Goal: Information Seeking & Learning: Check status

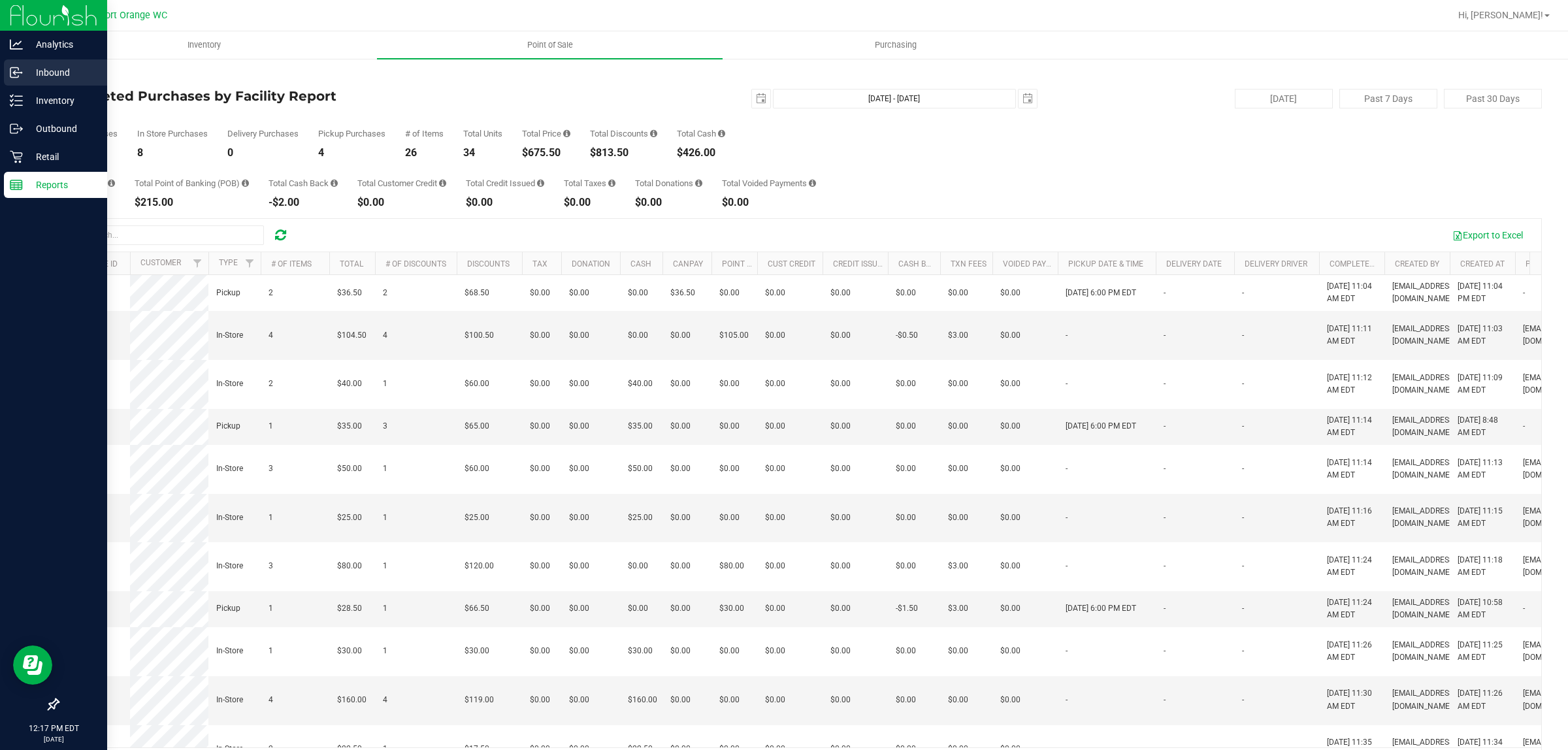
click at [54, 70] on p "Inbound" at bounding box center [62, 73] width 78 height 16
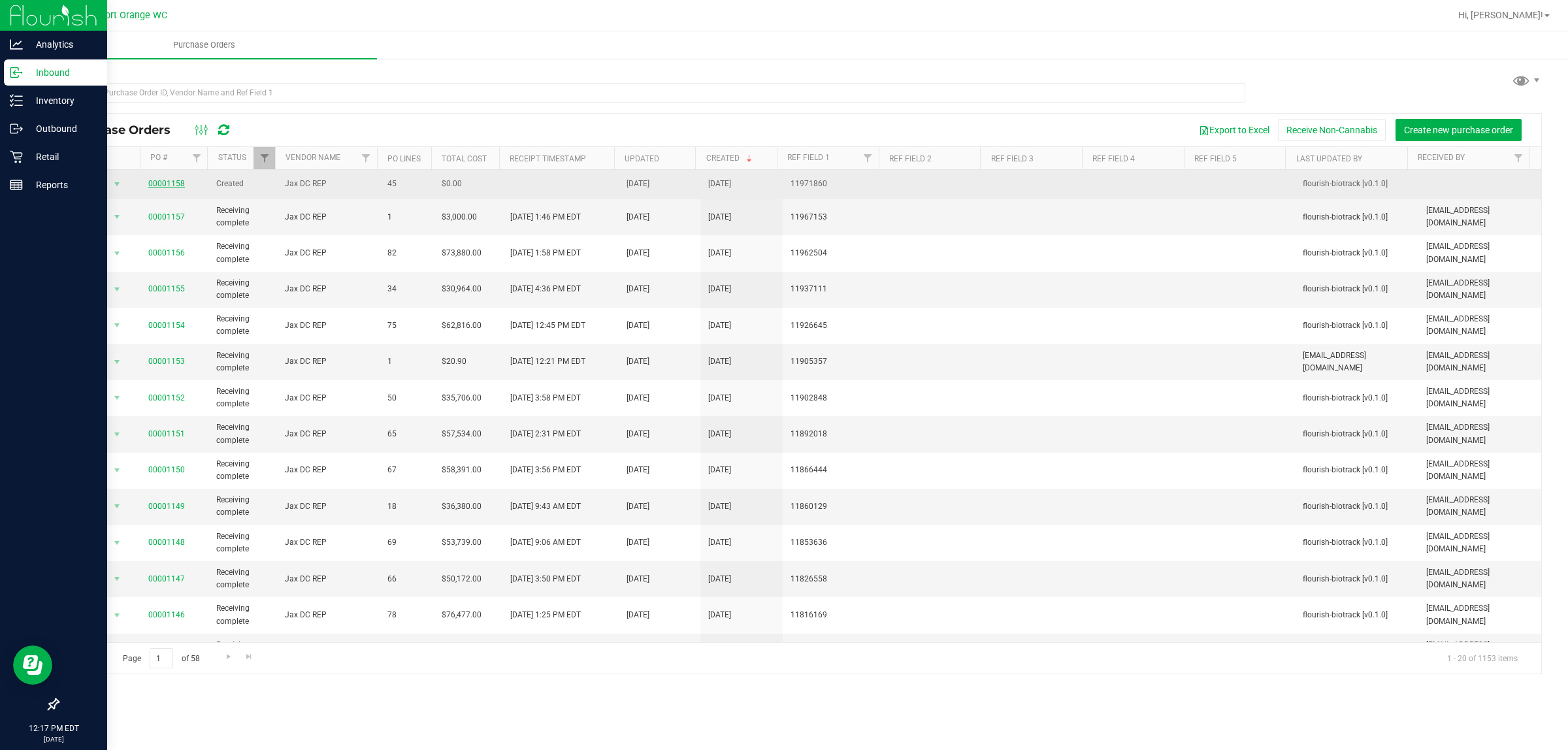
click at [173, 185] on link "00001158" at bounding box center [166, 184] width 36 height 10
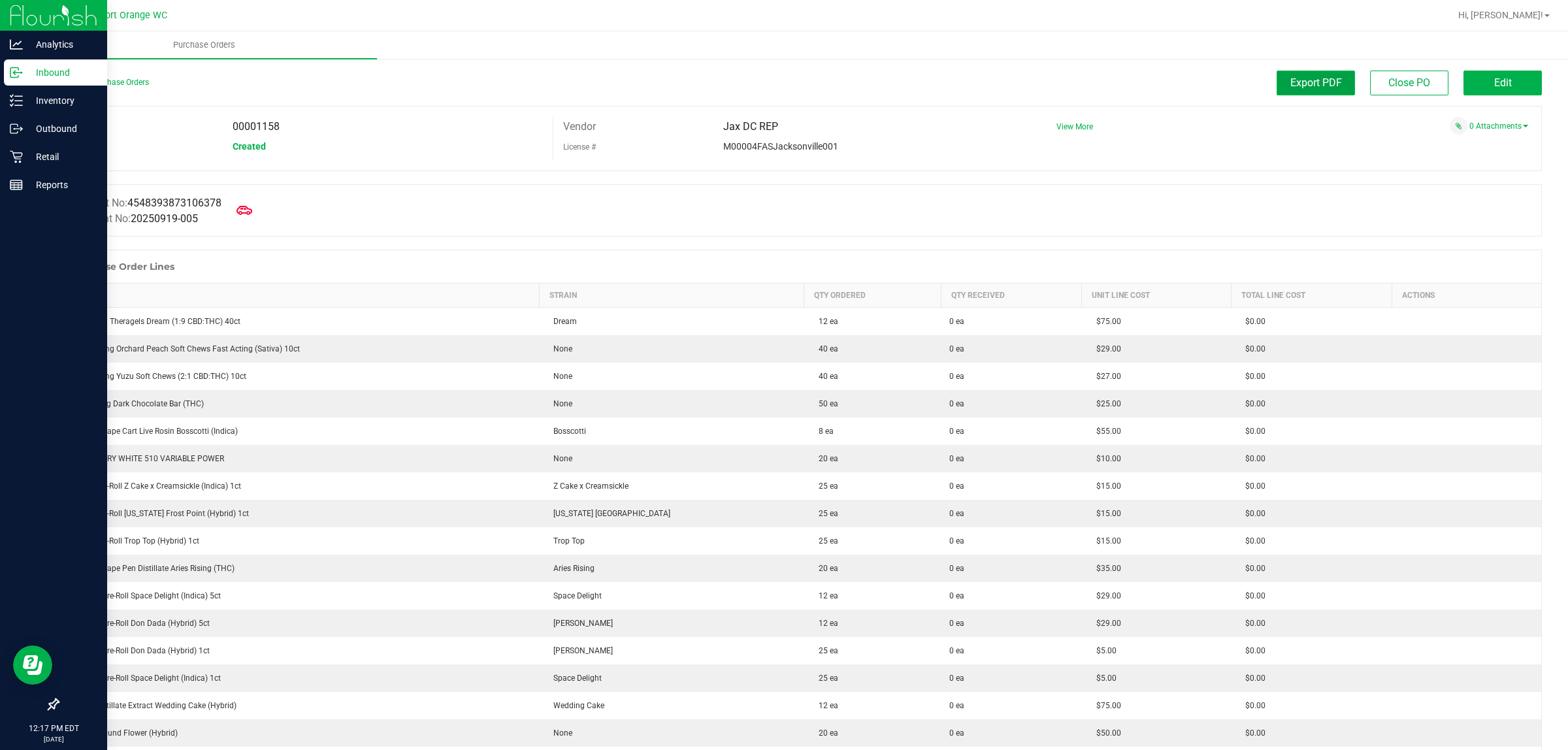
click at [1314, 84] on span "Export PDF" at bounding box center [1316, 83] width 51 height 13
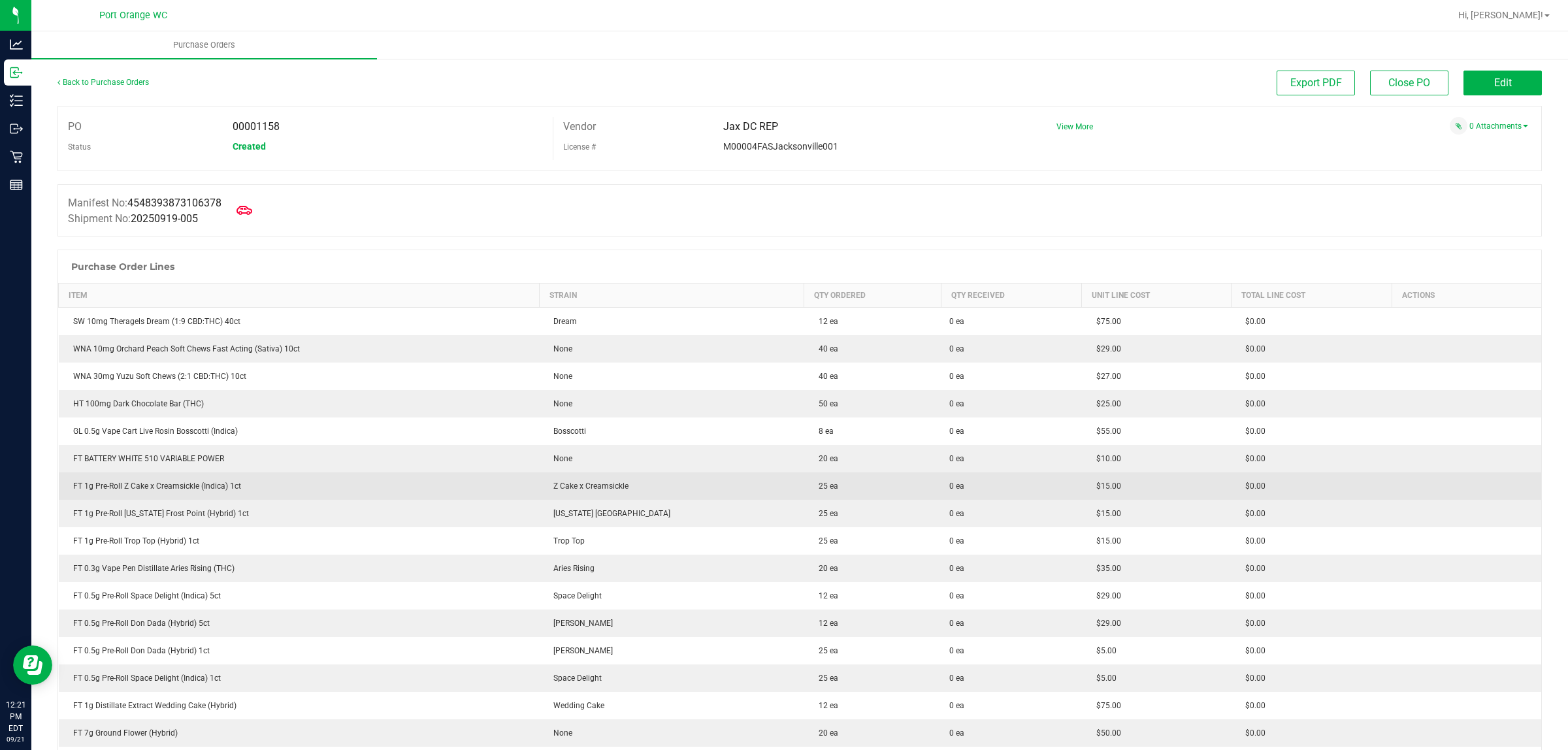
click at [151, 485] on div "FT 1g Pre-Roll Z Cake x Creamsickle (Indica) 1ct" at bounding box center [299, 486] width 466 height 12
copy div "FT 1g Pre-Roll Z Cake x Creamsickle (Indica) 1ct"
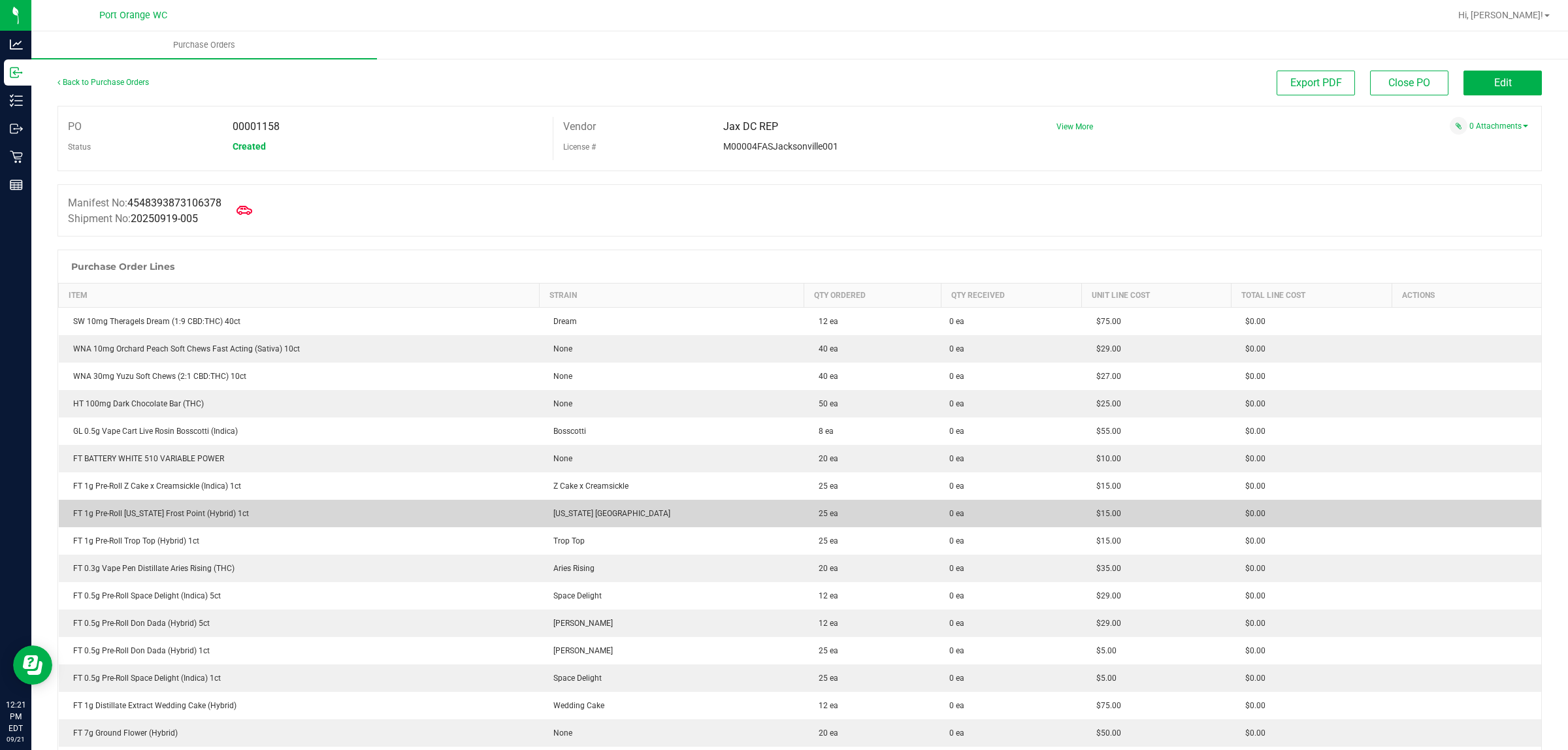
click at [191, 510] on div "FT 1g Pre-Roll [US_STATE] Frost Point (Hybrid) 1ct" at bounding box center [299, 513] width 466 height 12
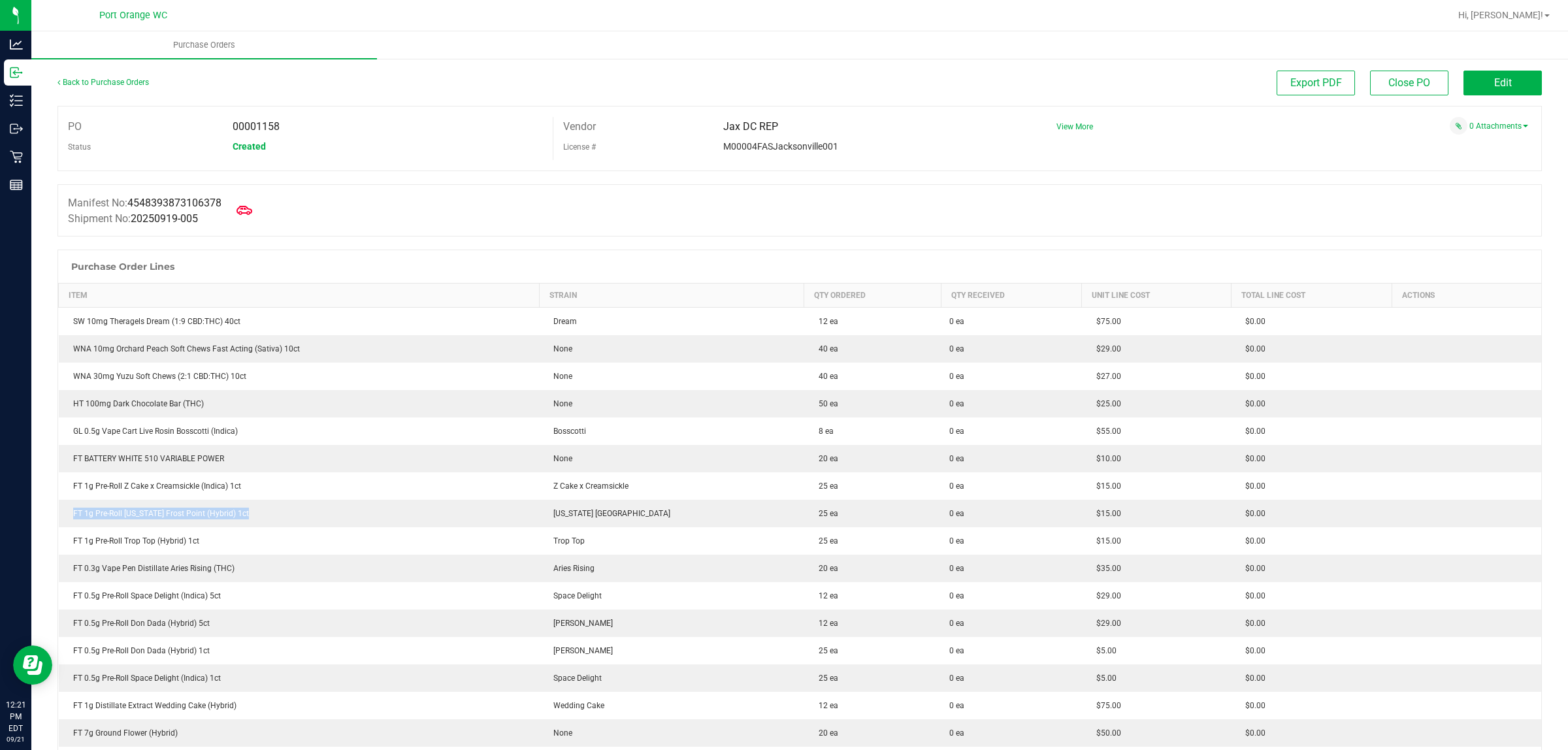
copy div "FT 1g Pre-Roll [US_STATE] Frost Point (Hybrid) 1ct"
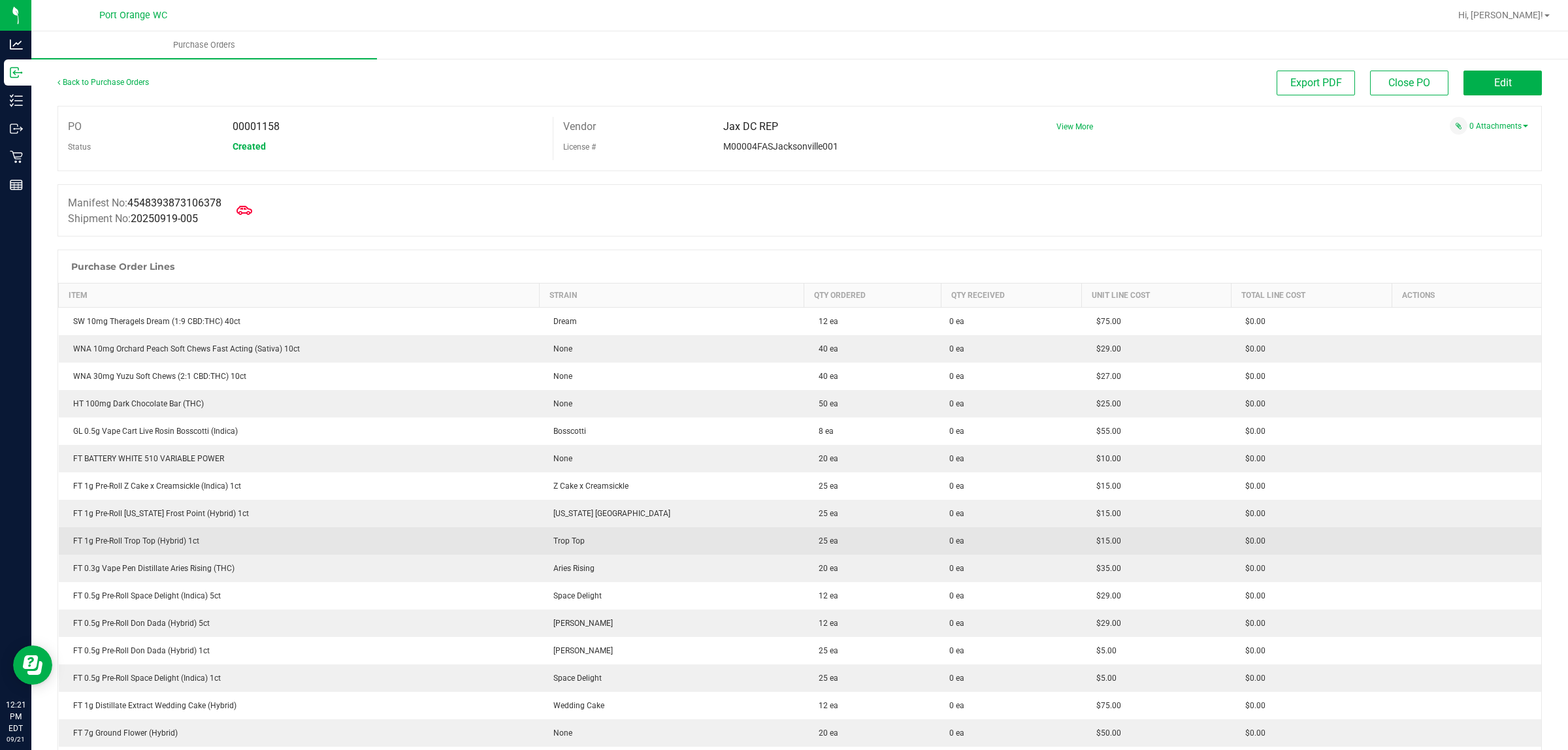
click at [135, 536] on div "FT 1g Pre-Roll Trop Top (Hybrid) 1ct" at bounding box center [299, 541] width 466 height 12
click at [137, 539] on div "FT 1g Pre-Roll Trop Top (Hybrid) 1ct" at bounding box center [299, 541] width 466 height 12
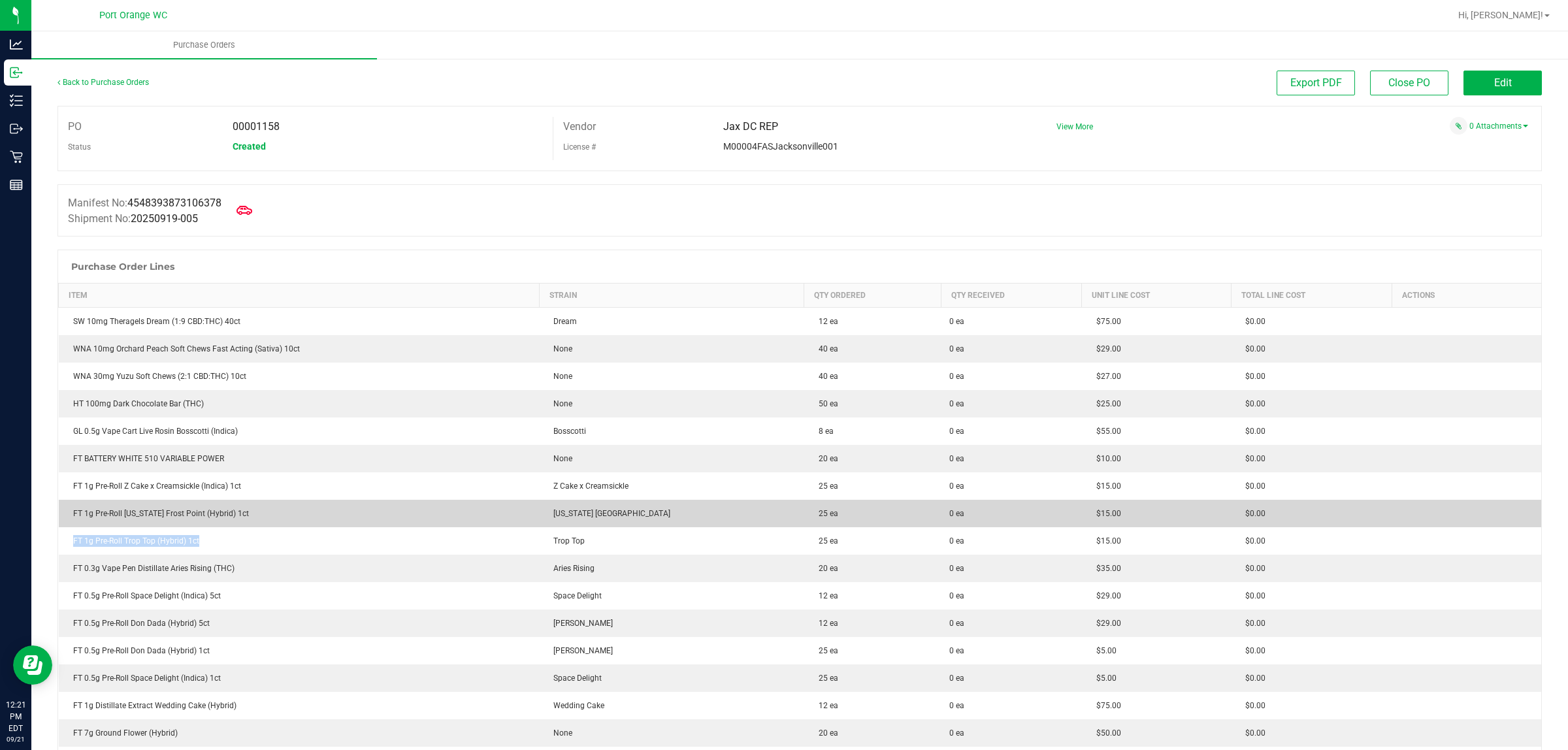
copy div "FT 1g Pre-Roll Trop Top (Hybrid) 1ct"
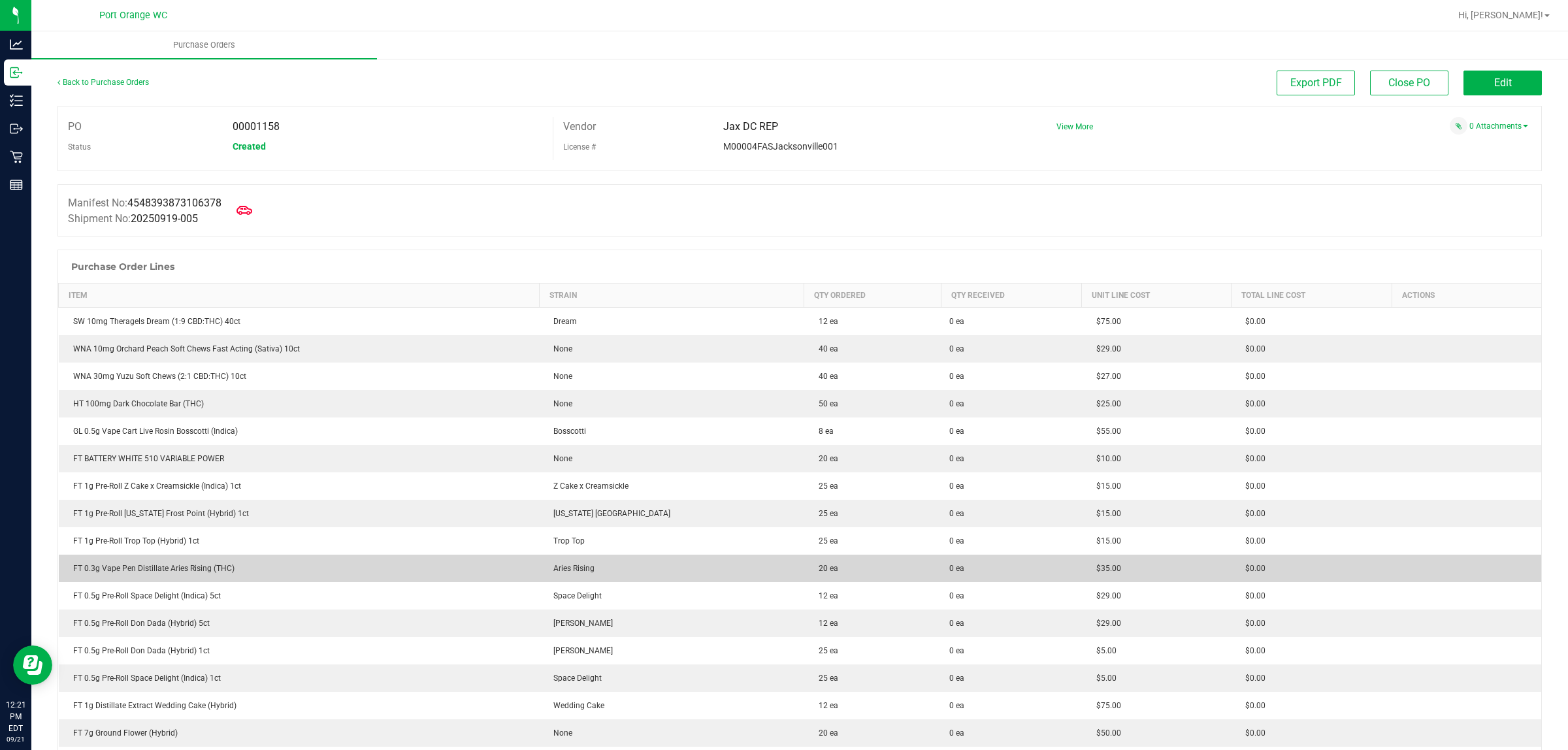
click at [188, 570] on div "FT 0.3g Vape Pen Distillate Aries Rising (THC)" at bounding box center [299, 568] width 466 height 12
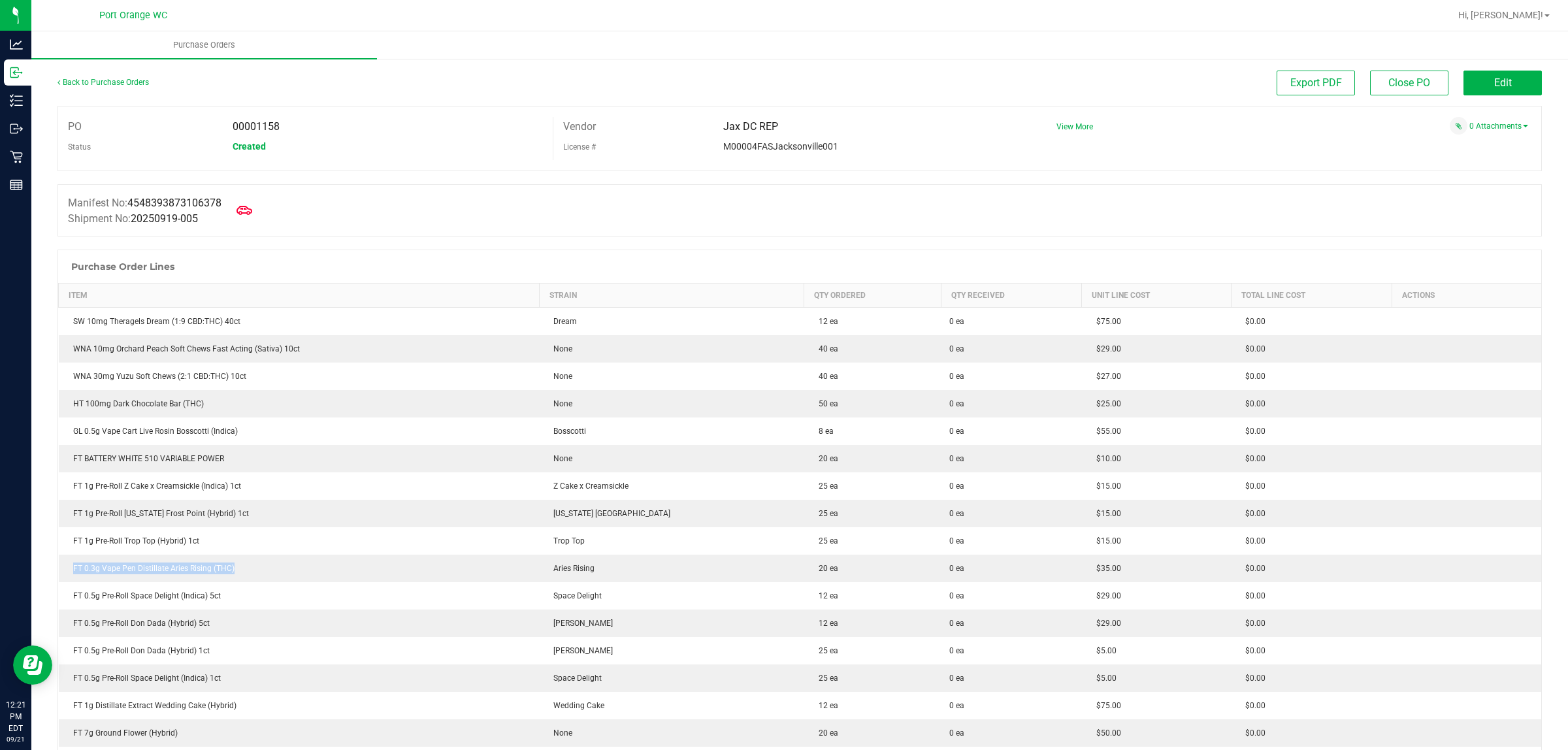
copy div "FT 0.3g Vape Pen Distillate Aries Rising (THC)"
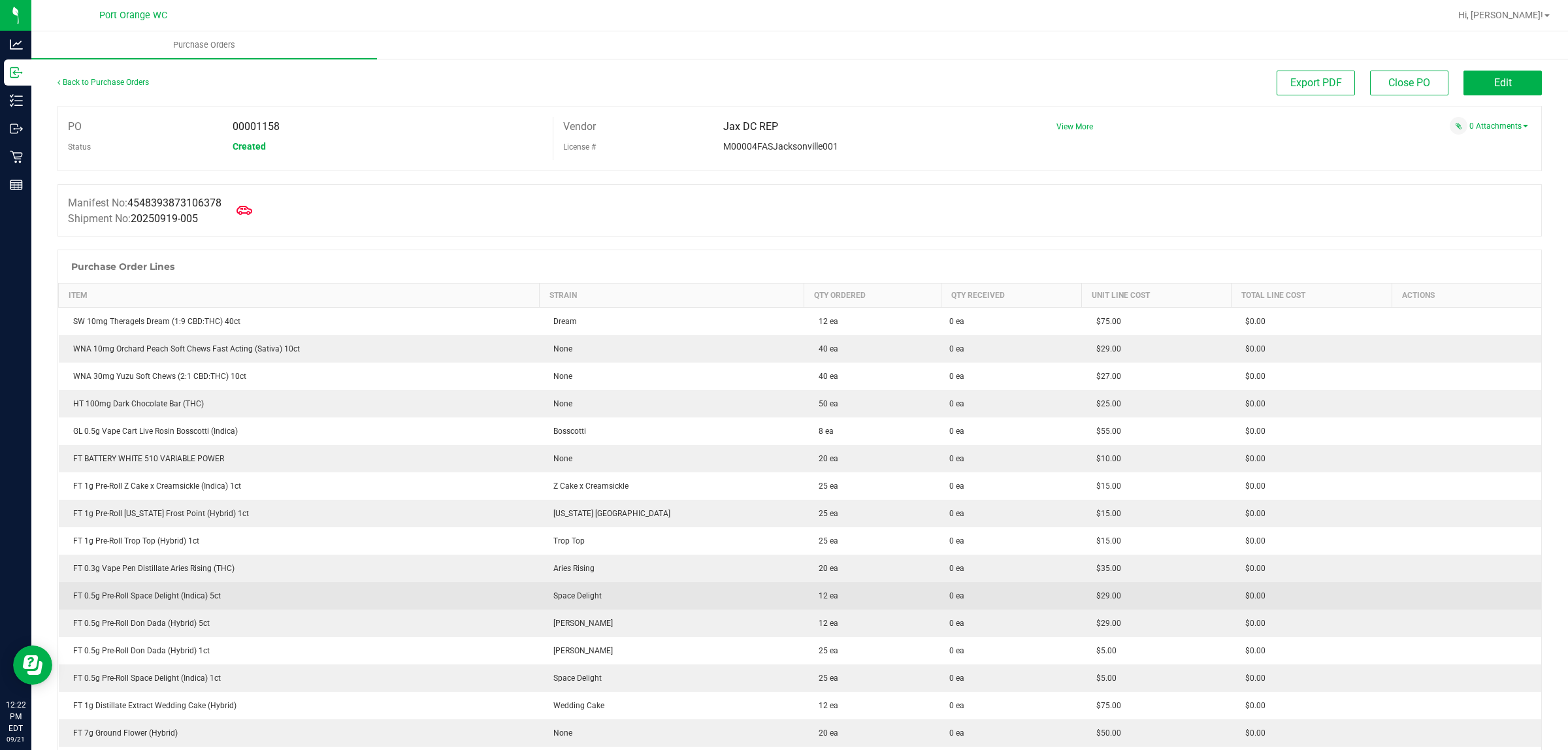
click at [168, 599] on div "FT 0.5g Pre-Roll Space Delight (Indica) 5ct" at bounding box center [299, 596] width 466 height 12
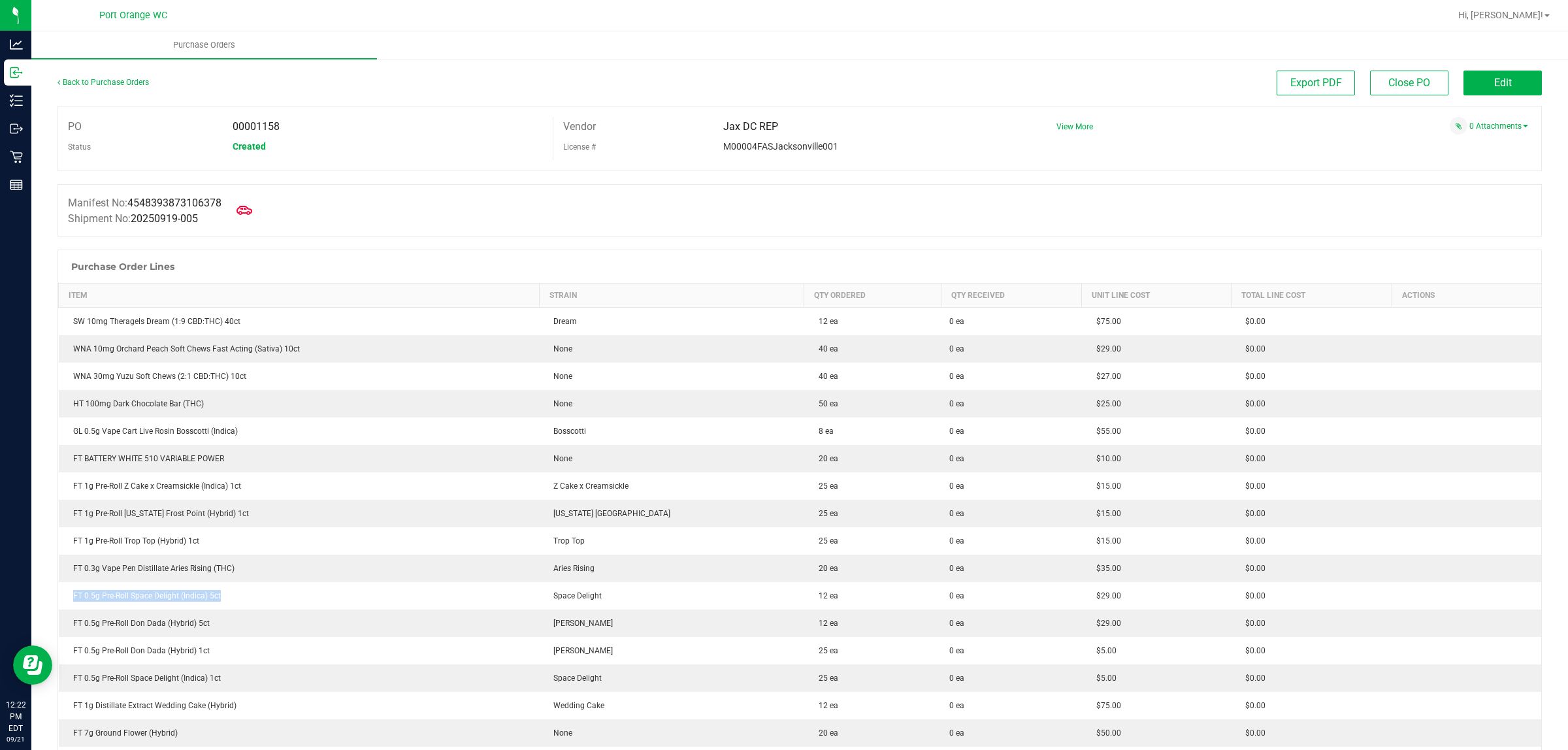
copy div "FT 0.5g Pre-Roll Space Delight (Indica) 5ct"
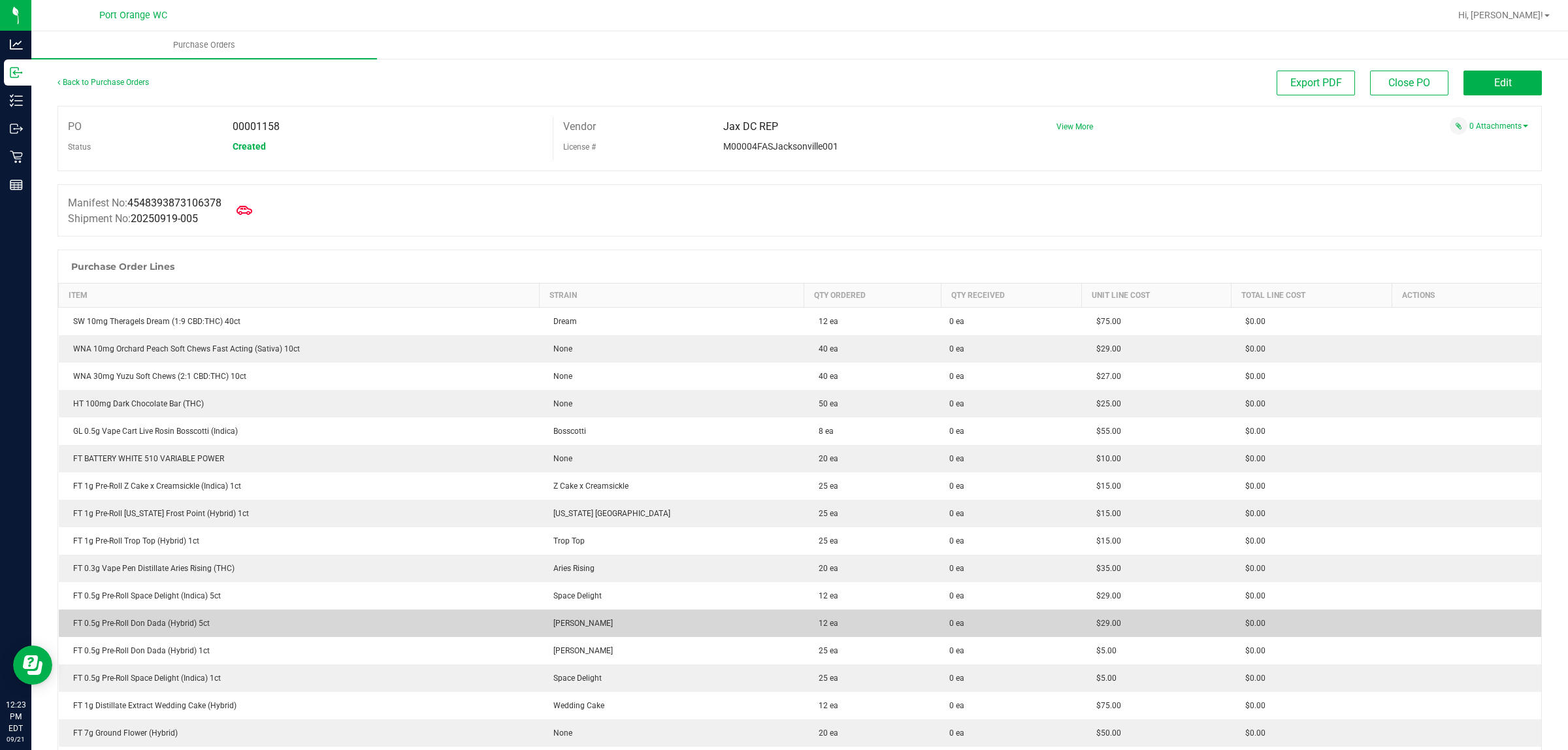
click at [181, 622] on div "FT 0.5g Pre-Roll Don Dada (Hybrid) 5ct" at bounding box center [299, 623] width 466 height 12
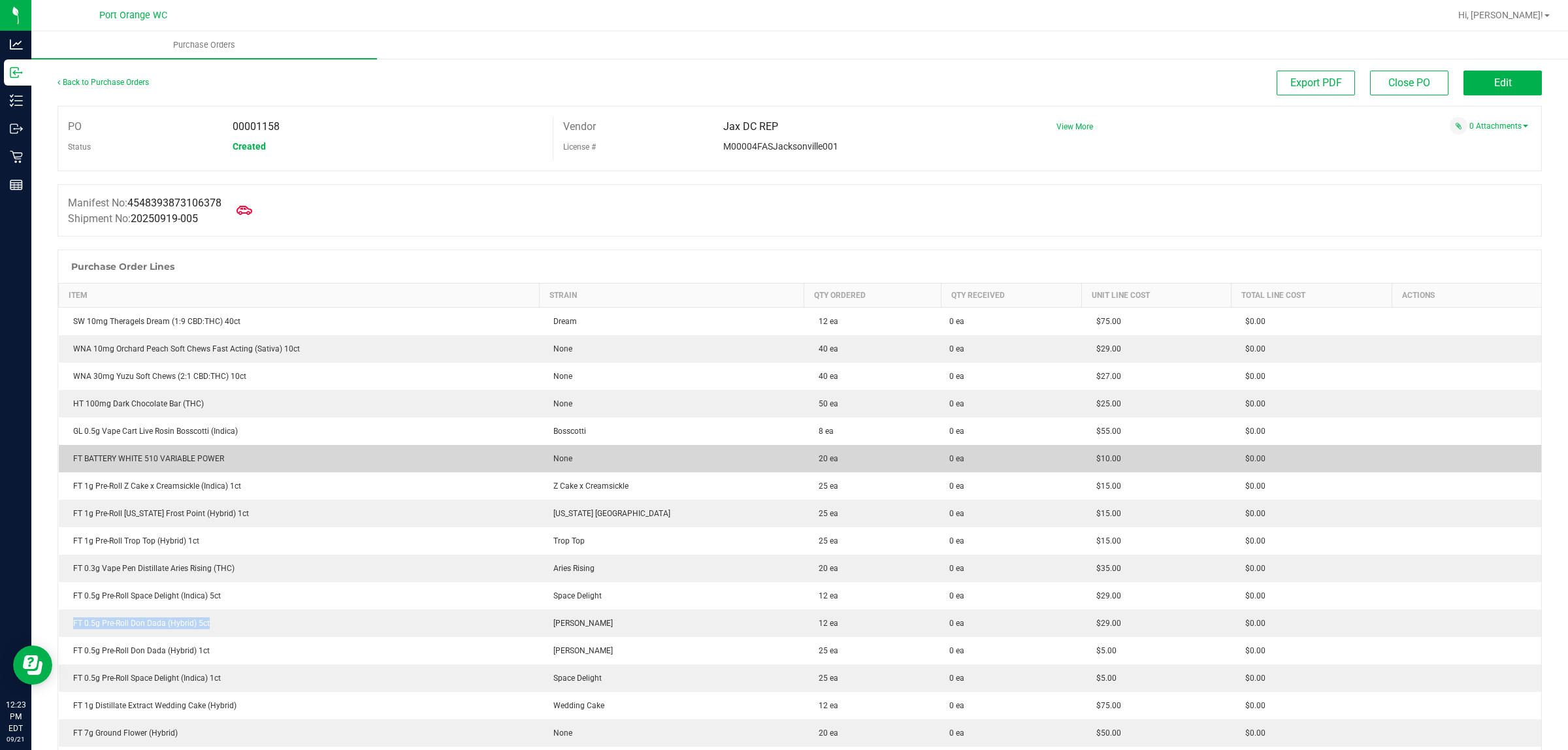
copy div "FT 0.5g Pre-Roll Don Dada (Hybrid) 5ct"
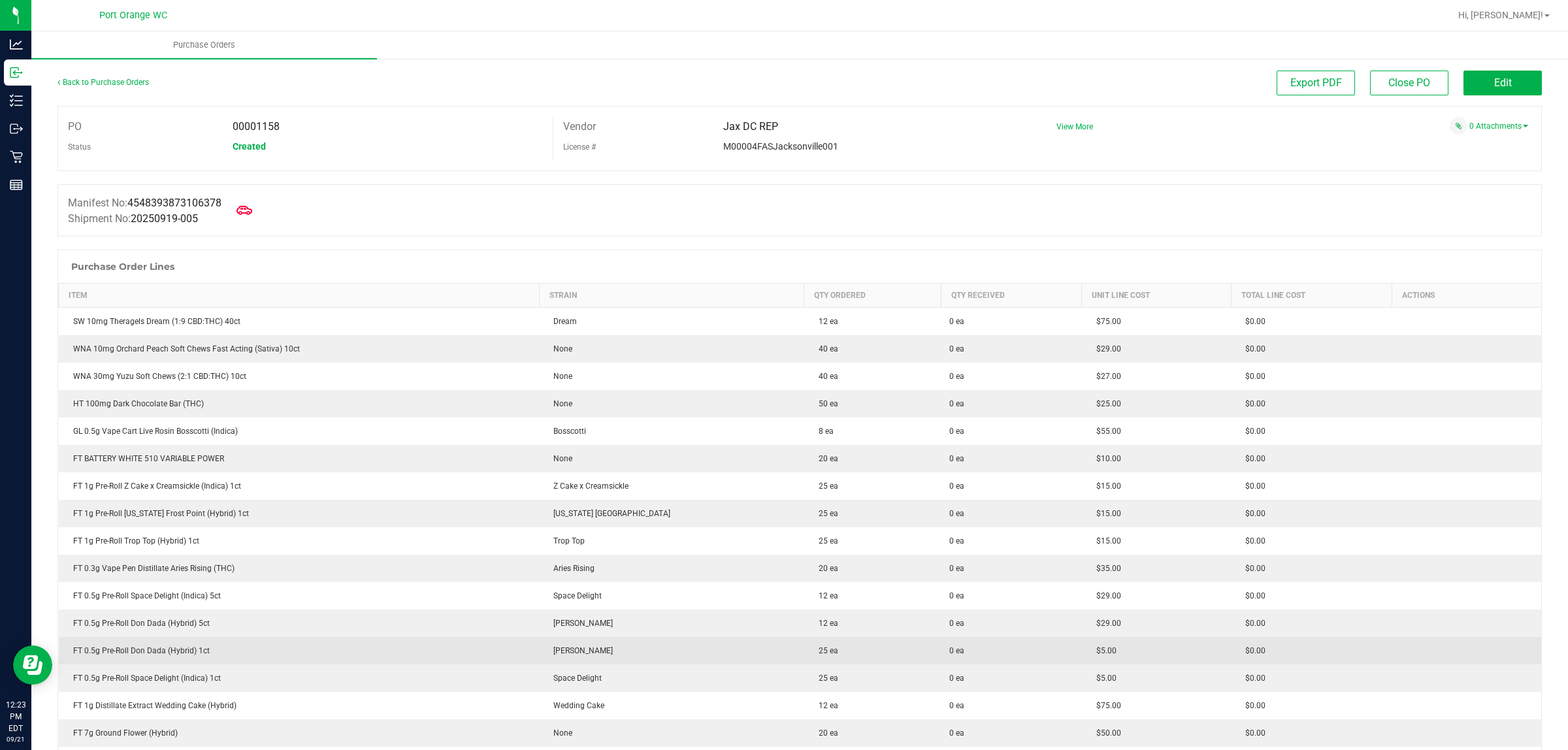
click at [164, 652] on div "FT 0.5g Pre-Roll Don Dada (Hybrid) 1ct" at bounding box center [299, 650] width 466 height 12
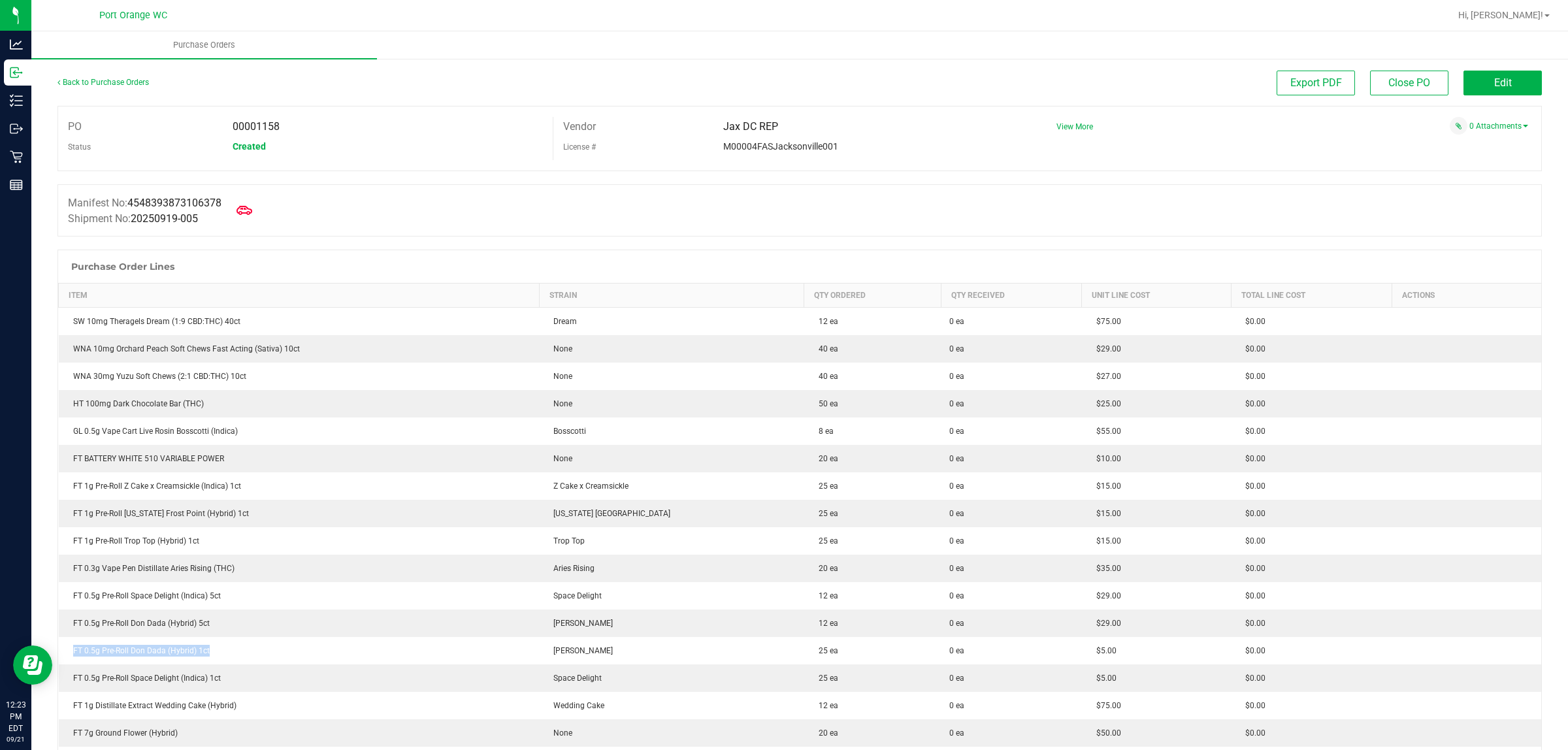
copy div "FT 0.5g Pre-Roll Don Dada (Hybrid) 1ct"
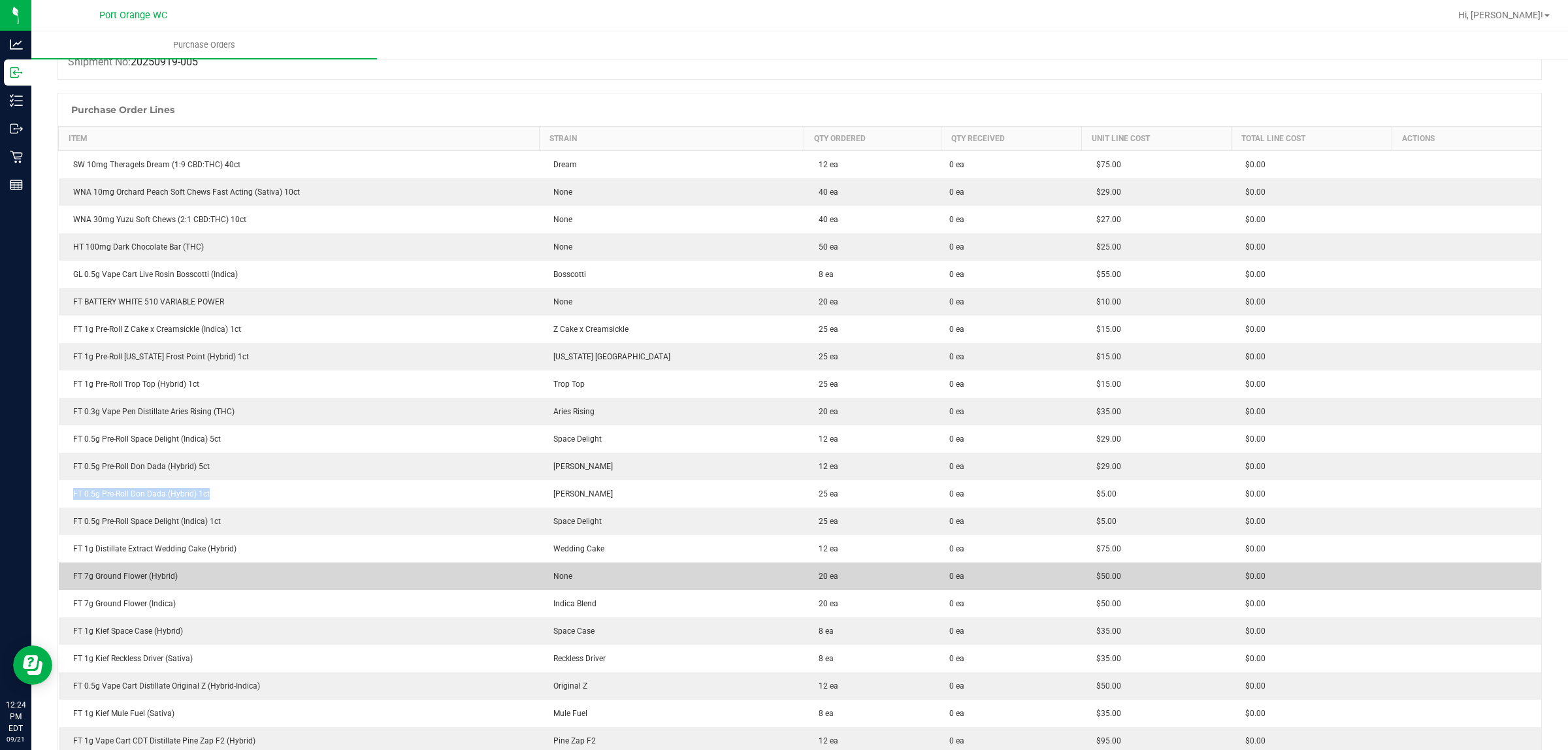
scroll to position [163, 0]
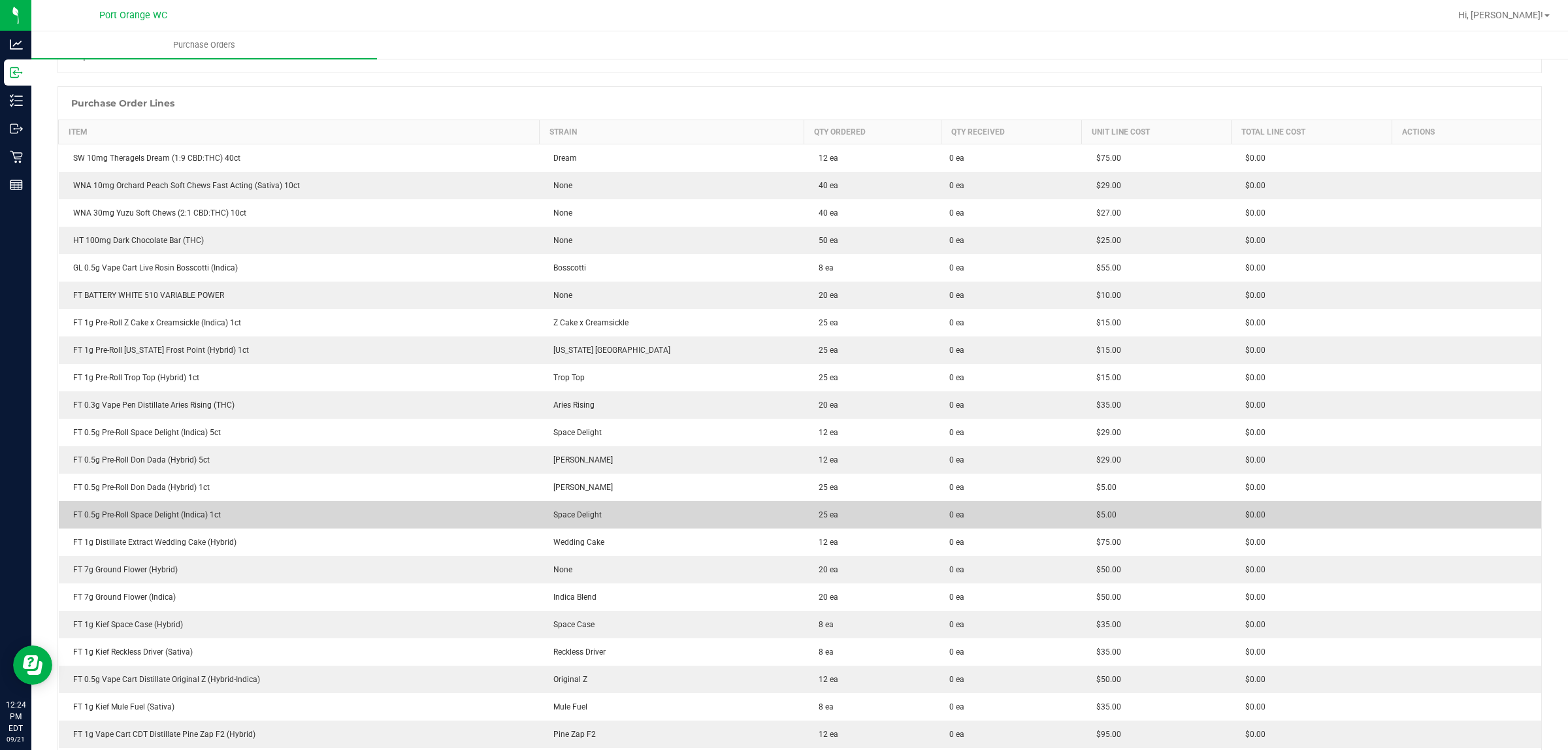
click at [200, 508] on td "FT 0.5g Pre-Roll Space Delight (Indica) 1ct" at bounding box center [299, 515] width 481 height 28
click at [197, 512] on div "FT 0.5g Pre-Roll Space Delight (Indica) 1ct" at bounding box center [299, 515] width 466 height 12
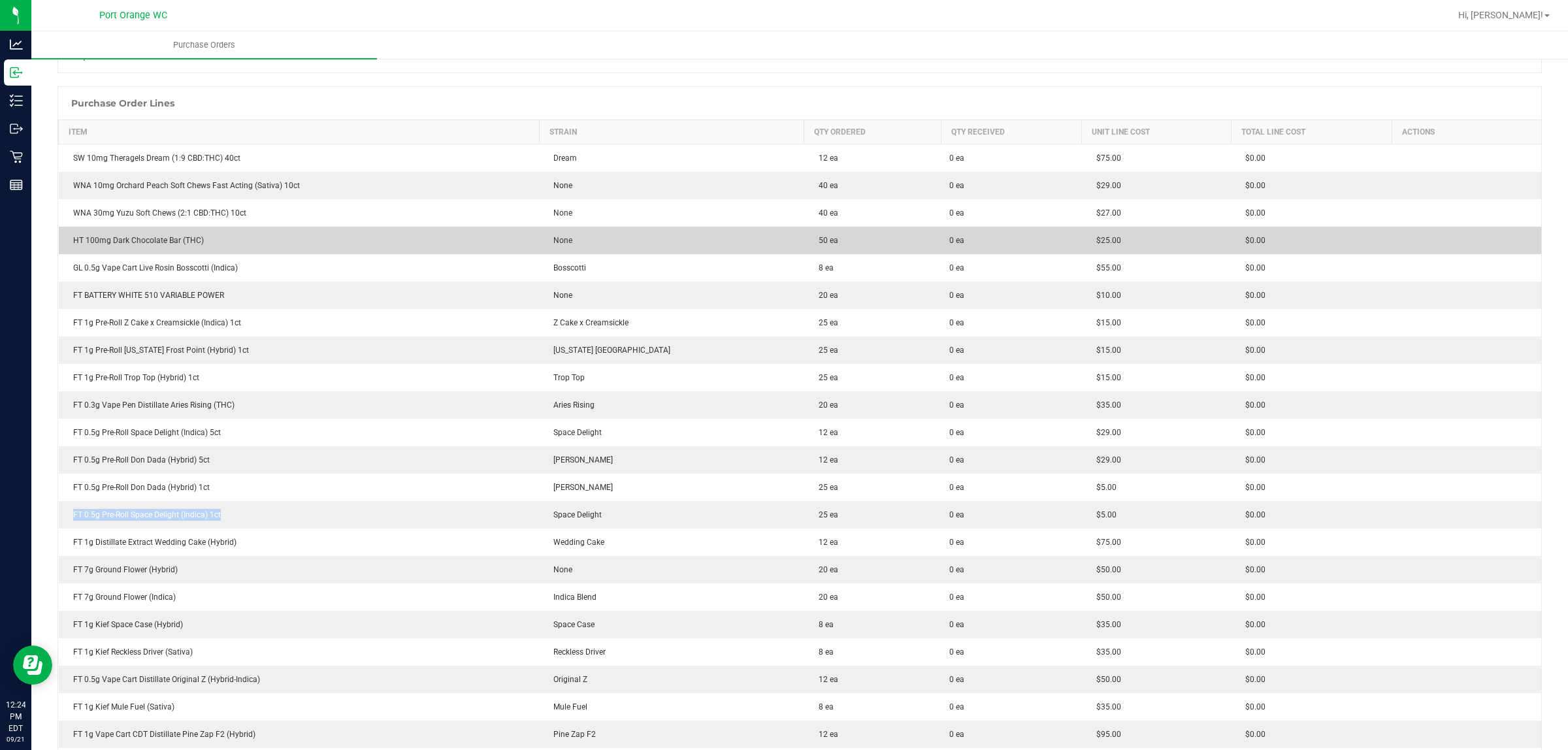
copy div "FT 0.5g Pre-Roll Space Delight (Indica) 1ct"
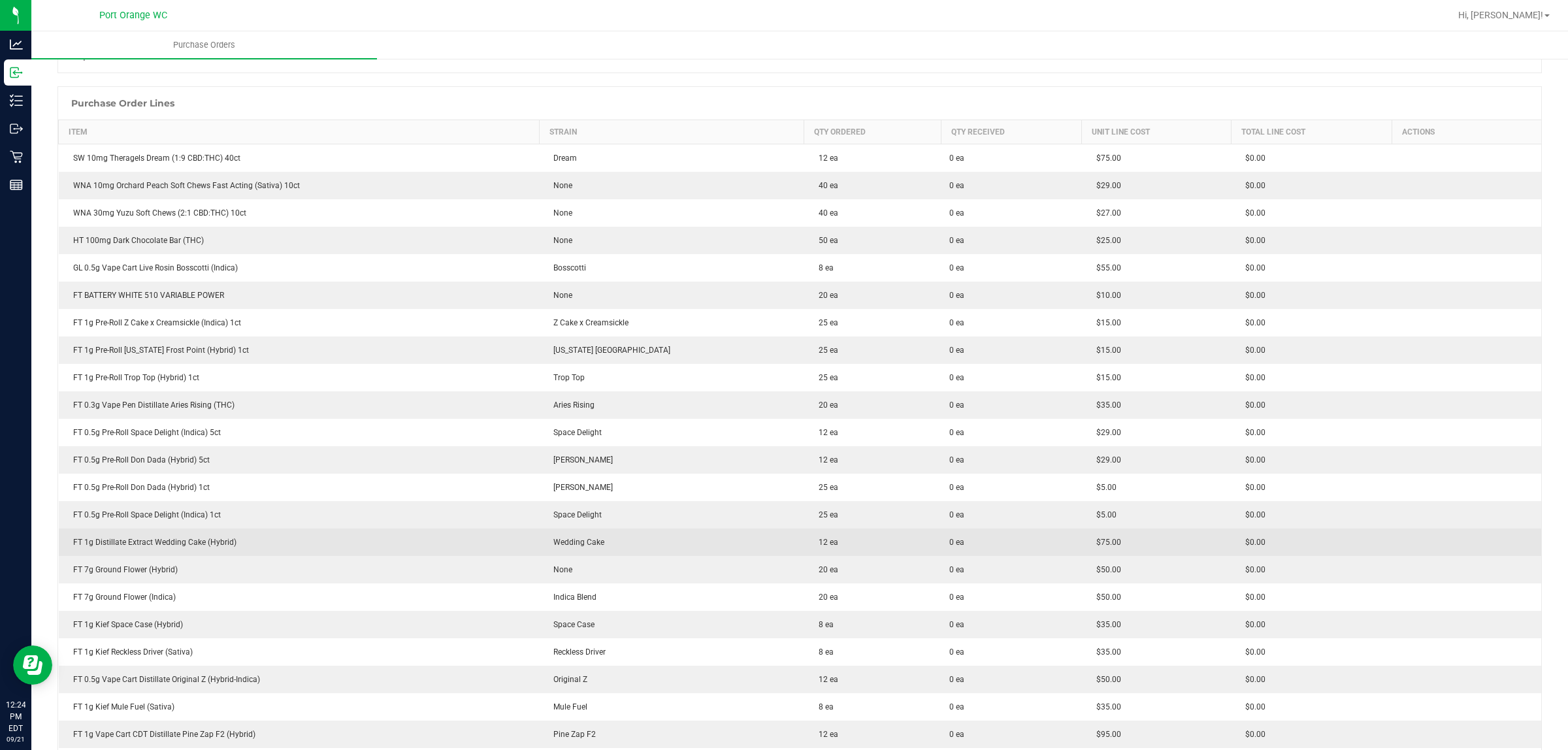
click at [154, 544] on div "FT 1g Distillate Extract Wedding Cake (Hybrid)" at bounding box center [299, 542] width 466 height 12
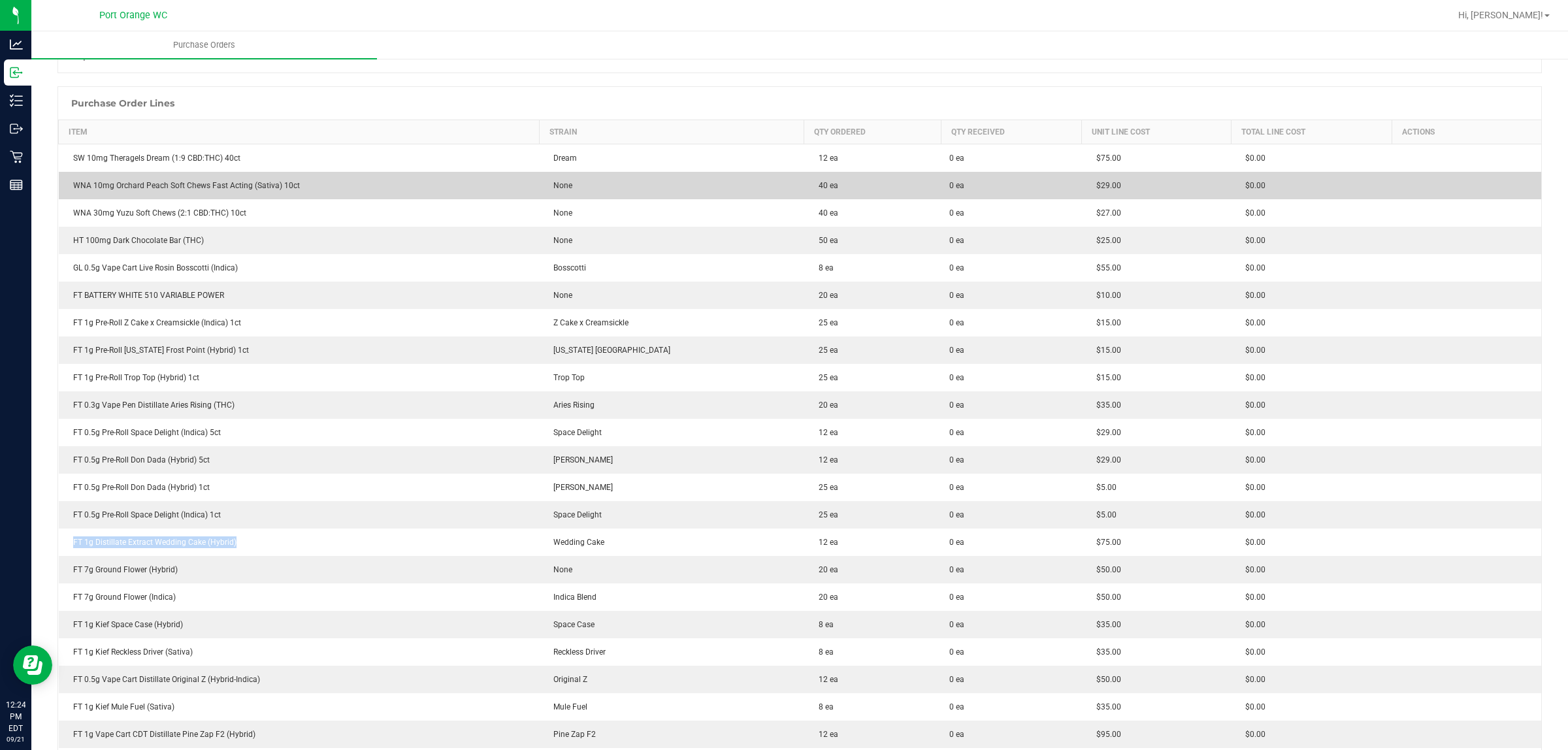
copy div "FT 1g Distillate Extract Wedding Cake (Hybrid)"
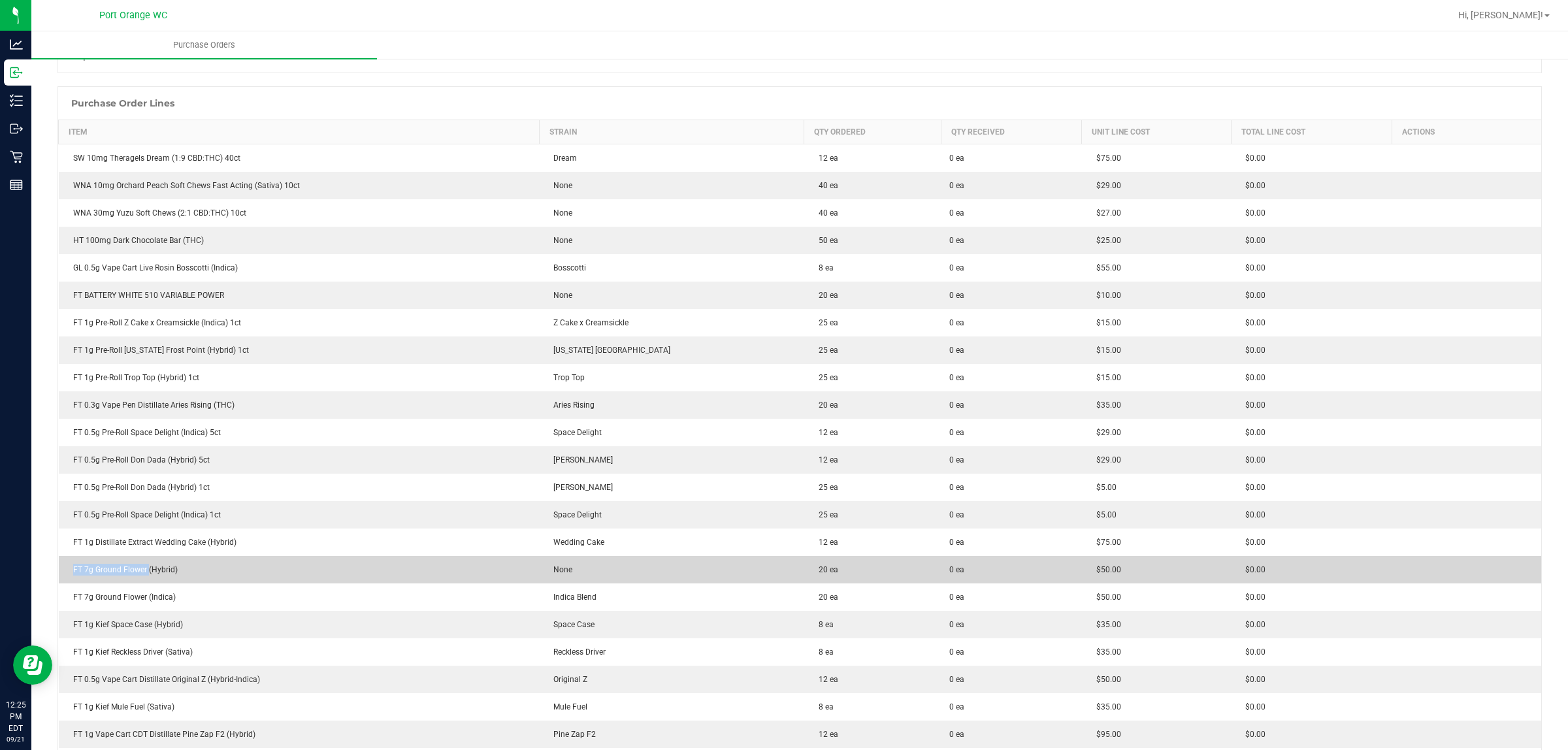
drag, startPoint x: 147, startPoint y: 572, endPoint x: 67, endPoint y: 572, distance: 80.0
click at [67, 572] on div "FT 7g Ground Flower (Hybrid)" at bounding box center [299, 569] width 466 height 12
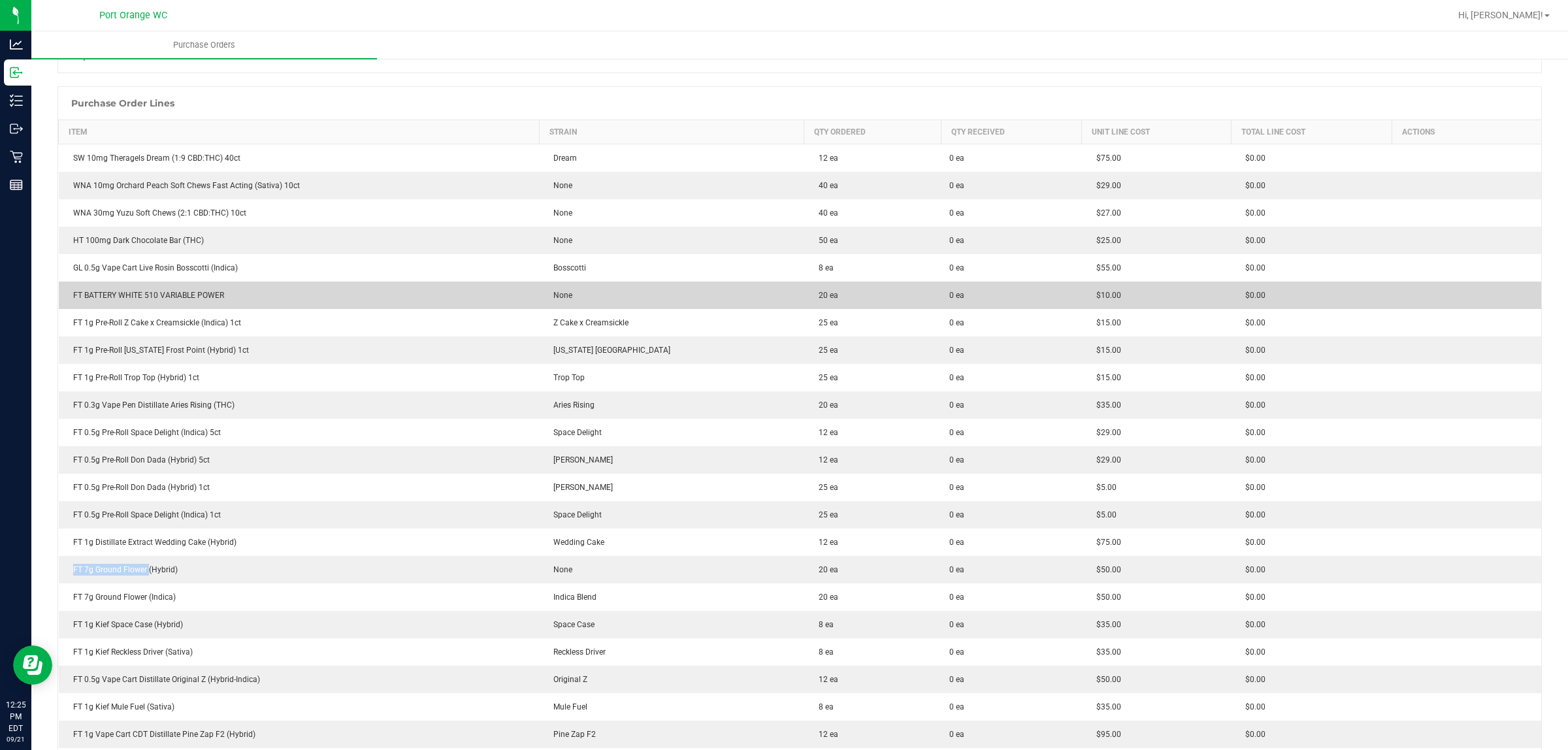
copy div "FT 7g Ground Flower"
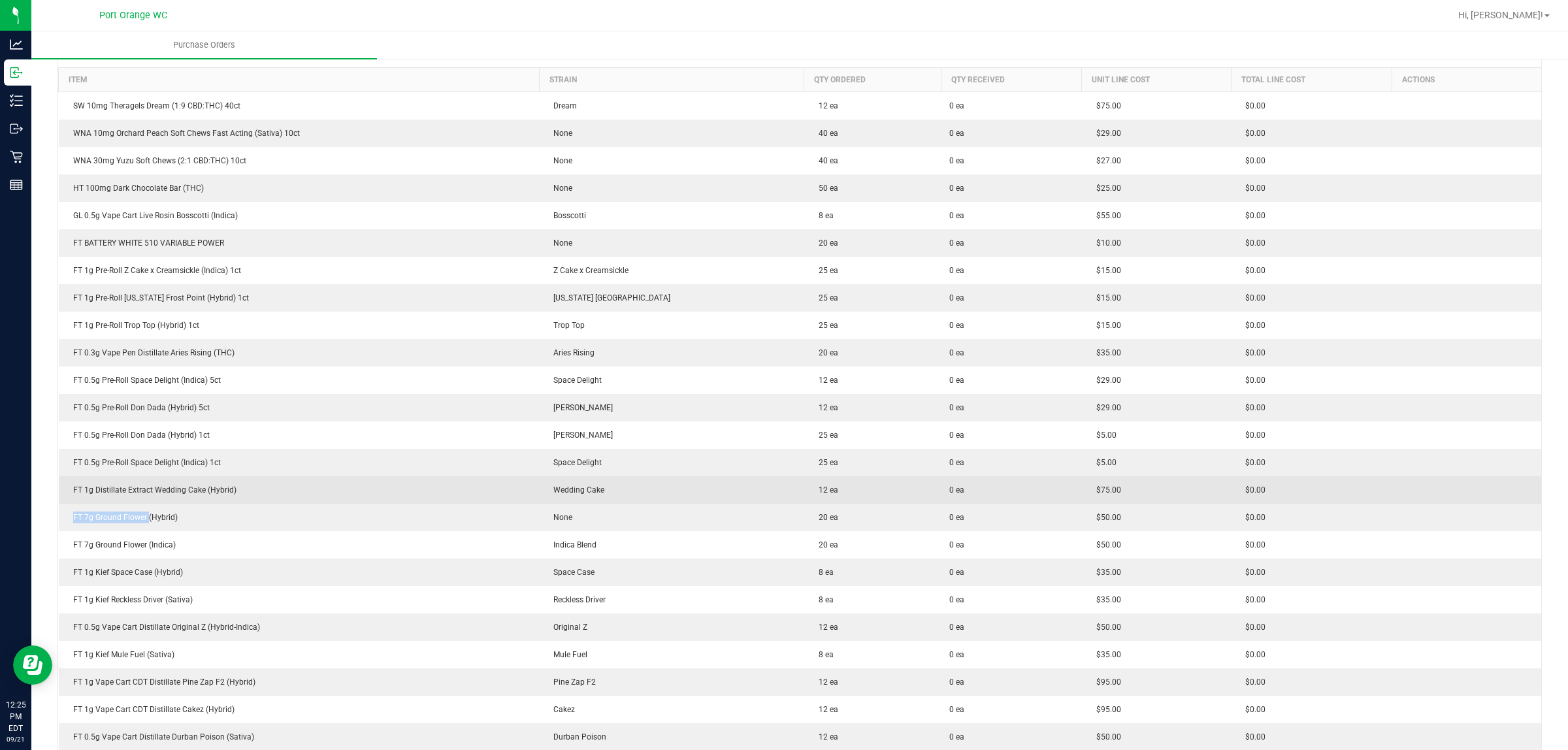
scroll to position [245, 0]
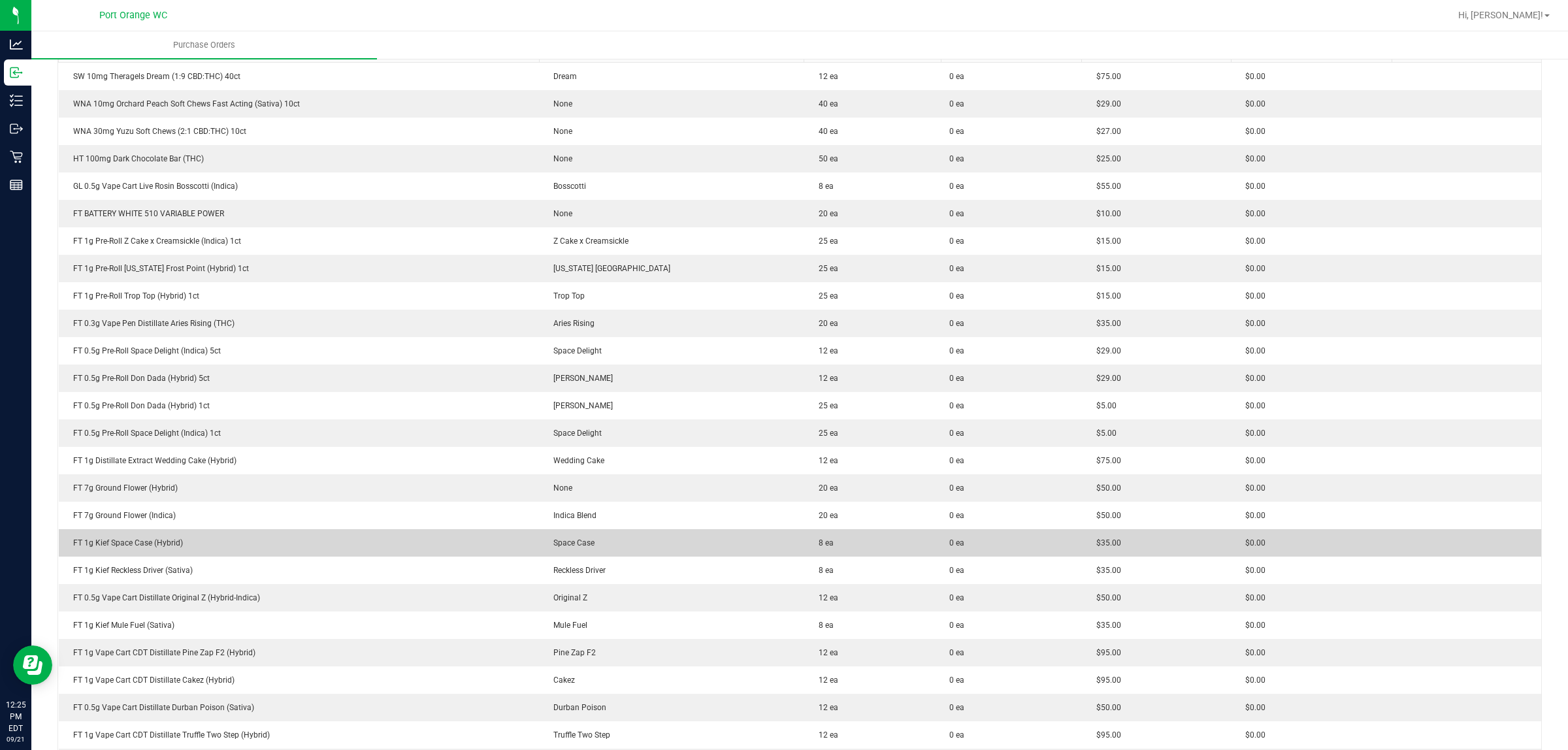
click at [125, 539] on div "FT 1g Kief Space Case (Hybrid)" at bounding box center [299, 543] width 466 height 12
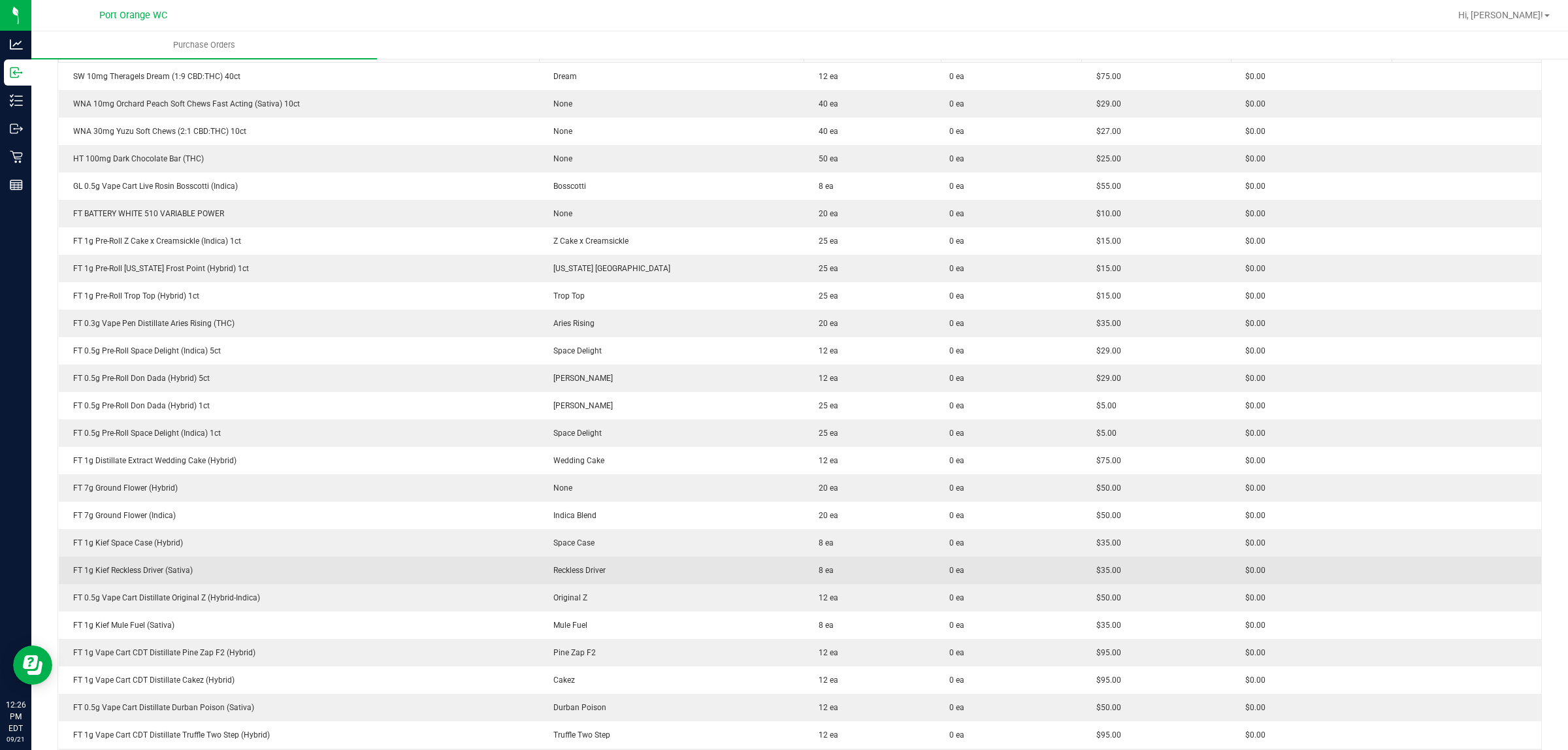
click at [124, 570] on div "FT 1g Kief Reckless Driver (Sativa)" at bounding box center [299, 570] width 466 height 12
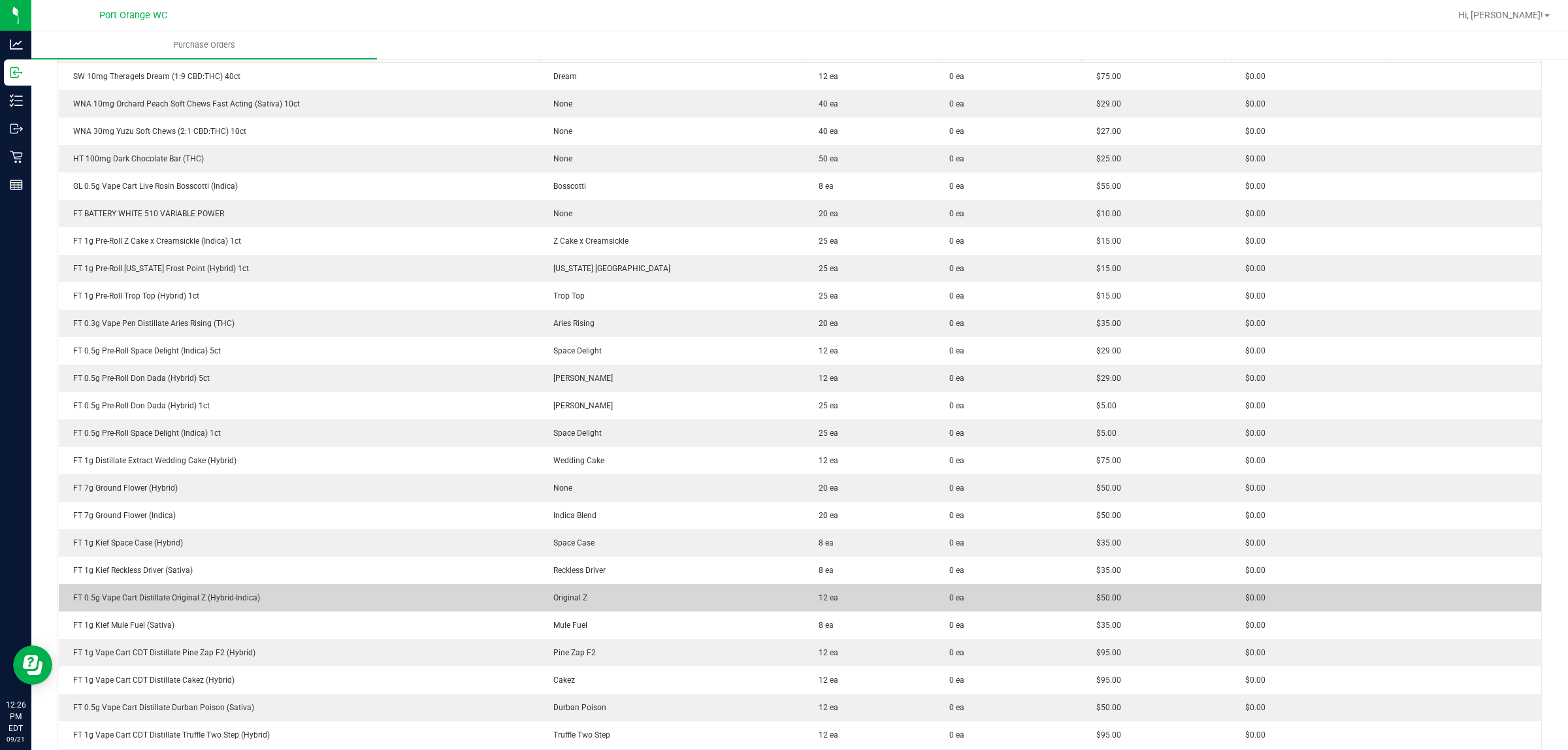
click at [197, 598] on div "FT 0.5g Vape Cart Distillate Original Z (Hybrid-Indica)" at bounding box center [299, 598] width 466 height 12
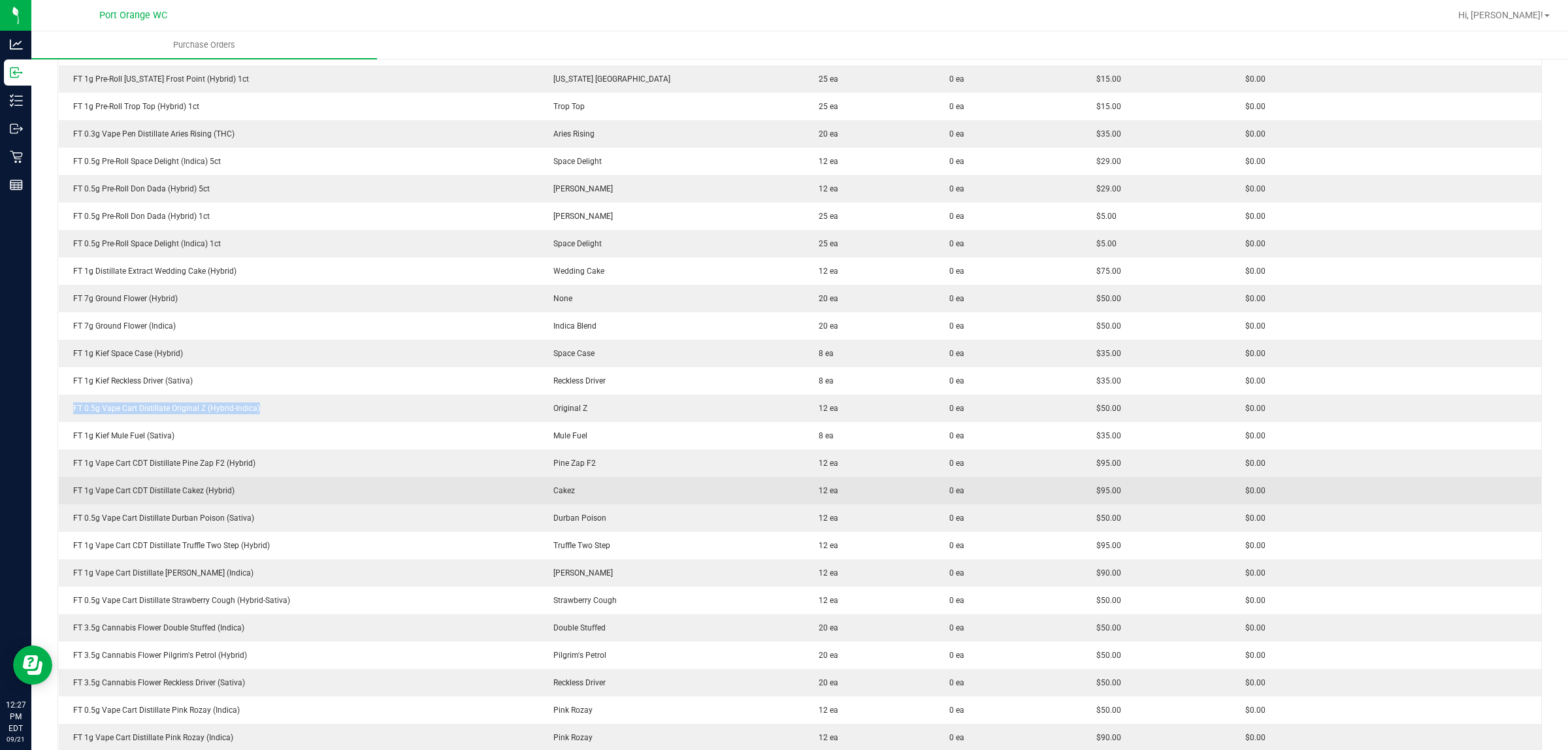
scroll to position [490, 0]
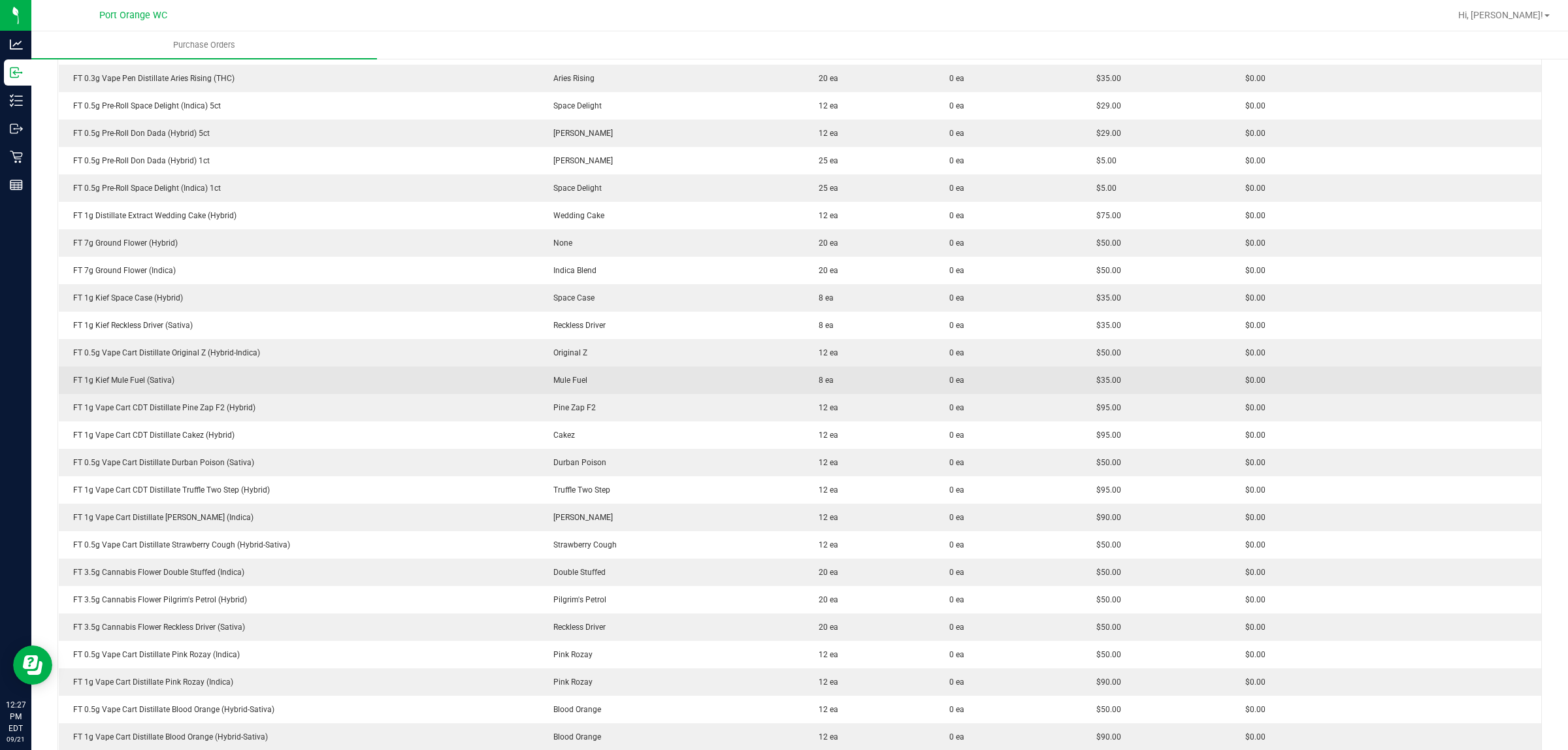
click at [132, 380] on div "FT 1g Kief Mule Fuel (Sativa)" at bounding box center [299, 380] width 466 height 12
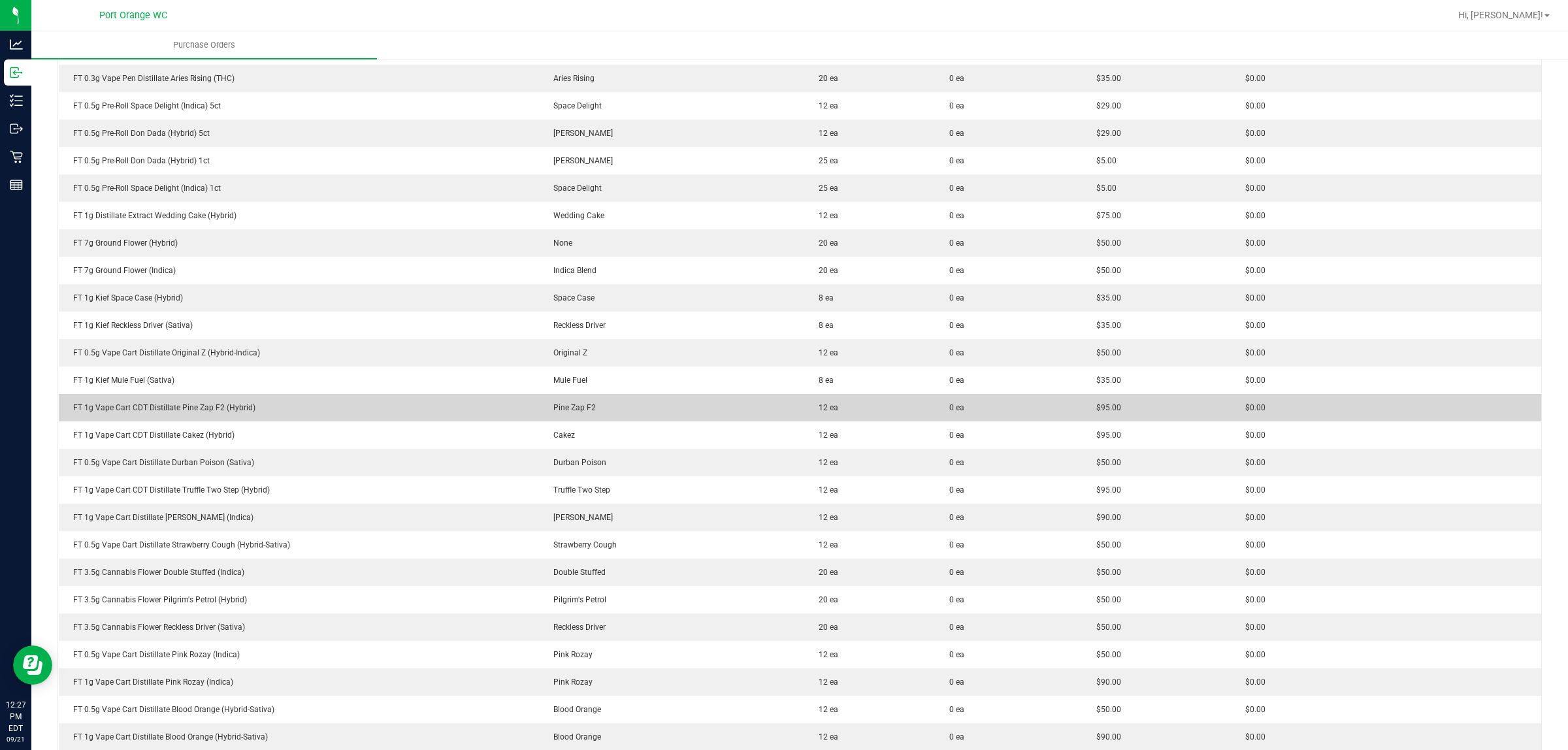
click at [197, 409] on div "FT 1g Vape Cart CDT Distillate Pine Zap F2 (Hybrid)" at bounding box center [299, 407] width 466 height 12
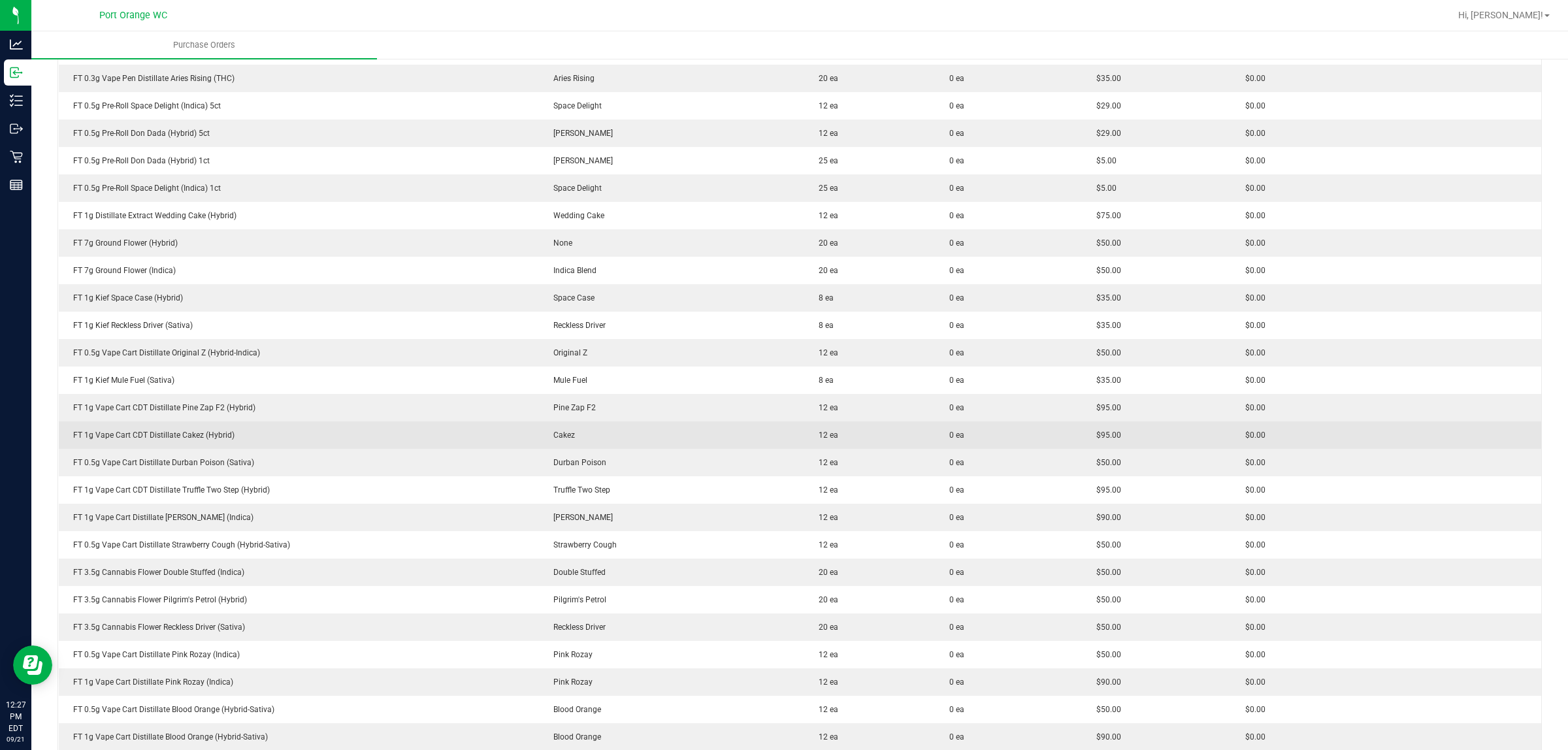
click at [178, 432] on div "FT 1g Vape Cart CDT Distillate Cakez (Hybrid)" at bounding box center [299, 435] width 466 height 12
click at [177, 432] on div "FT 1g Vape Cart CDT Distillate Cakez (Hybrid)" at bounding box center [299, 435] width 466 height 12
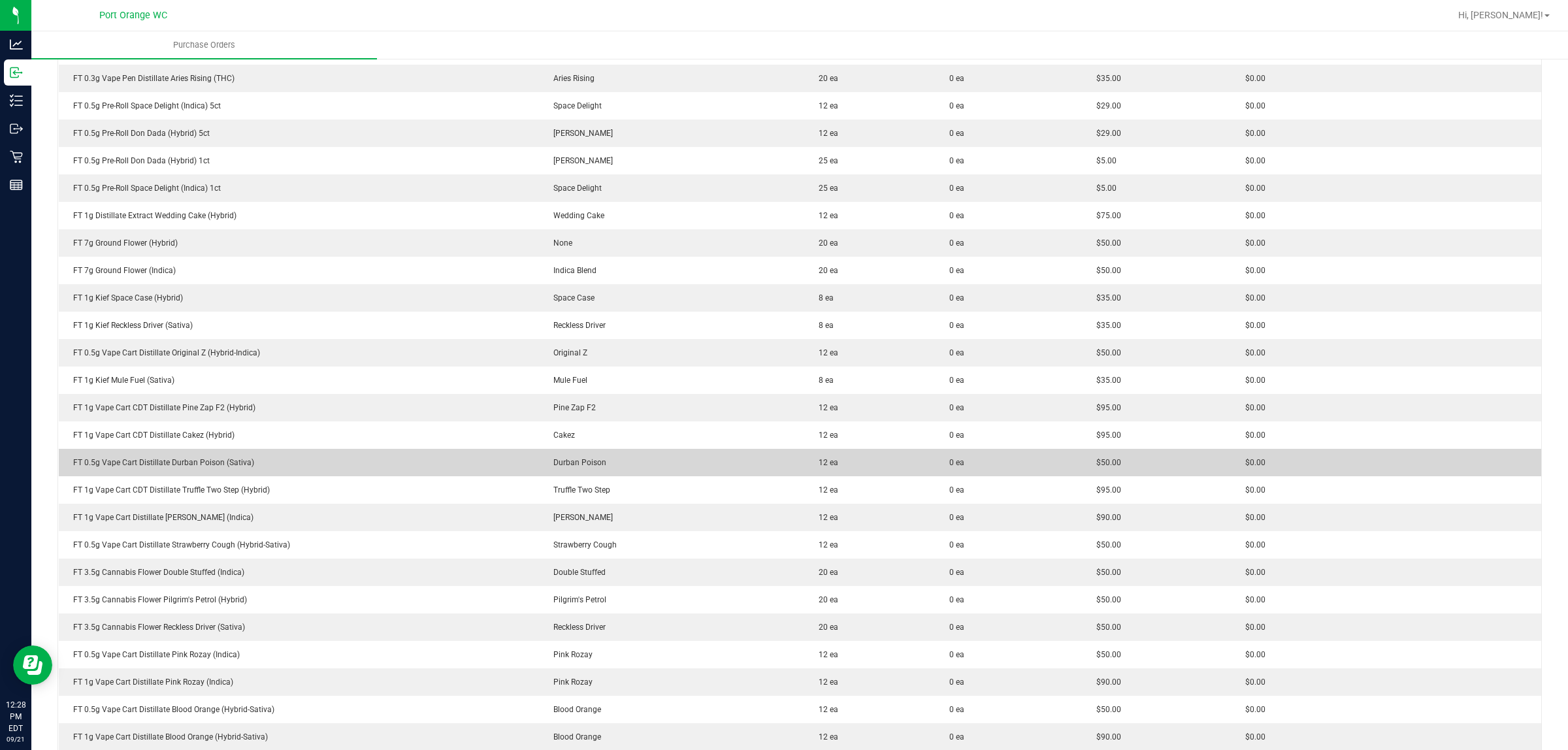
click at [170, 468] on div "FT 0.5g Vape Cart Distillate Durban Poison (Sativa)" at bounding box center [299, 463] width 466 height 12
click at [170, 462] on div "FT 0.5g Vape Cart Distillate Durban Poison (Sativa)" at bounding box center [299, 463] width 466 height 12
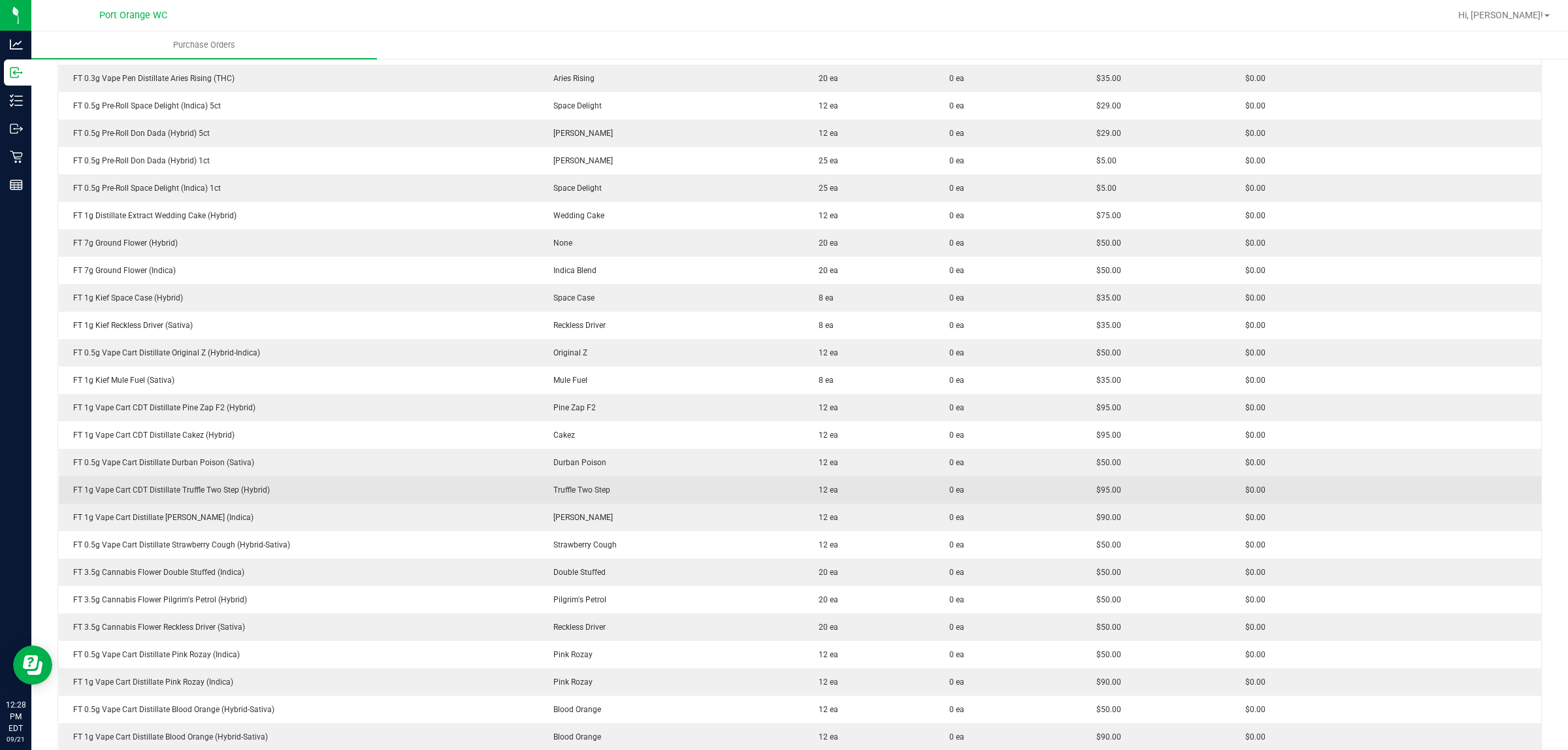
click at [181, 489] on div "FT 1g Vape Cart CDT Distillate Truffle Two Step (Hybrid)" at bounding box center [299, 489] width 466 height 12
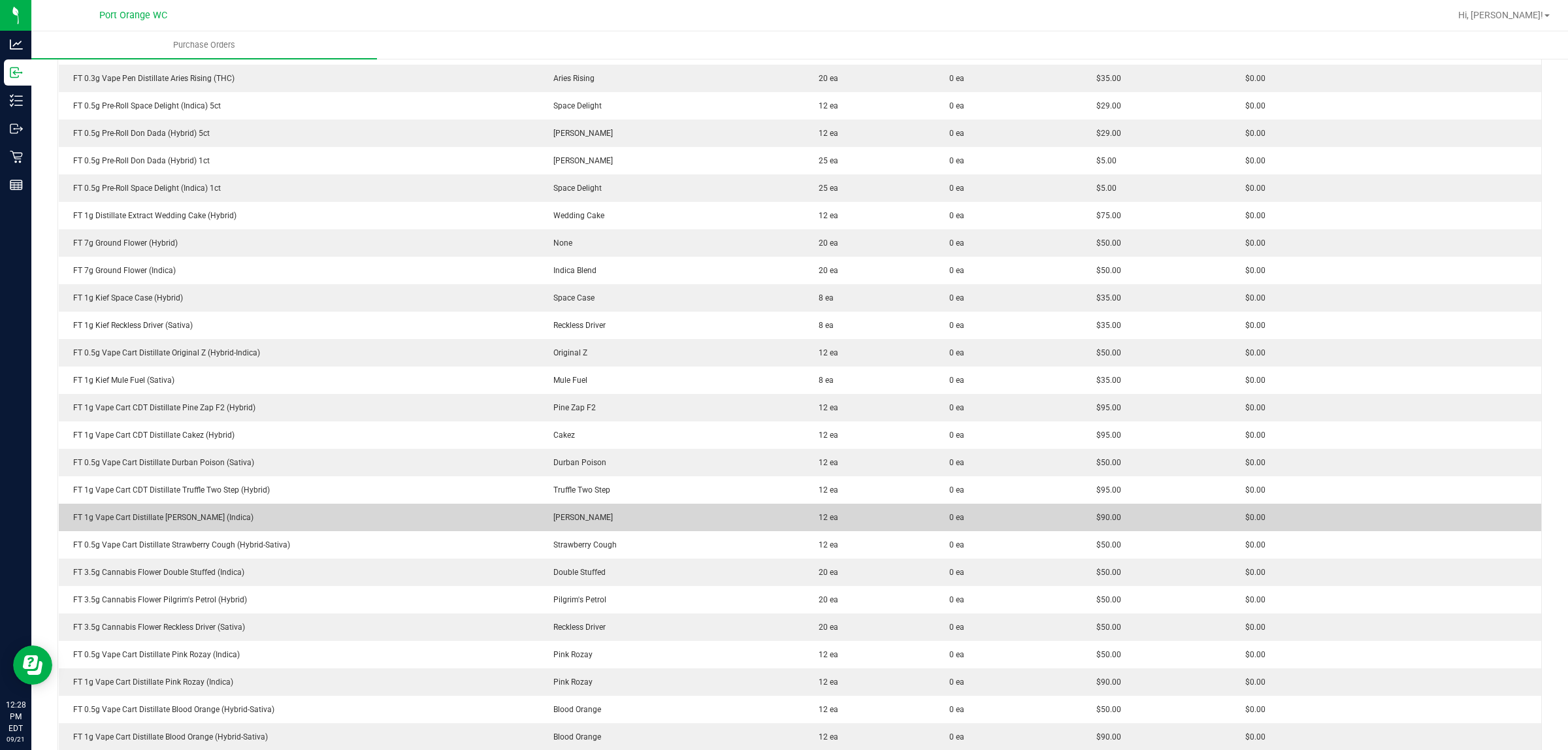
click at [197, 514] on div "FT 1g Vape Cart Distillate [PERSON_NAME] (Indica)" at bounding box center [299, 517] width 466 height 12
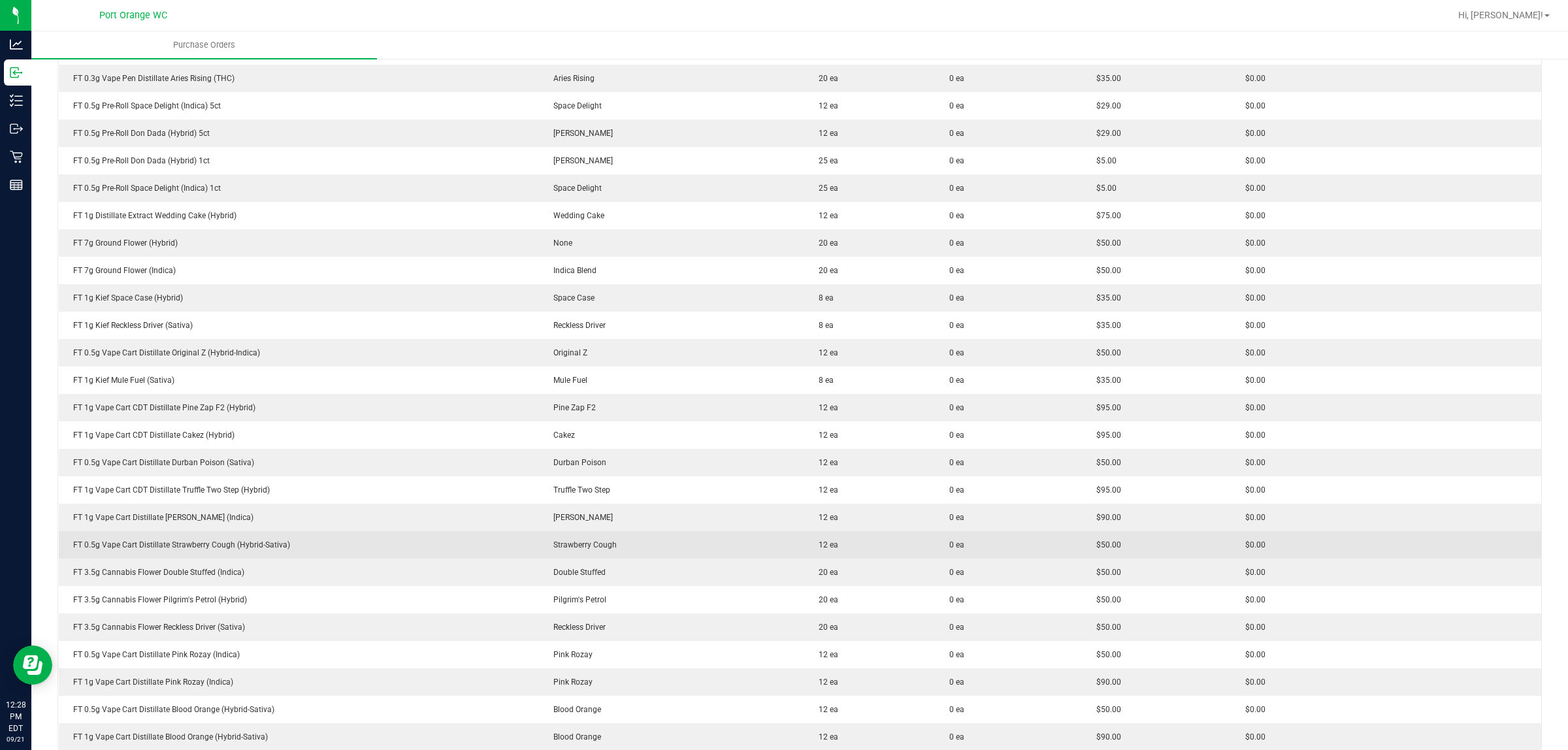
click at [195, 543] on div "FT 0.5g Vape Cart Distillate Strawberry Cough (Hybrid-Sativa)" at bounding box center [299, 545] width 466 height 12
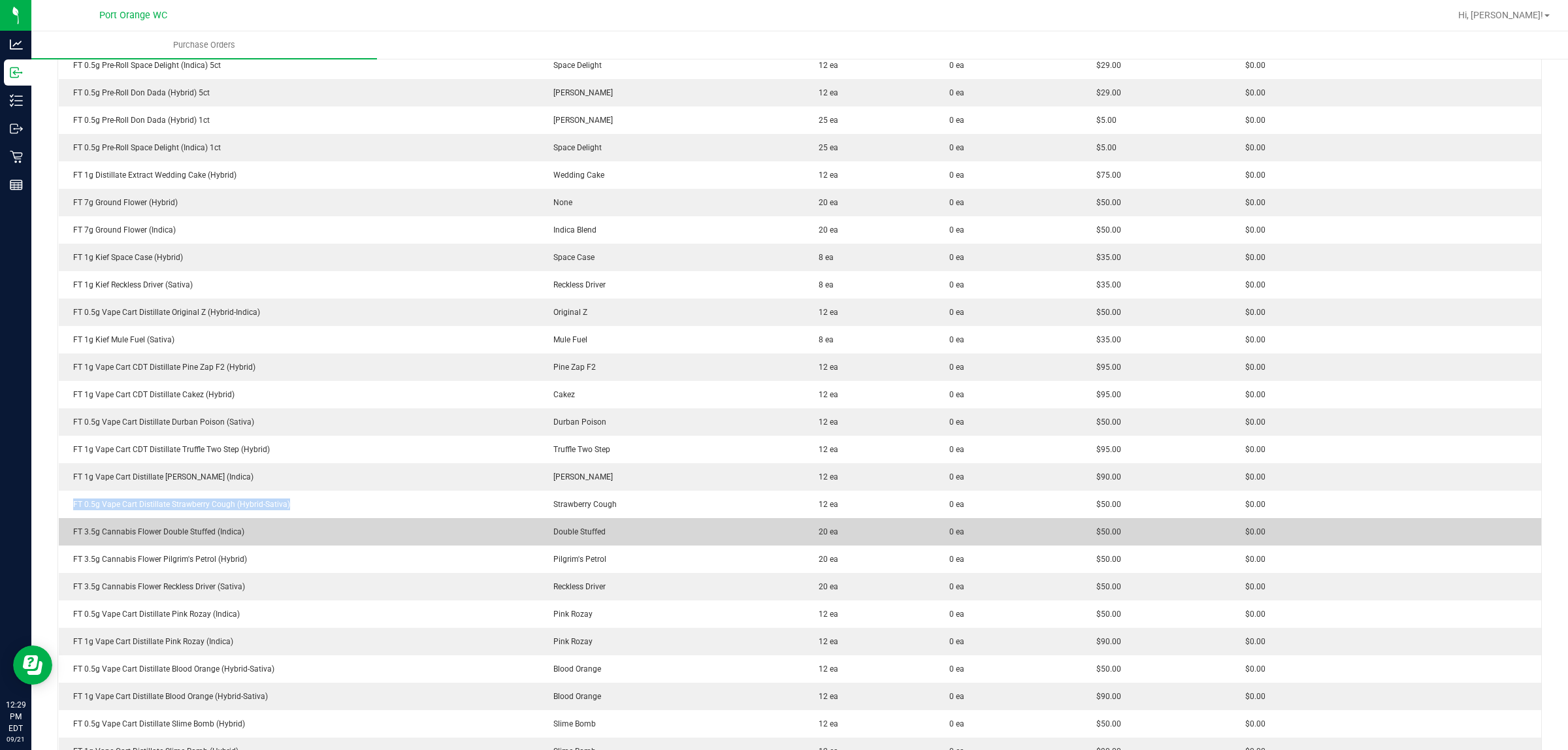
scroll to position [572, 0]
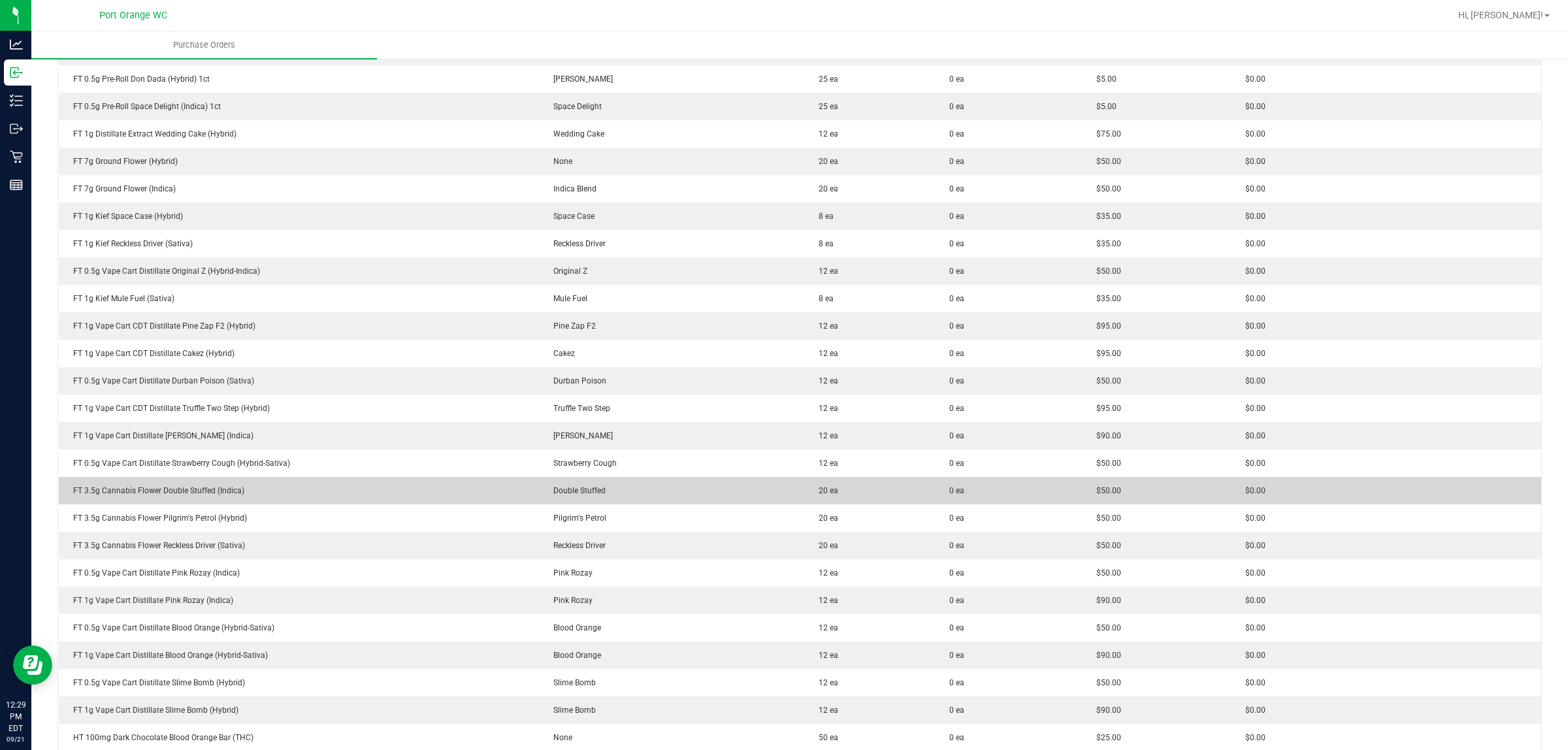
click at [211, 491] on div "FT 3.5g Cannabis Flower Double Stuffed (Indica)" at bounding box center [299, 490] width 466 height 12
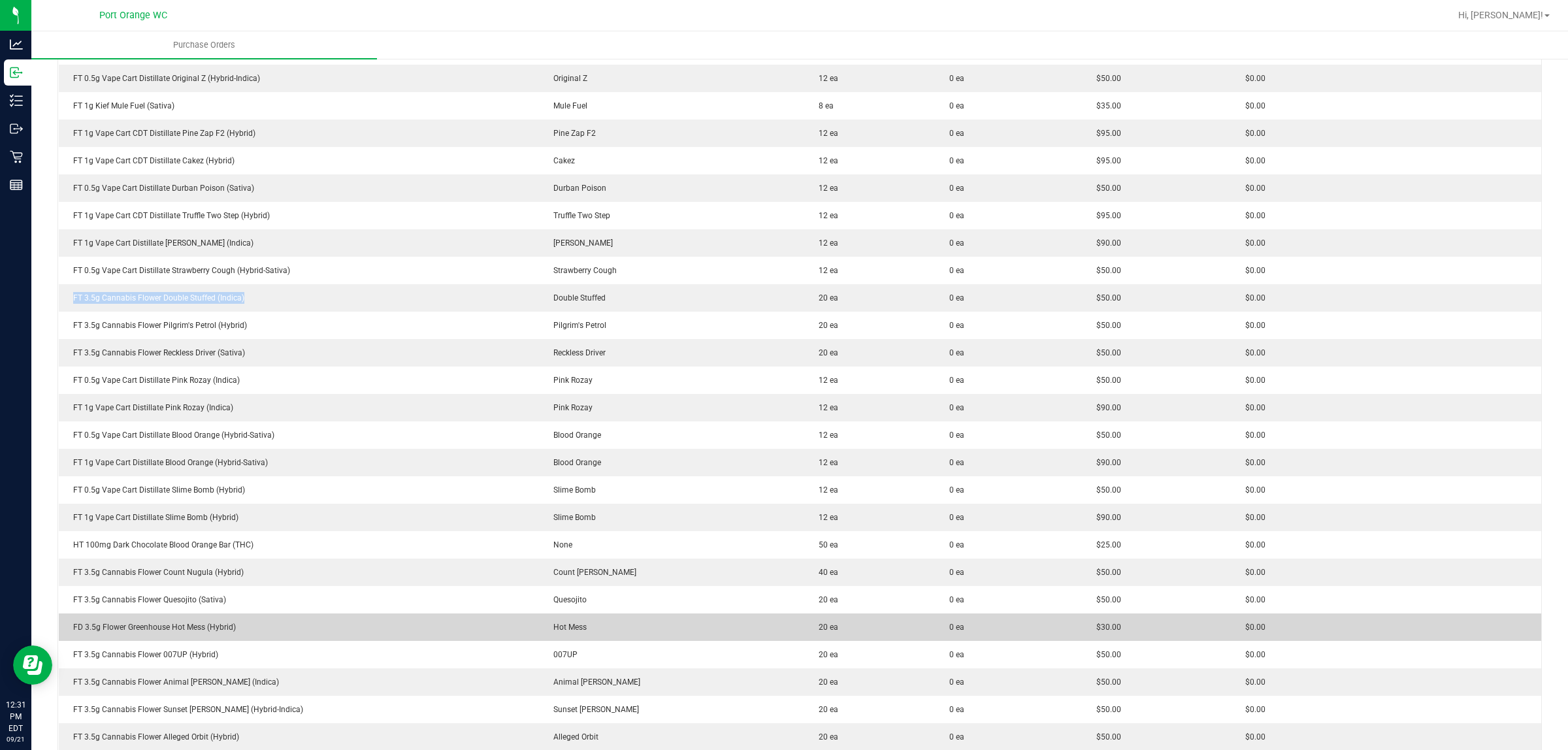
scroll to position [1010, 0]
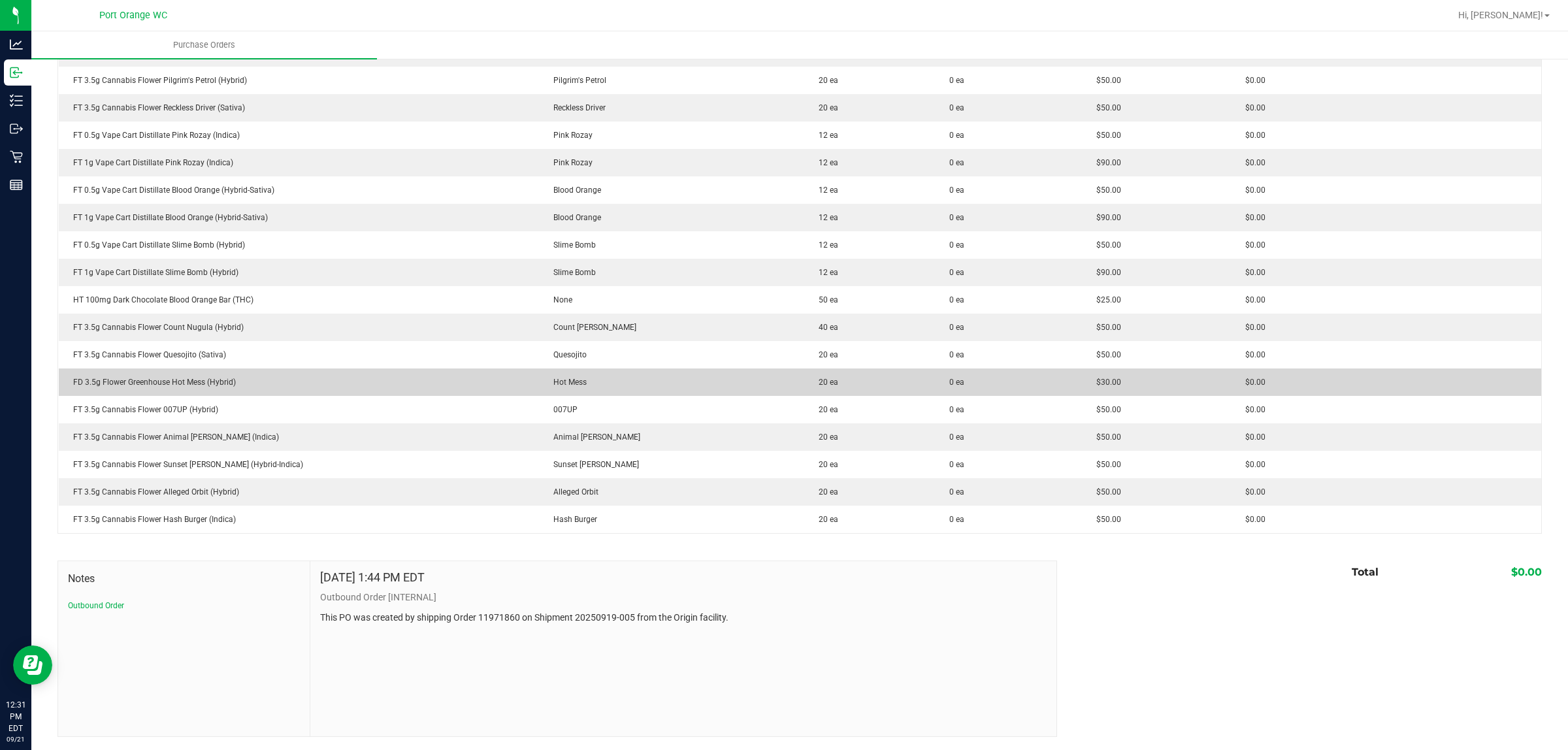
click at [177, 383] on div "FD 3.5g Flower Greenhouse Hot Mess (Hybrid)" at bounding box center [299, 382] width 466 height 12
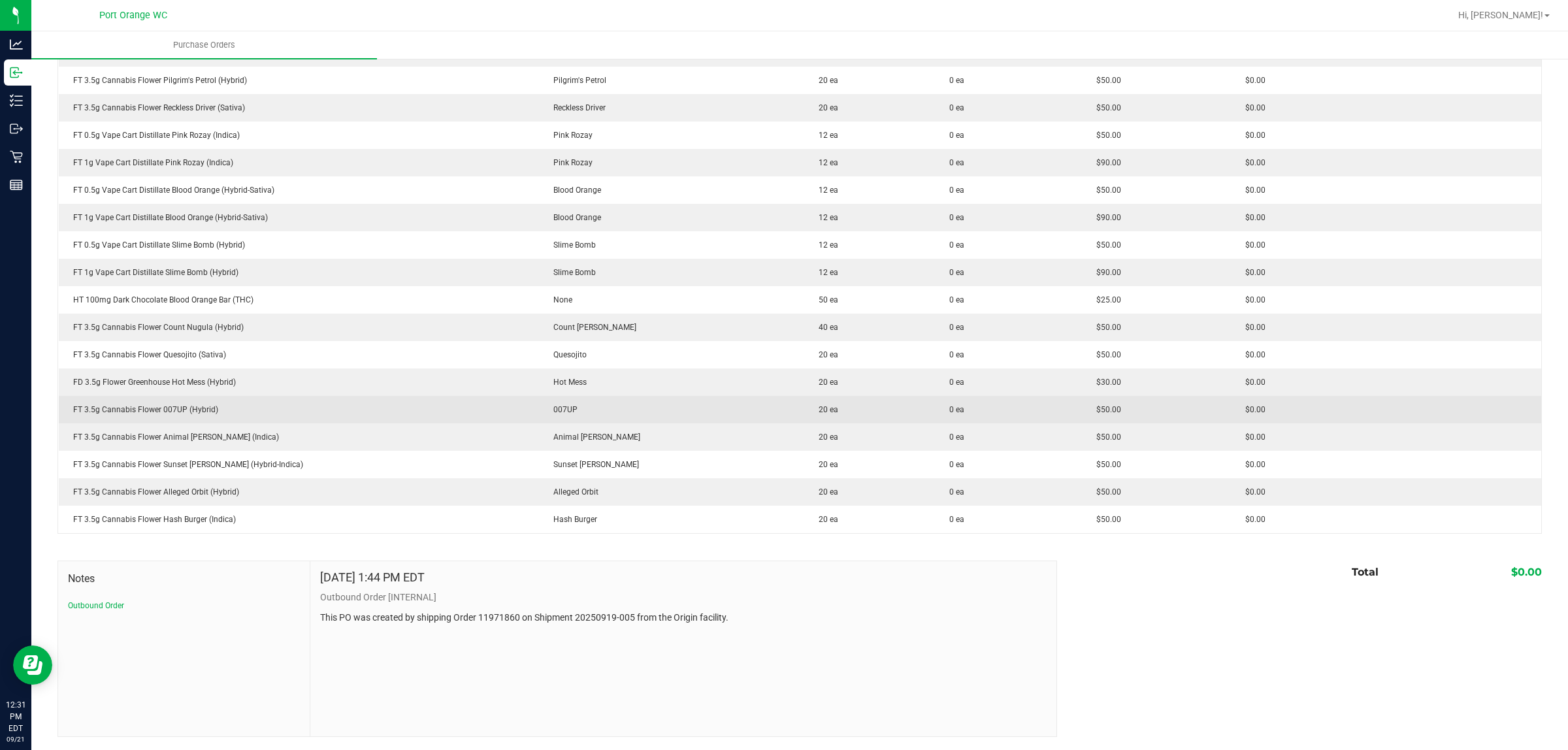
click at [151, 410] on div "FT 3.5g Cannabis Flower 007UP (Hybrid)" at bounding box center [299, 409] width 466 height 12
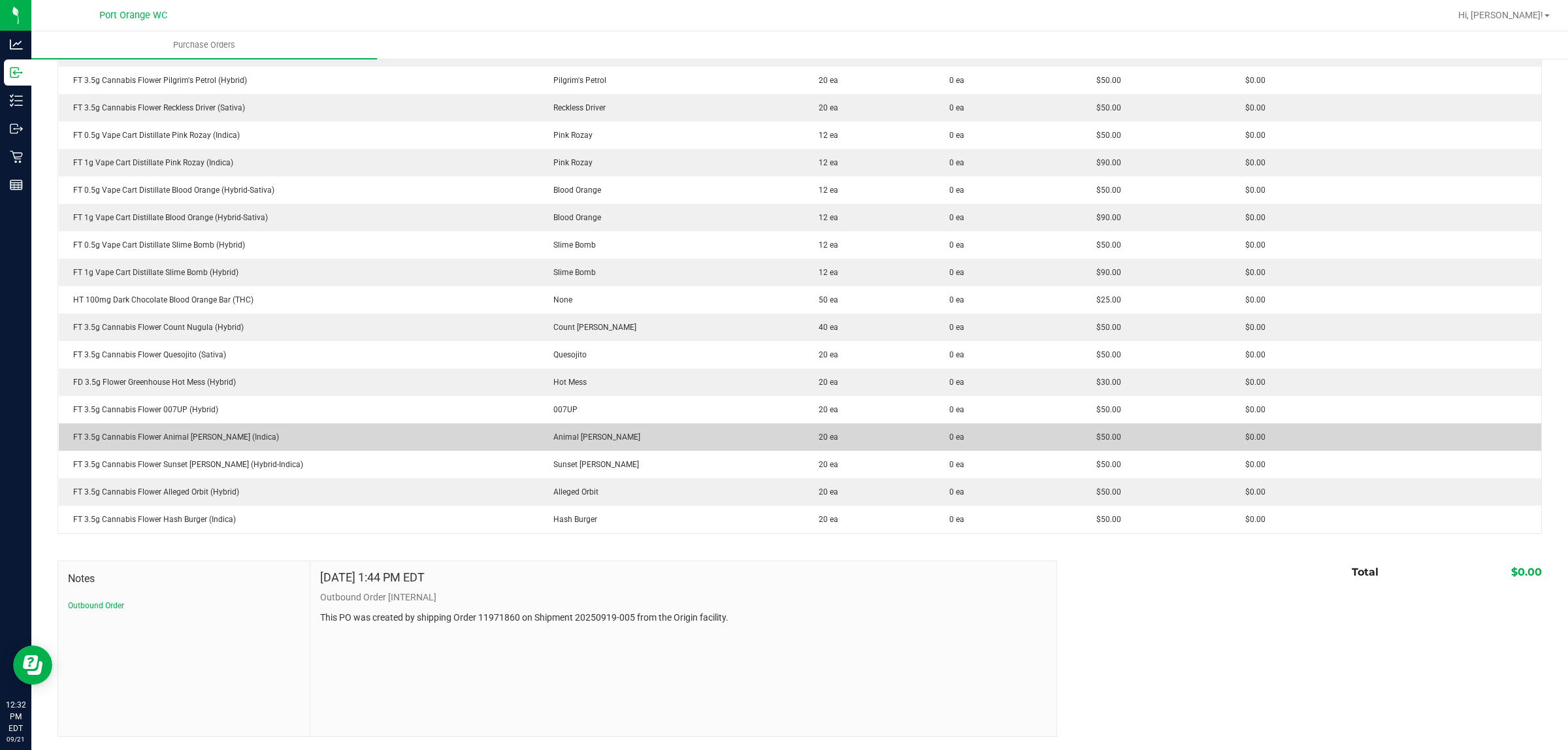
click at [185, 440] on div "FT 3.5g Cannabis Flower Animal [PERSON_NAME] (Indica)" at bounding box center [299, 437] width 466 height 12
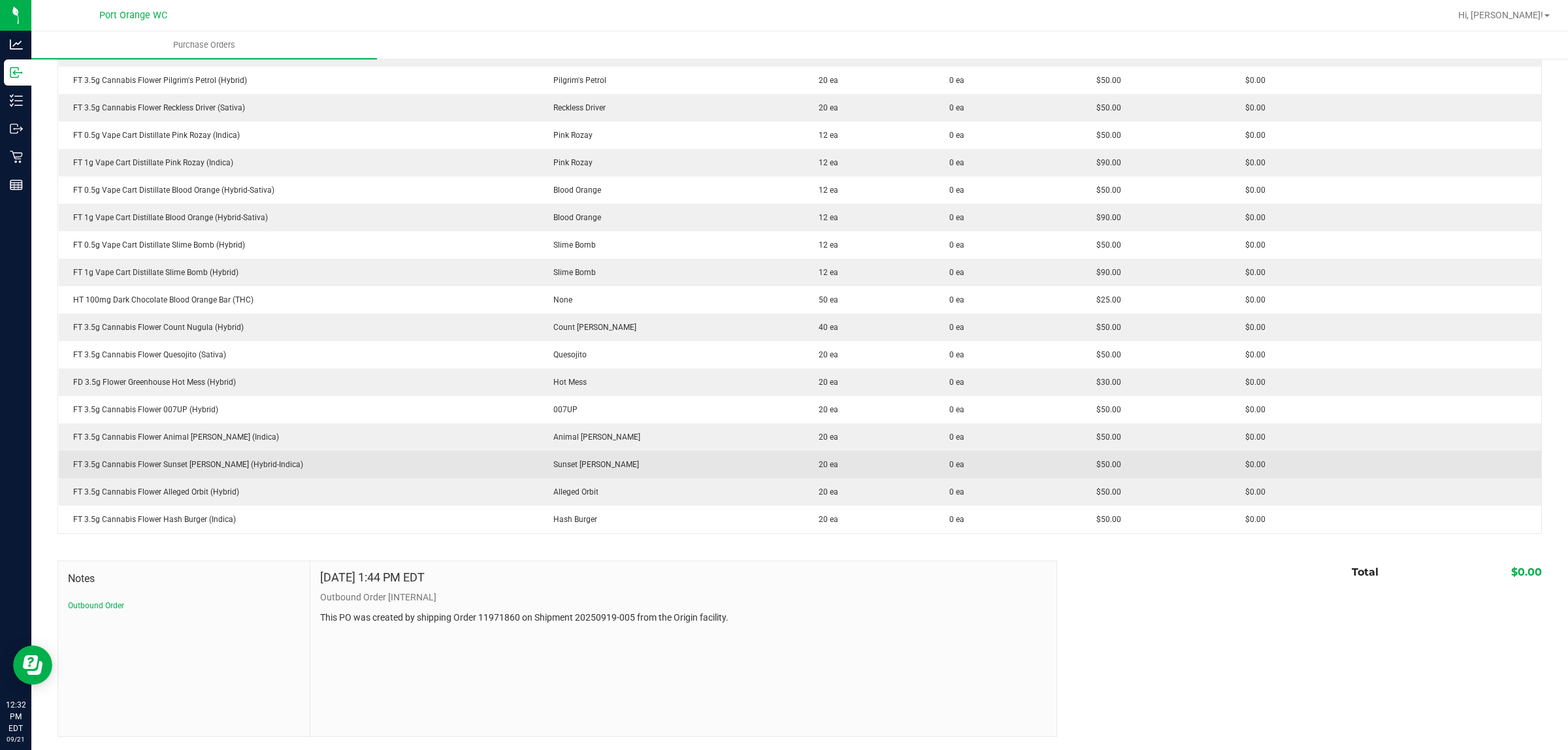
click at [195, 464] on div "FT 3.5g Cannabis Flower Sunset [PERSON_NAME] (Hybrid-Indica)" at bounding box center [299, 464] width 466 height 12
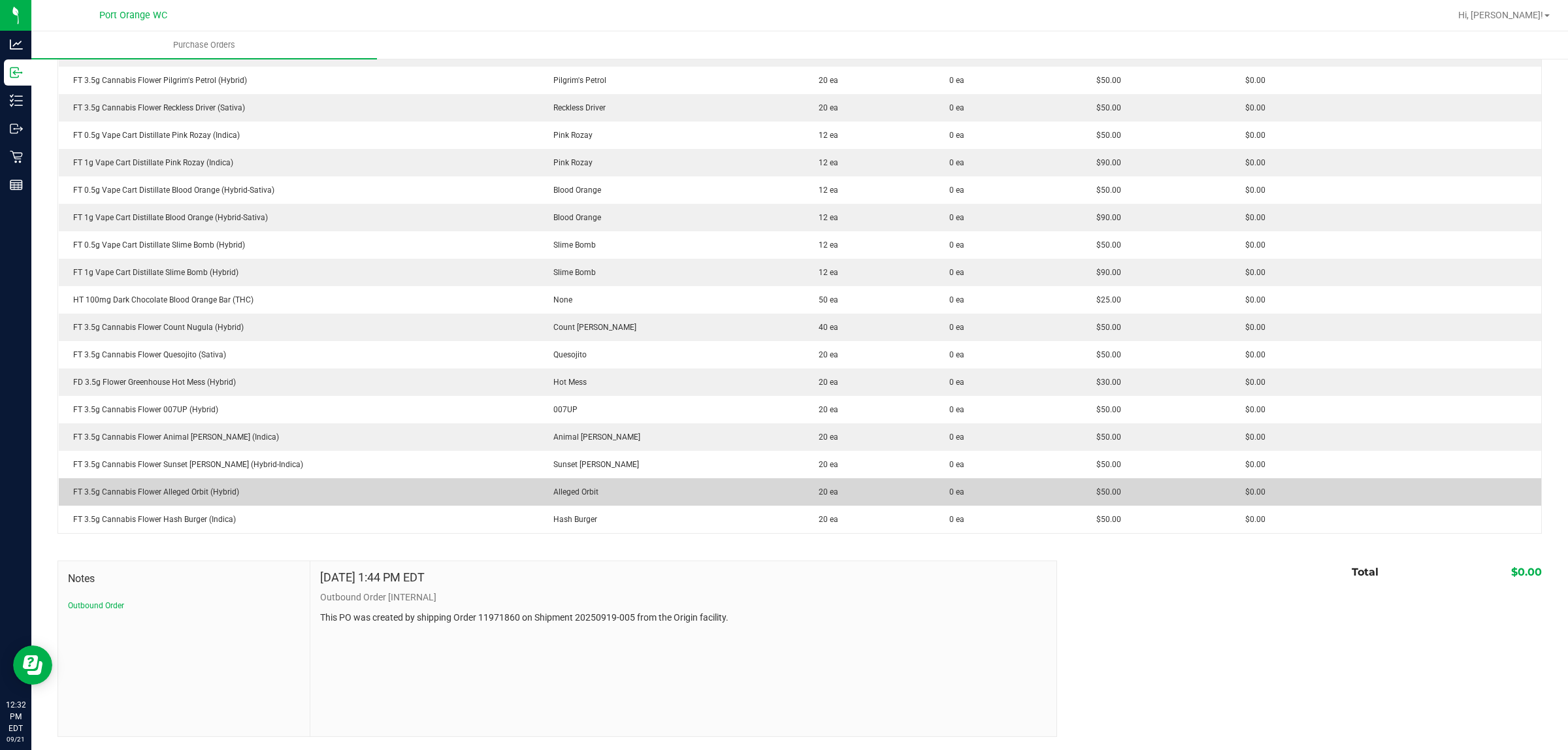
click at [192, 492] on div "FT 3.5g Cannabis Flower Alleged Orbit (Hybrid)" at bounding box center [299, 492] width 466 height 12
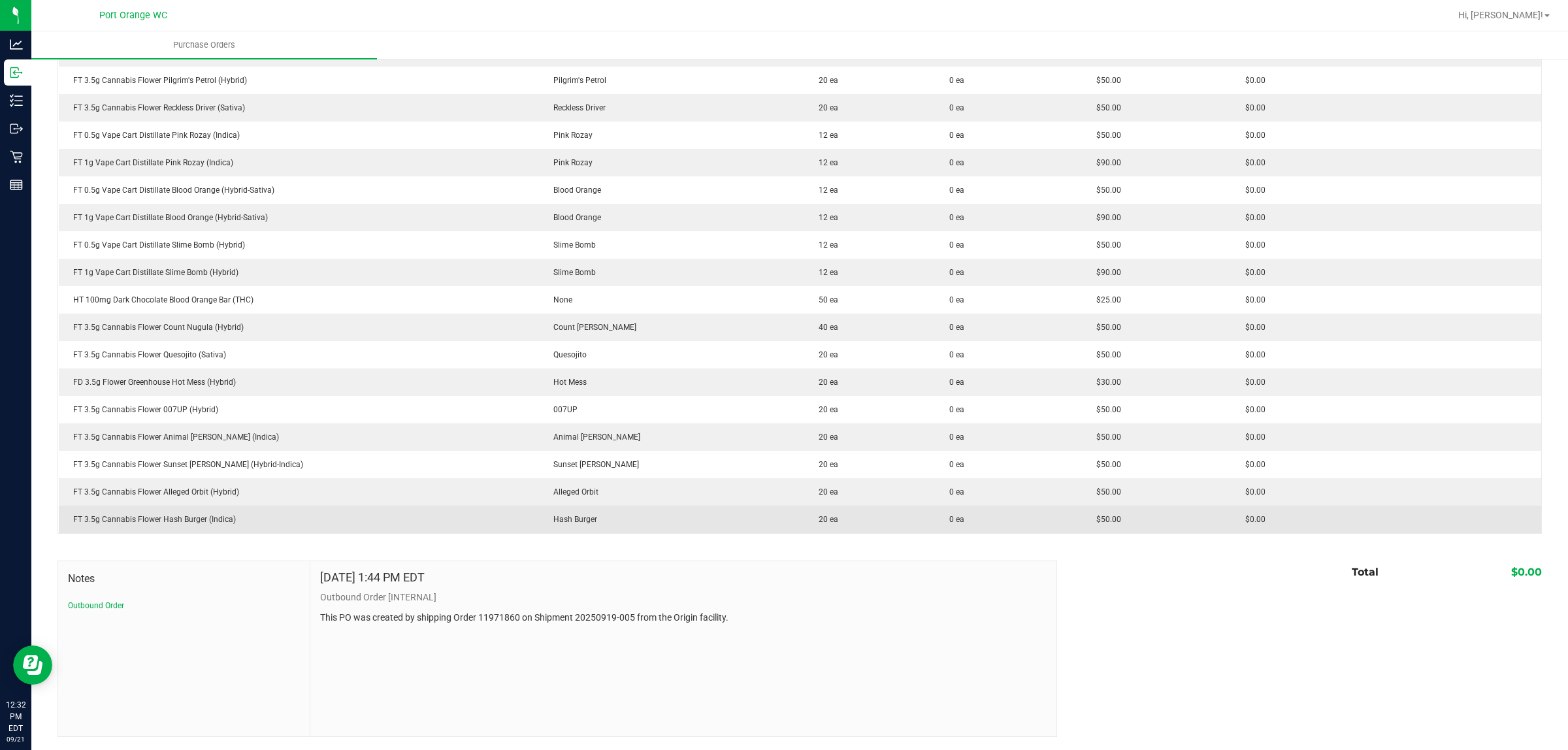
click at [197, 518] on div "FT 3.5g Cannabis Flower Hash Burger (Indica)" at bounding box center [299, 520] width 466 height 12
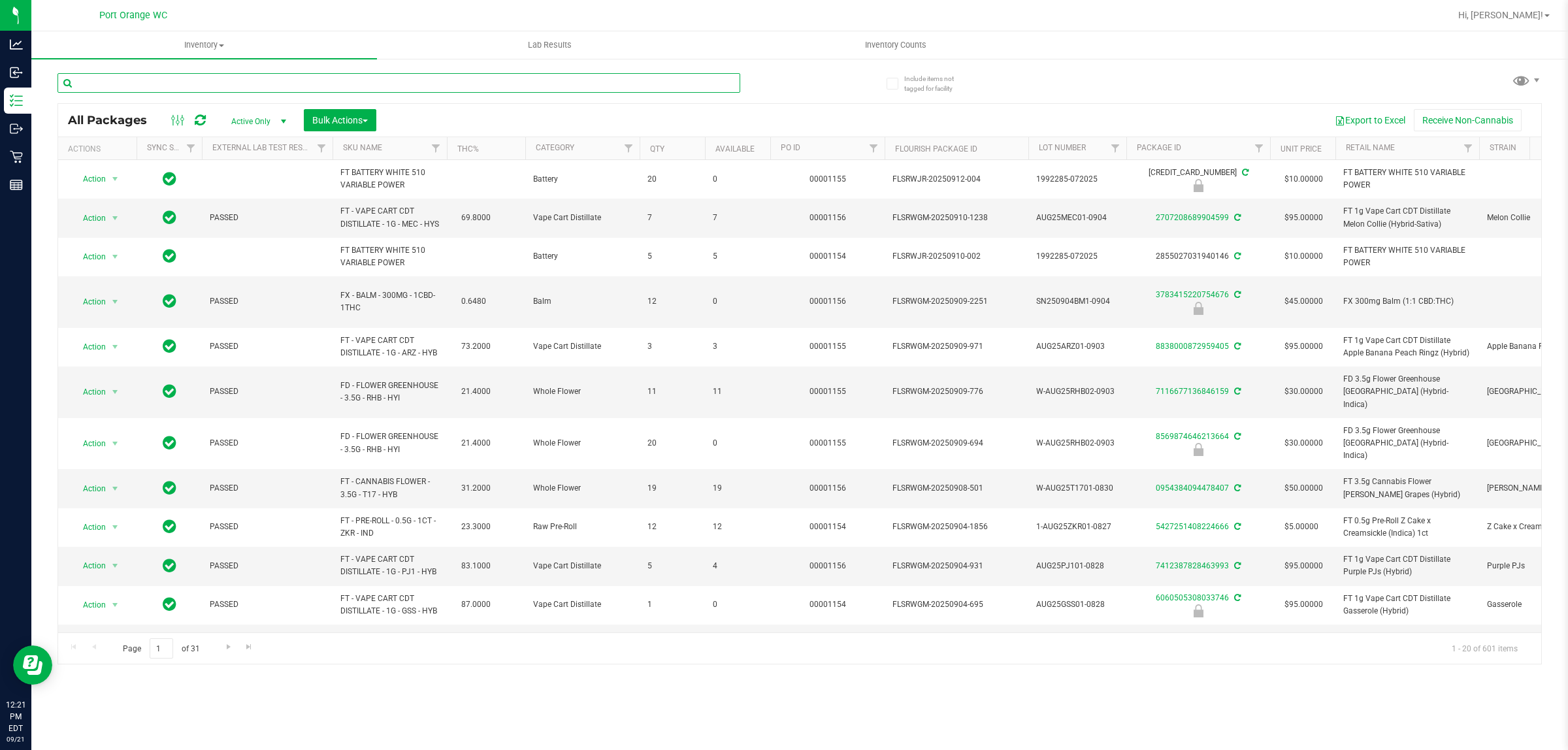
click at [255, 84] on input "text" at bounding box center [399, 82] width 683 height 20
paste input "FT 1g Pre-Roll Z Cake x Creamsickle (Indica) 1ct"
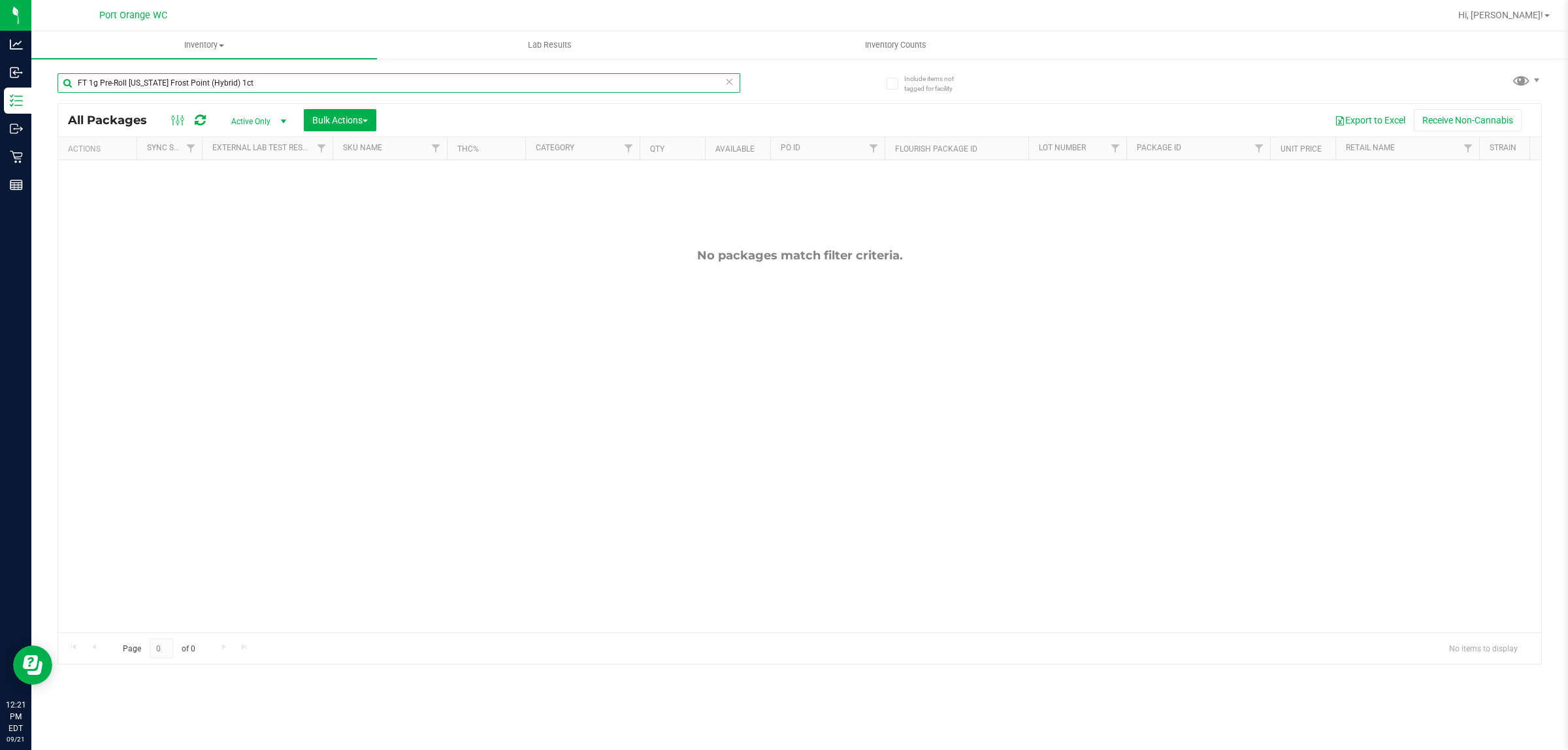
paste input "Trop Top"
paste input "0.3g Vape Pen Distillate Aries Rising (THC)"
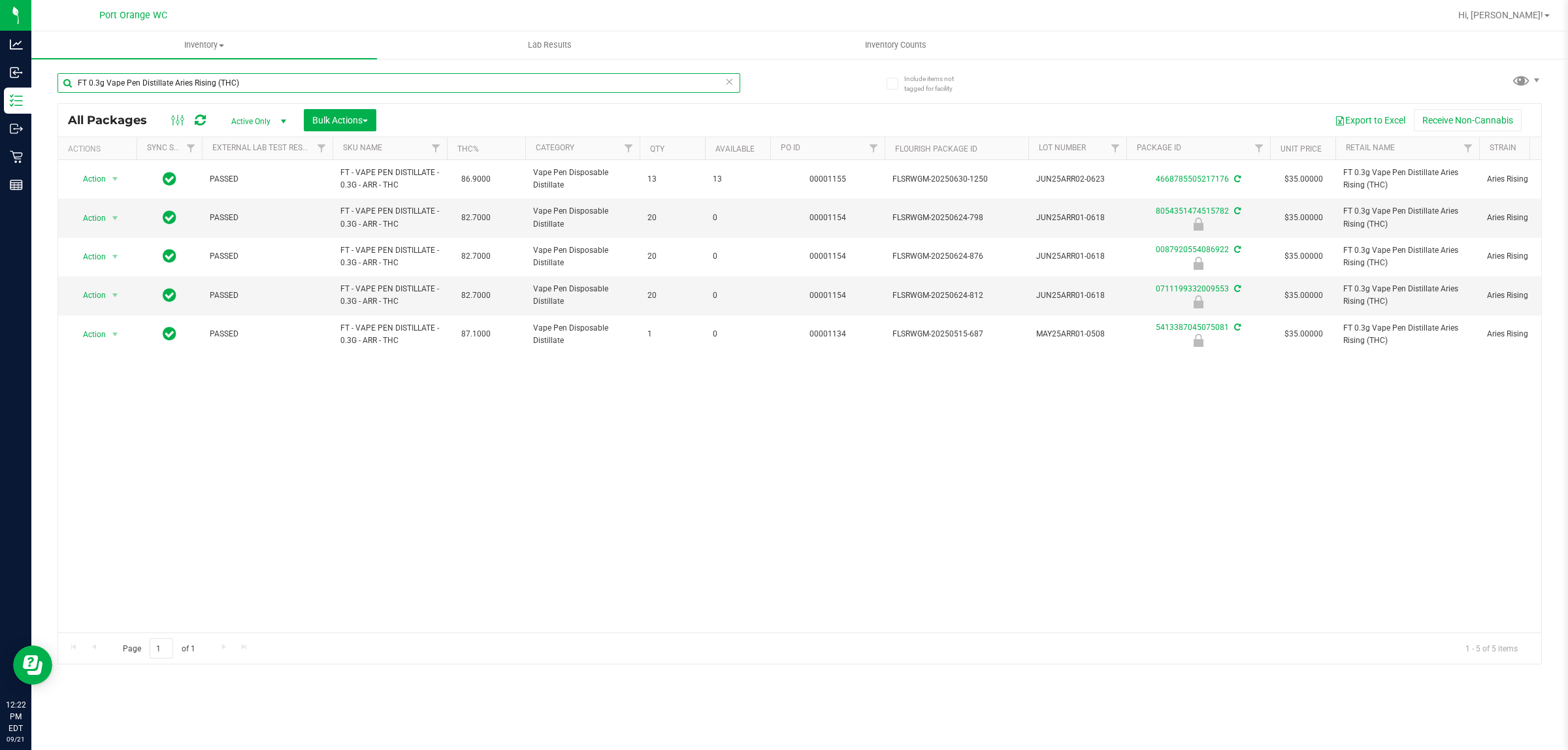
paste input "5g Pre-Roll Space Delight (Indica) 5ct"
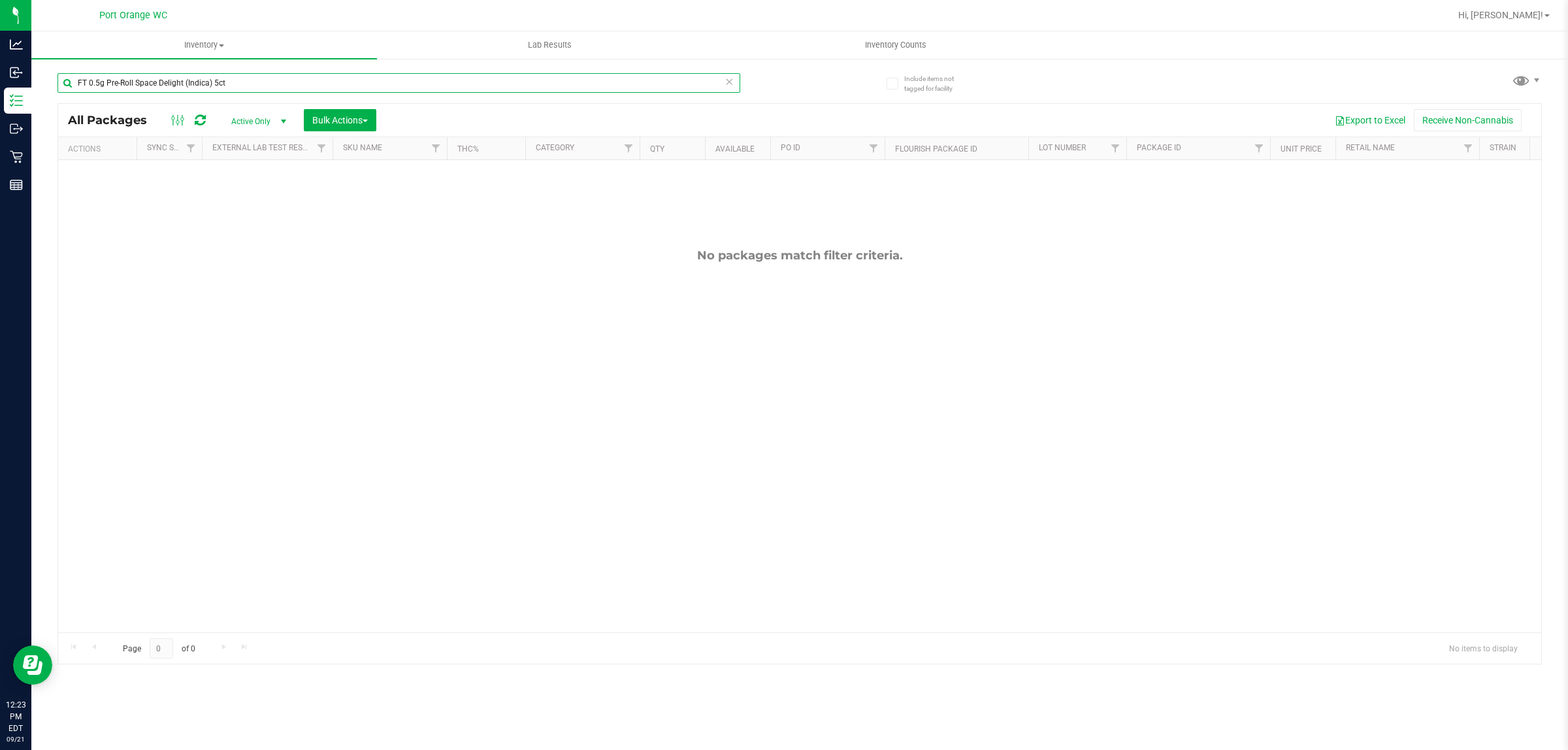
paste input "[PERSON_NAME] (Hybrid"
paste input "1"
paste input "Space Delight (Indica"
paste input "1g Distillate Extract Wedding Cake (Hybrid)"
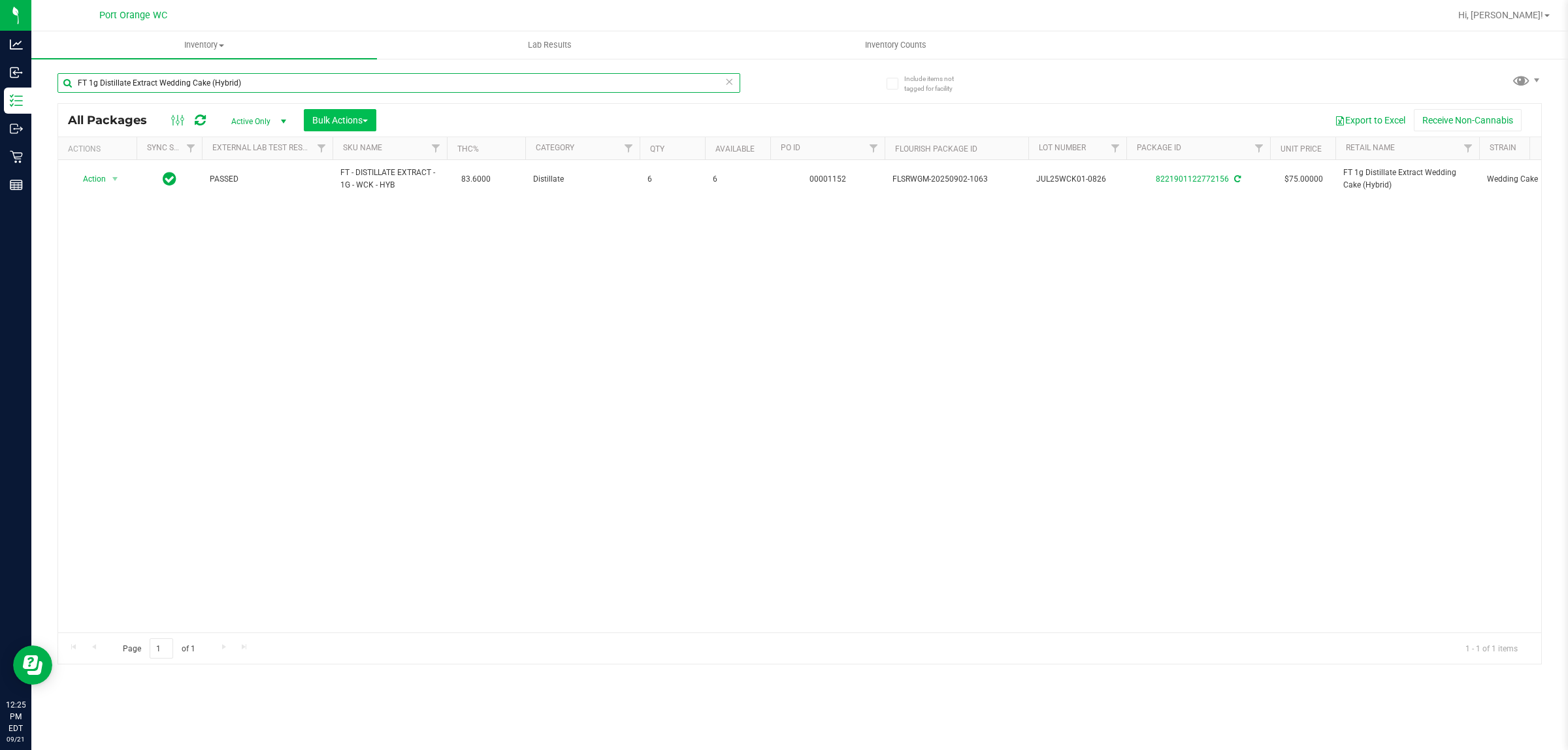
paste input "7g Ground Flower"
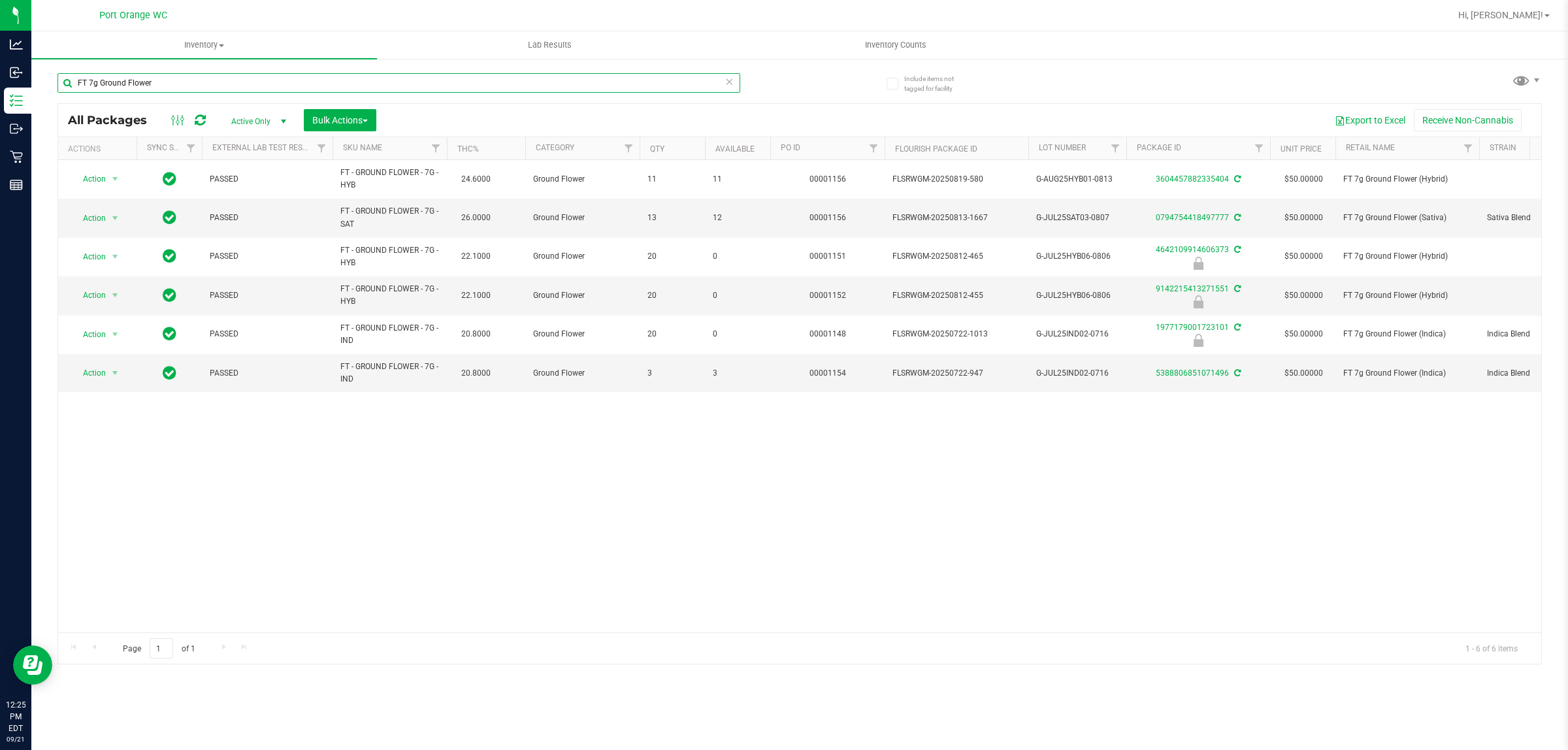
paste input "1g Kief Space Case (Hybrid)"
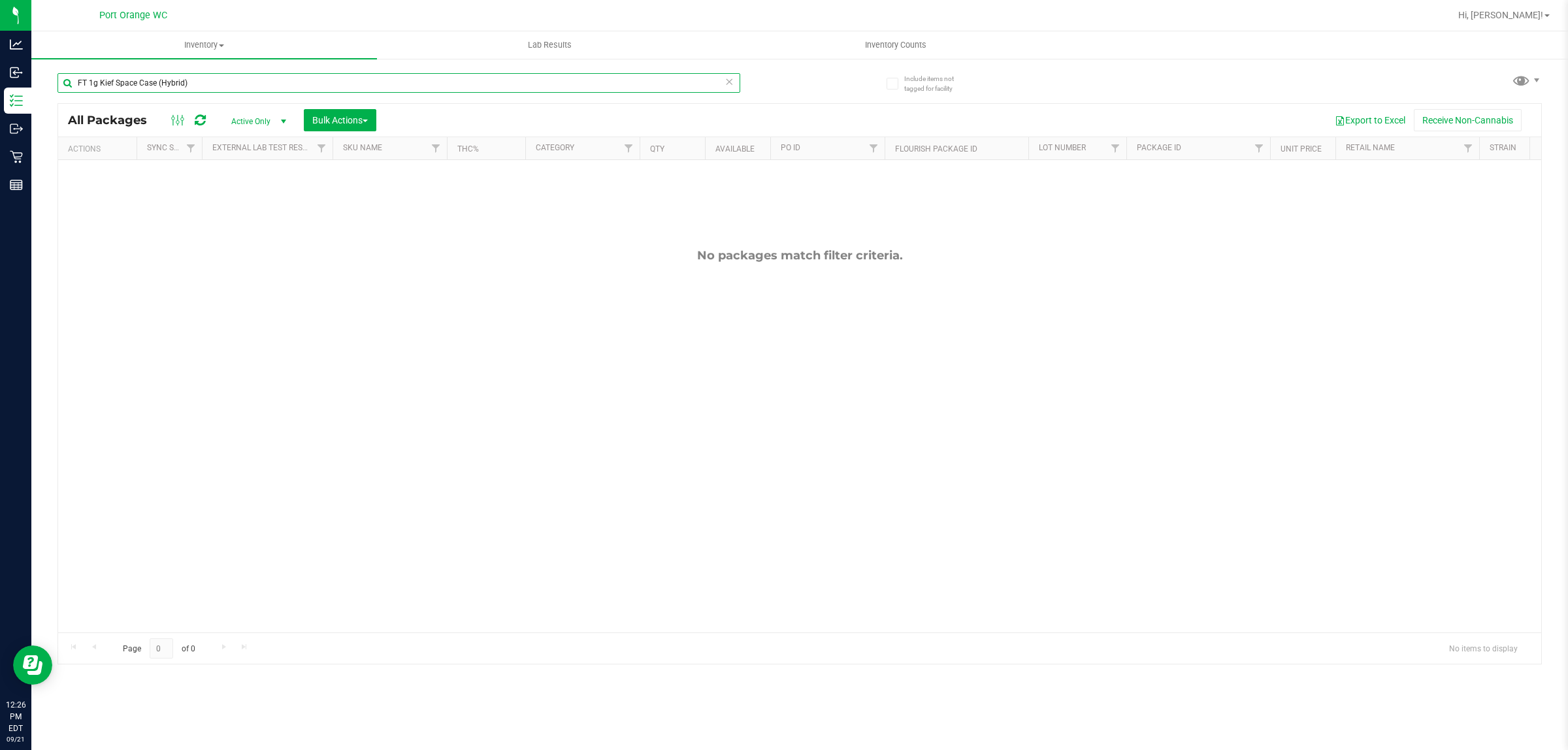
paste input "Reckless Driver (Sativa"
paste input "0.5g Vape Cart Distillate Original Z (Hybrid-Indic"
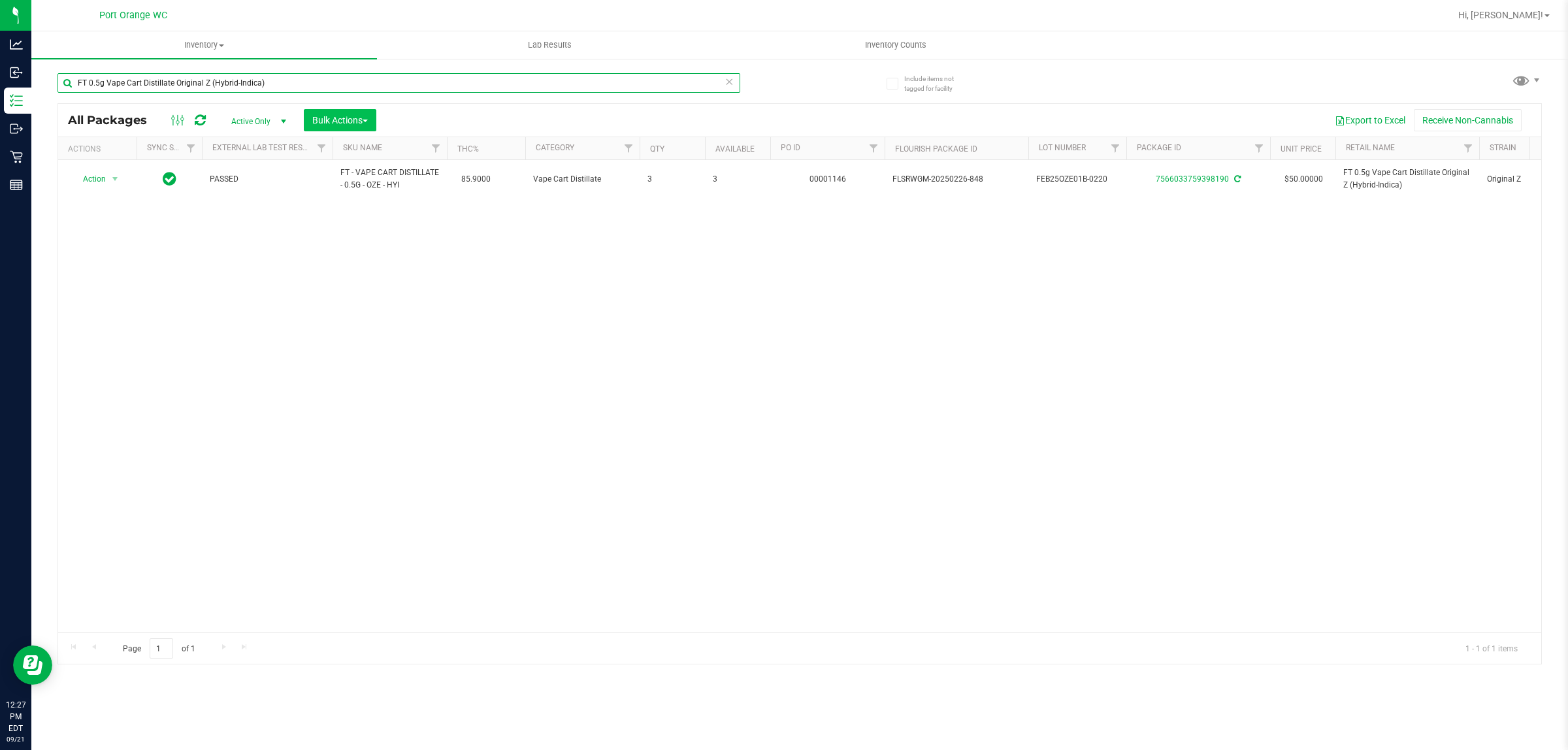
paste input "1g Kief Mule Fuel (Sativ"
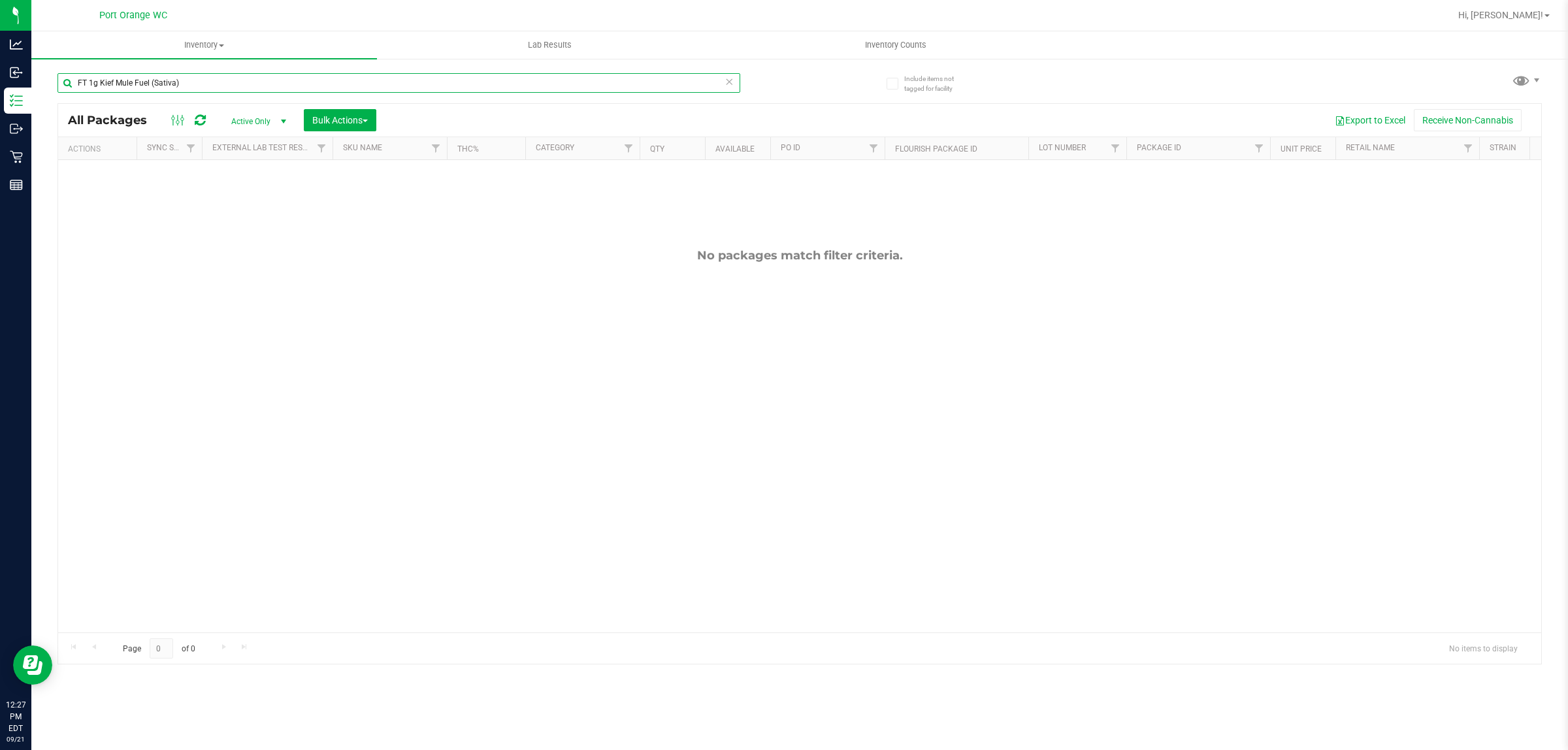
paste input "Vape Cart CDT Distillate Pine Zap F2 (Hybrid"
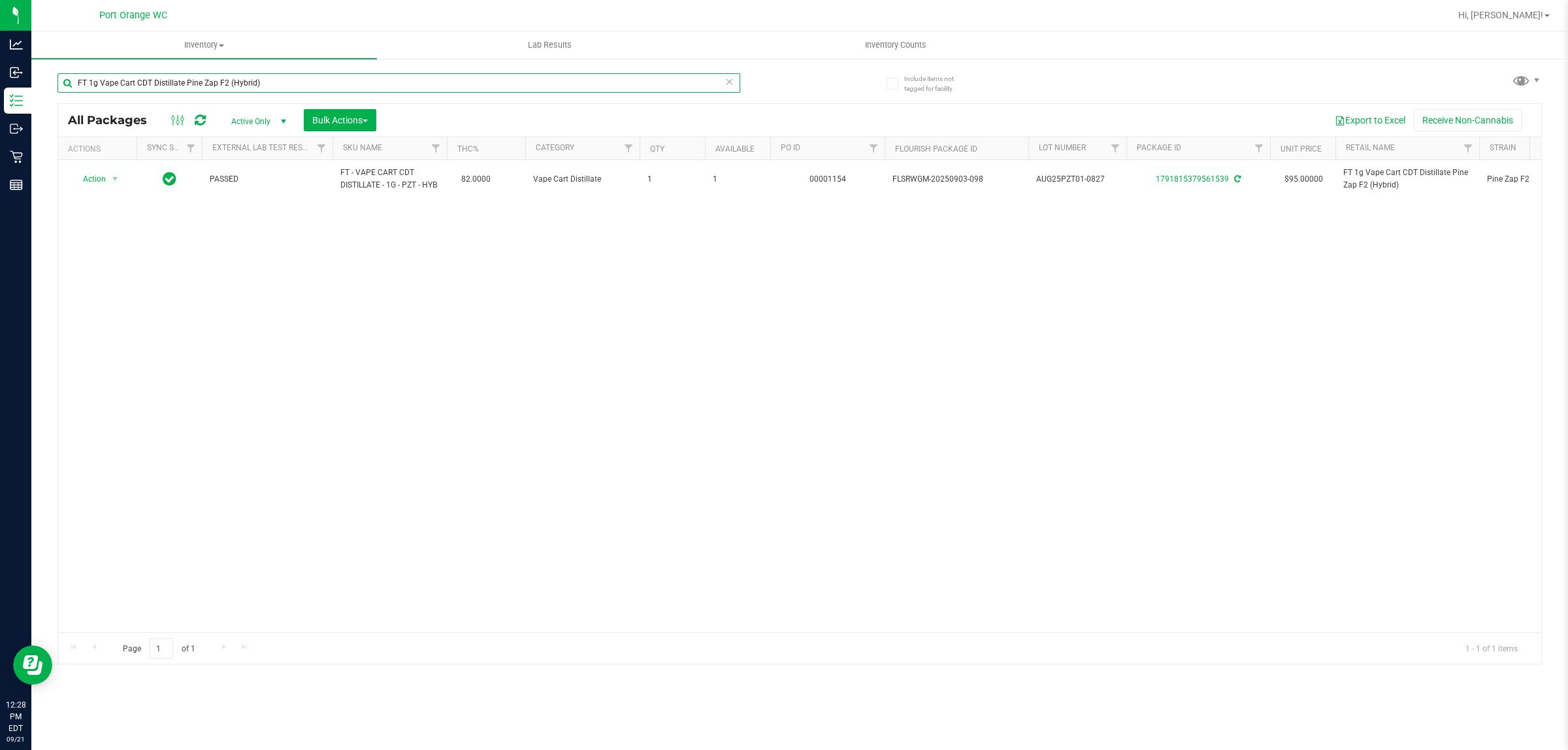
paste input "Cakez"
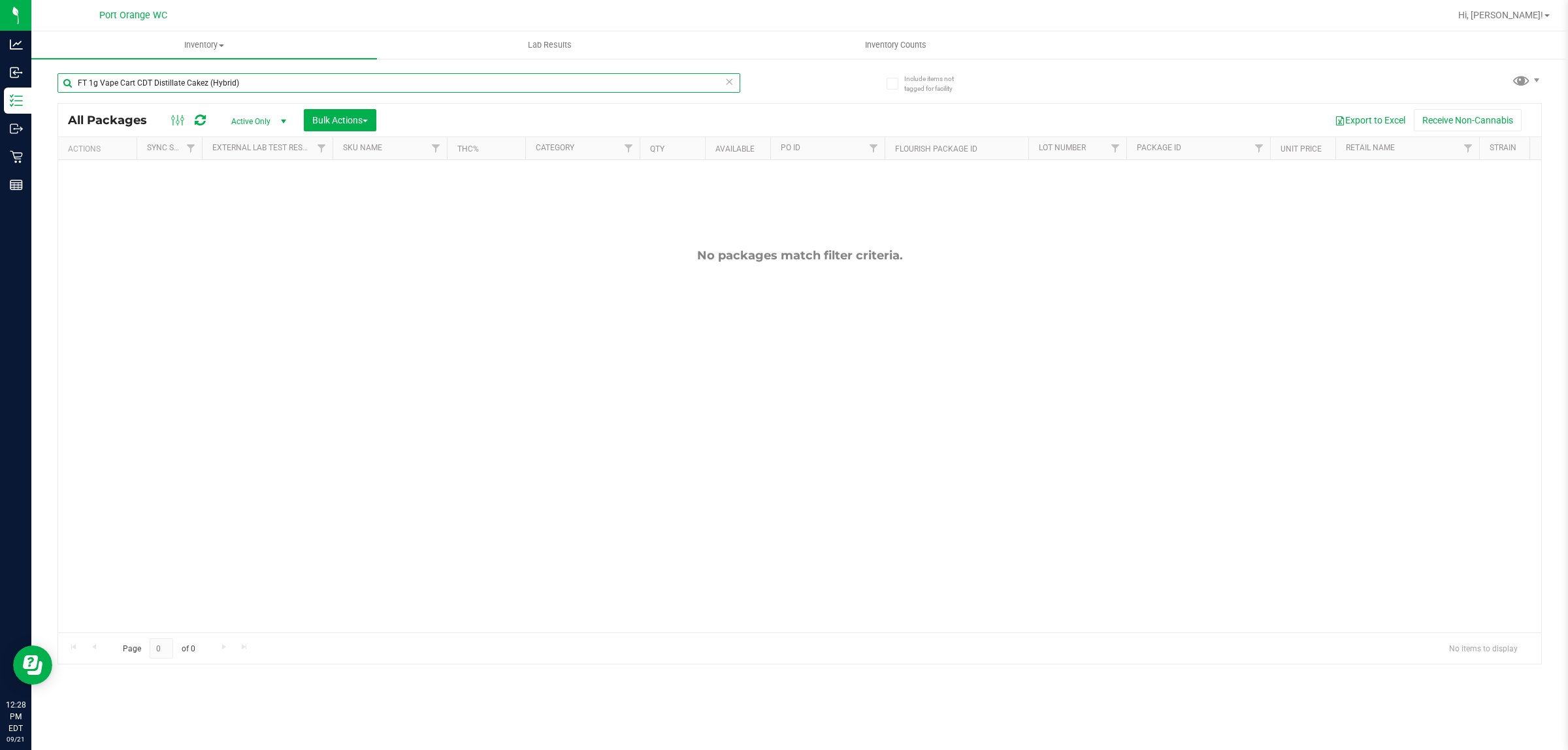
paste input "0.5g Vape Cart Distillate Durban Poison (Sativa"
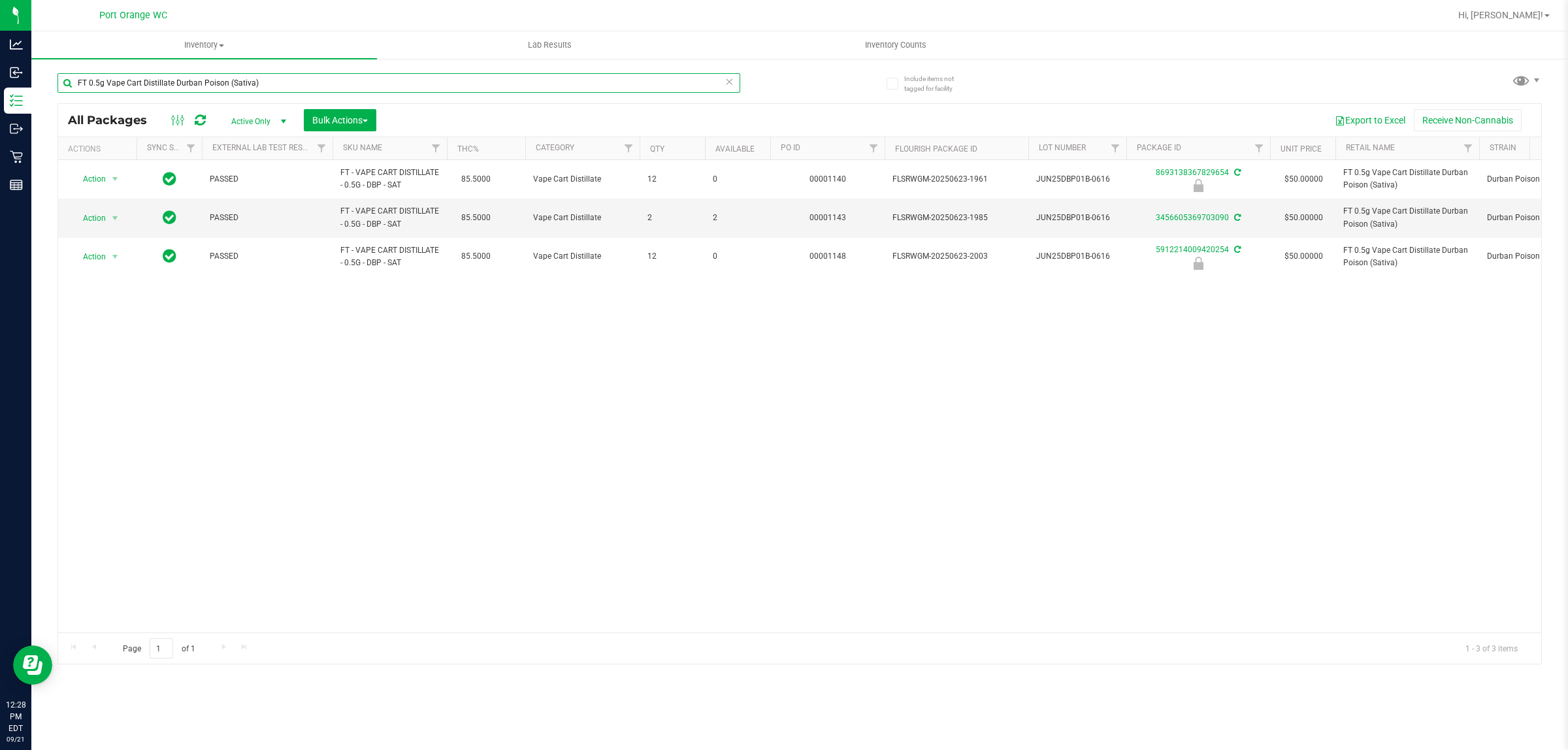
paste input "1g Vape Cart CDT Distillate Truffle Two Step (Hybrid"
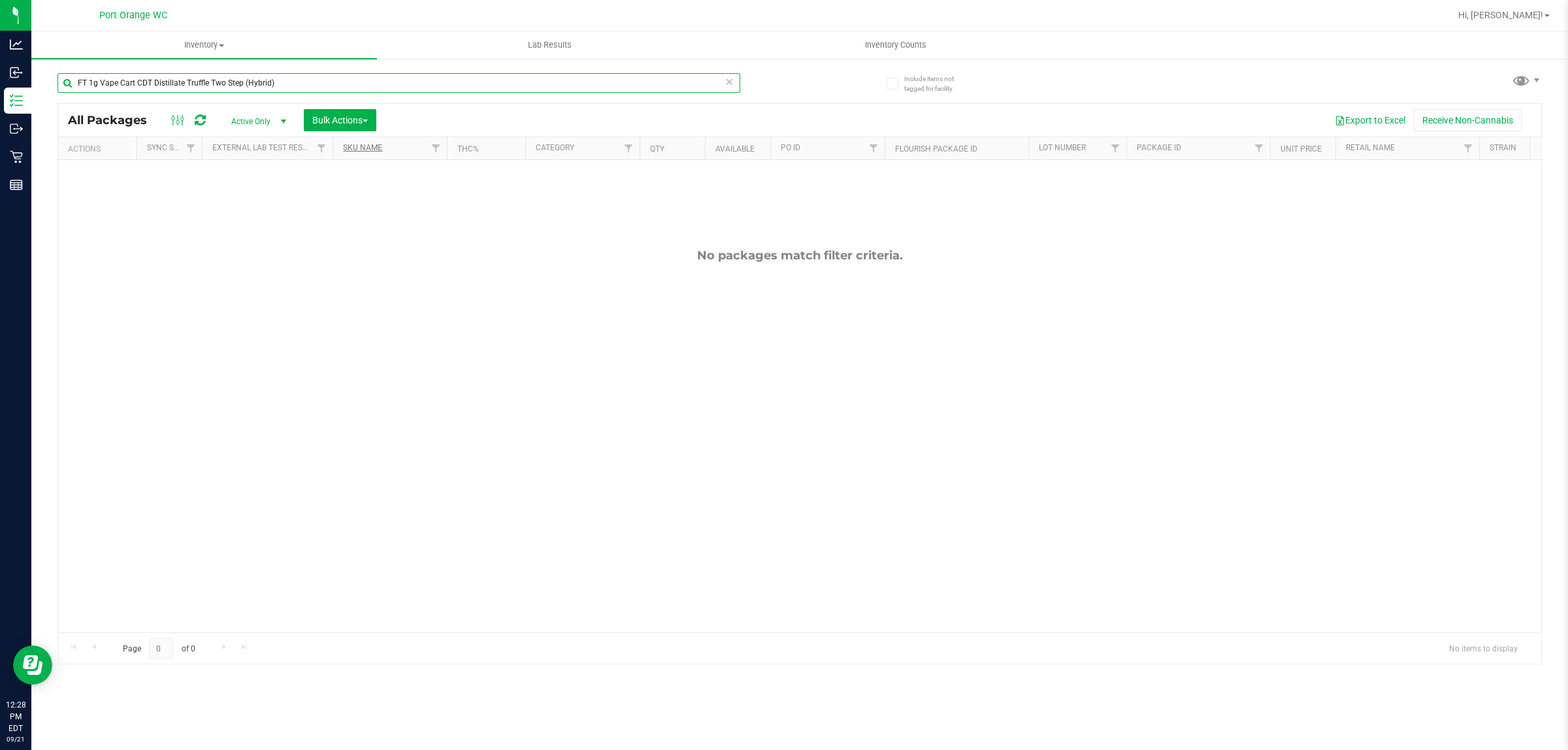
paste input "Distillate [PERSON_NAME] (Indica"
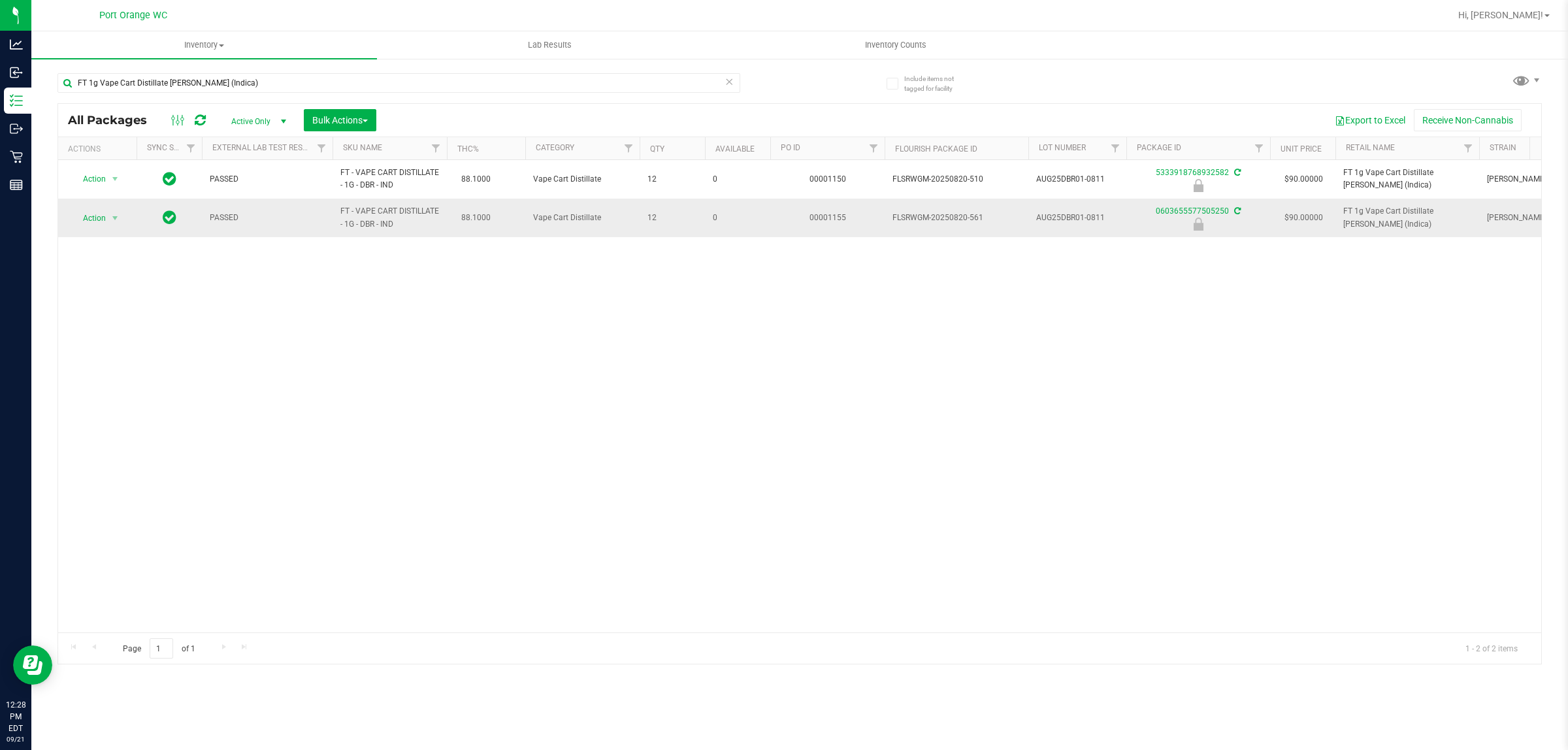
click at [370, 212] on span "FT - VAPE CART DISTILLATE - 1G - DBR - IND" at bounding box center [390, 217] width 99 height 25
copy td "FT - VAPE CART DISTILLATE - 1G - DBR - IND"
click at [533, 337] on div "Action Action Edit attributes Global inventory Locate package Package audit log…" at bounding box center [799, 396] width 1483 height 473
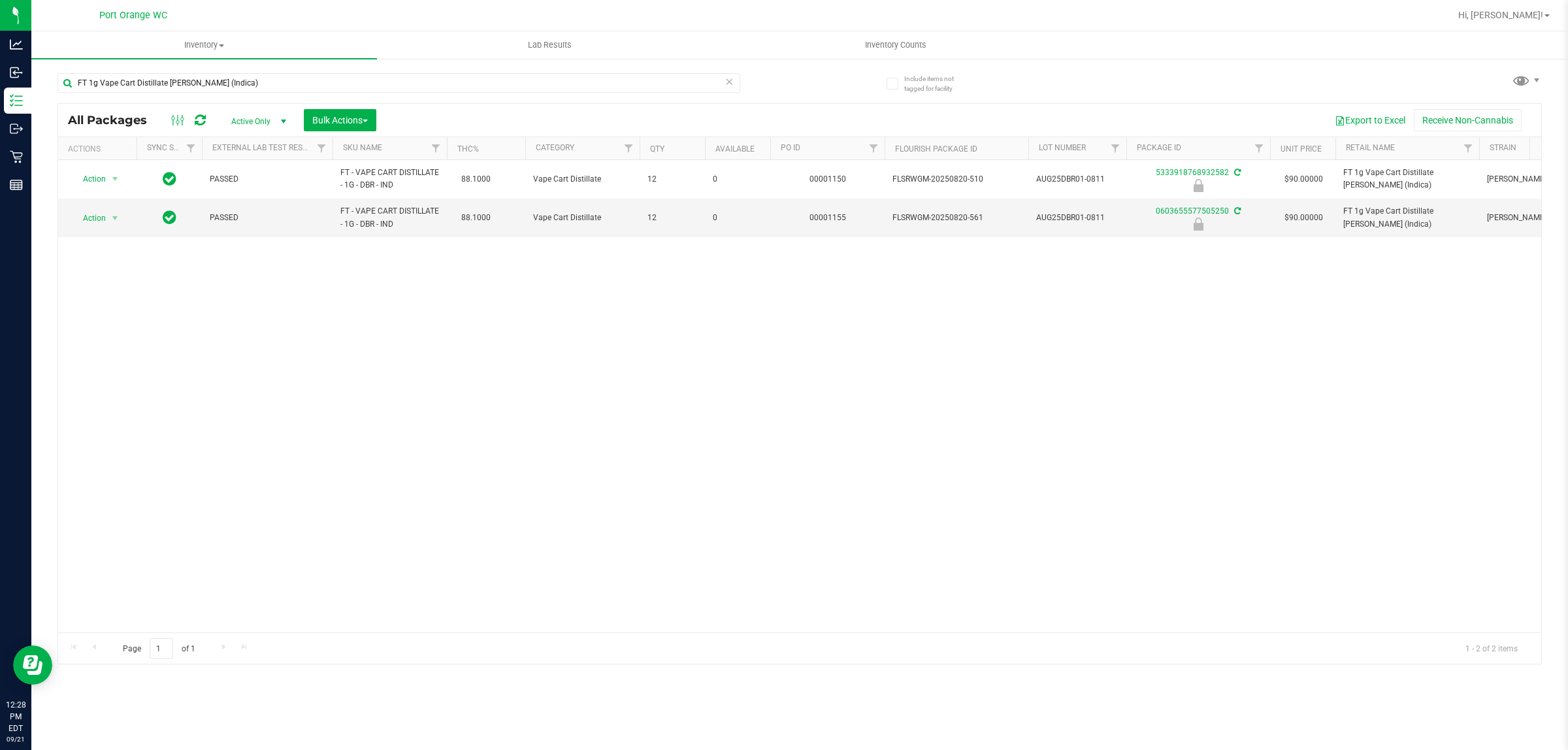
click at [328, 72] on div "FT 1g Vape Cart Distillate [PERSON_NAME] (Indica)" at bounding box center [428, 82] width 742 height 42
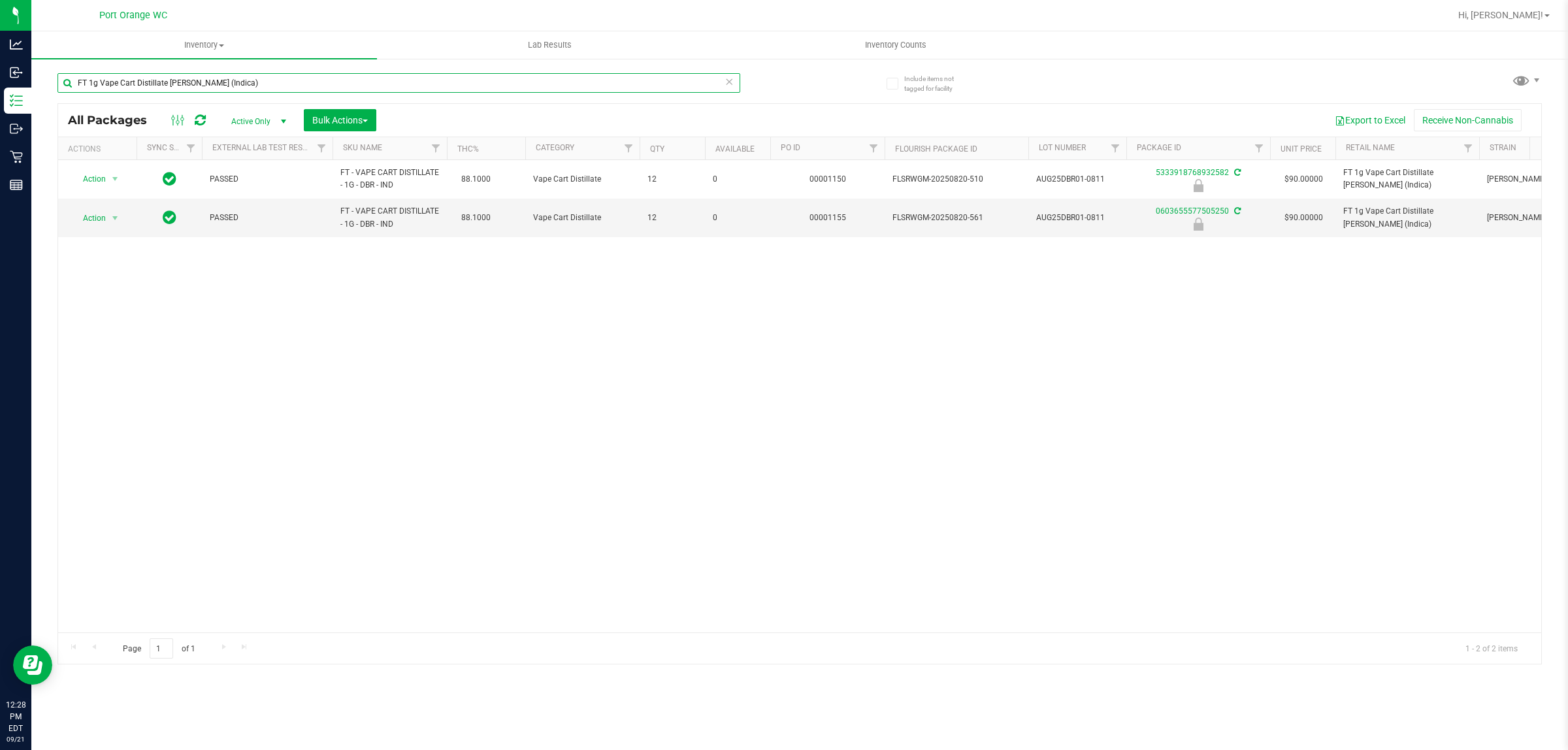
click at [328, 78] on input "FT 1g Vape Cart Distillate [PERSON_NAME] (Indica)" at bounding box center [399, 82] width 683 height 20
paste input "0.5g Vape Cart Distillate Strawberry Cough (Hybrid-Sativ"
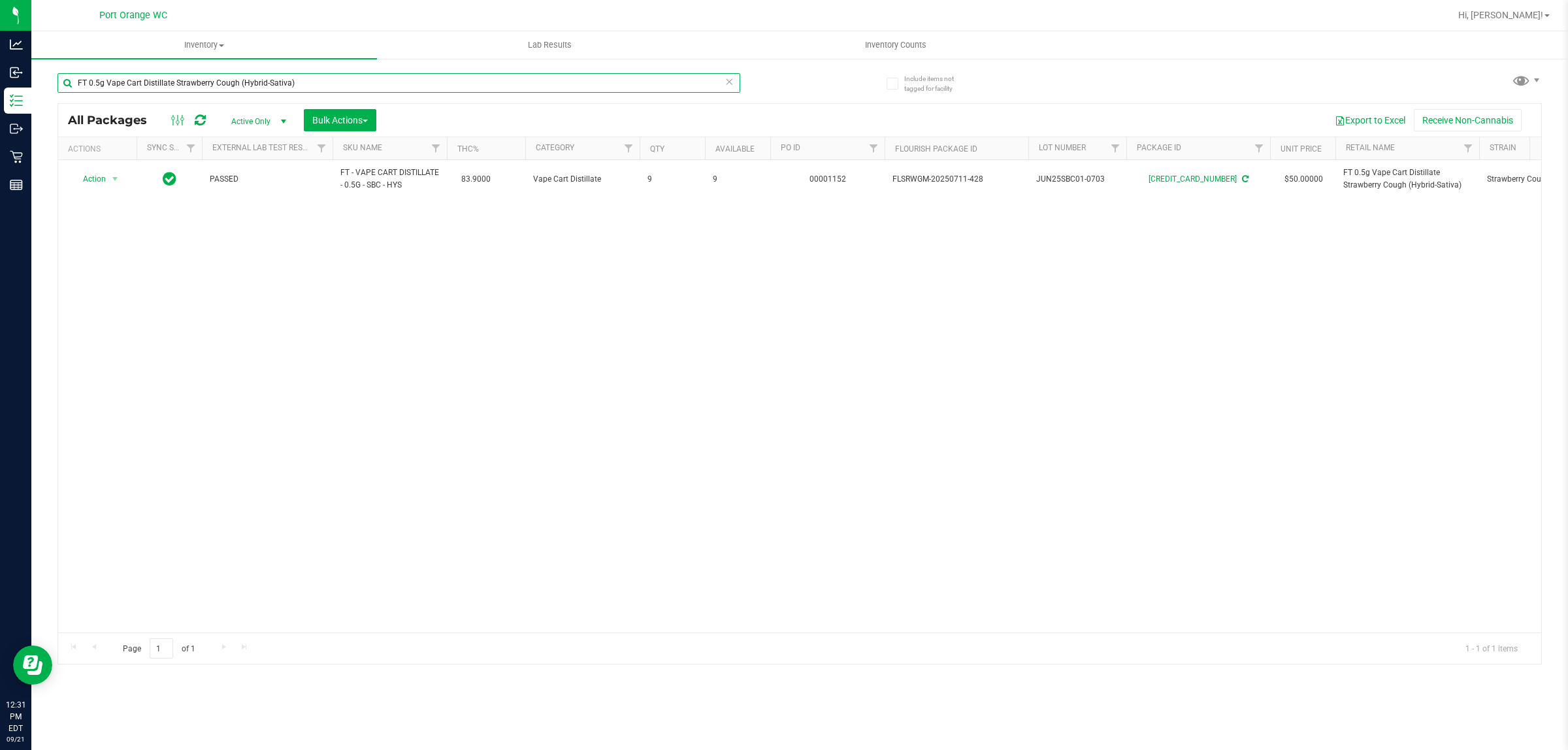
paste input "D 3.5g Flower Greenhouse Hot Mess (Hybrid"
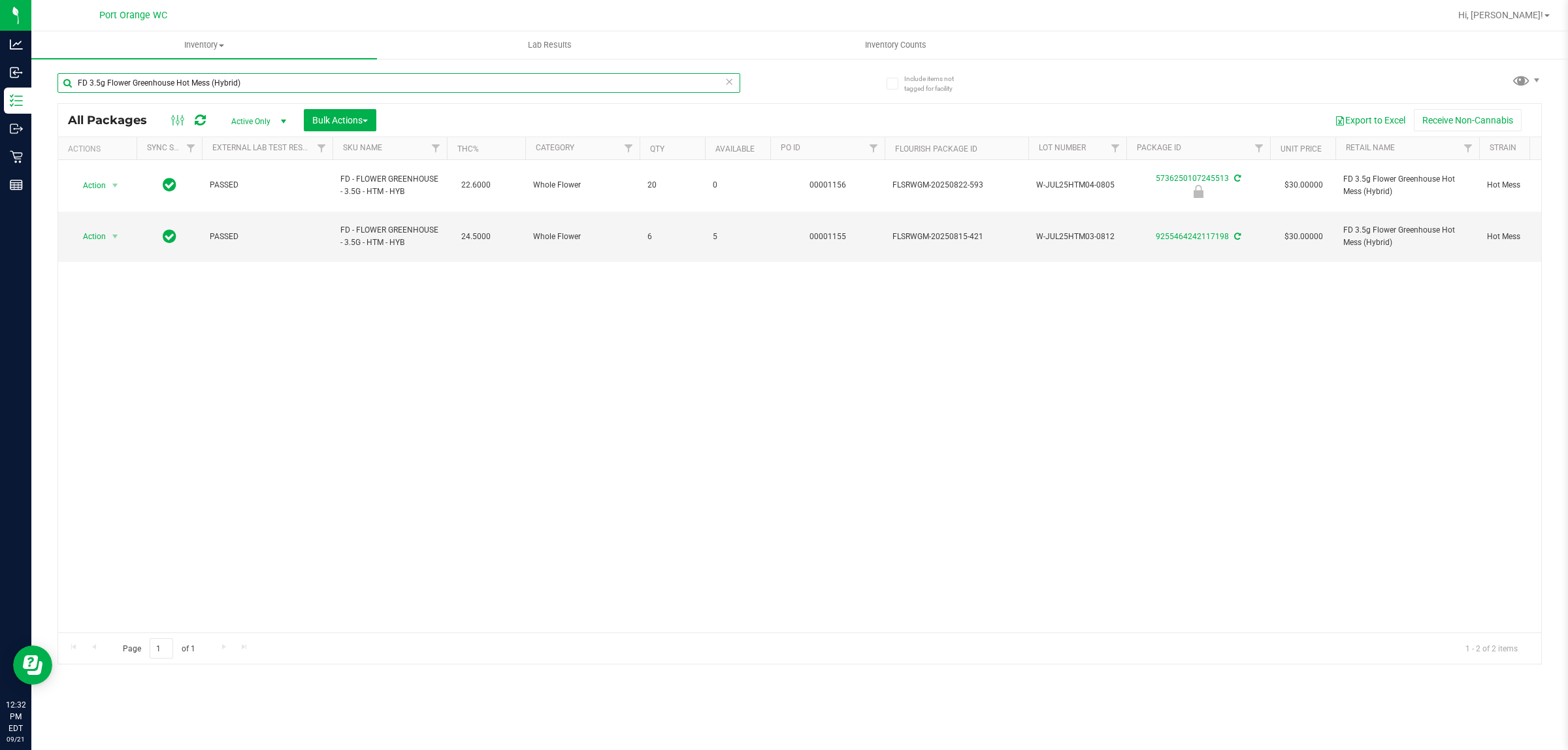
click at [291, 77] on input "FD 3.5g Flower Greenhouse Hot Mess (Hybrid)" at bounding box center [399, 82] width 683 height 20
paste input "T 3.5g Cannabis Flower 007UP"
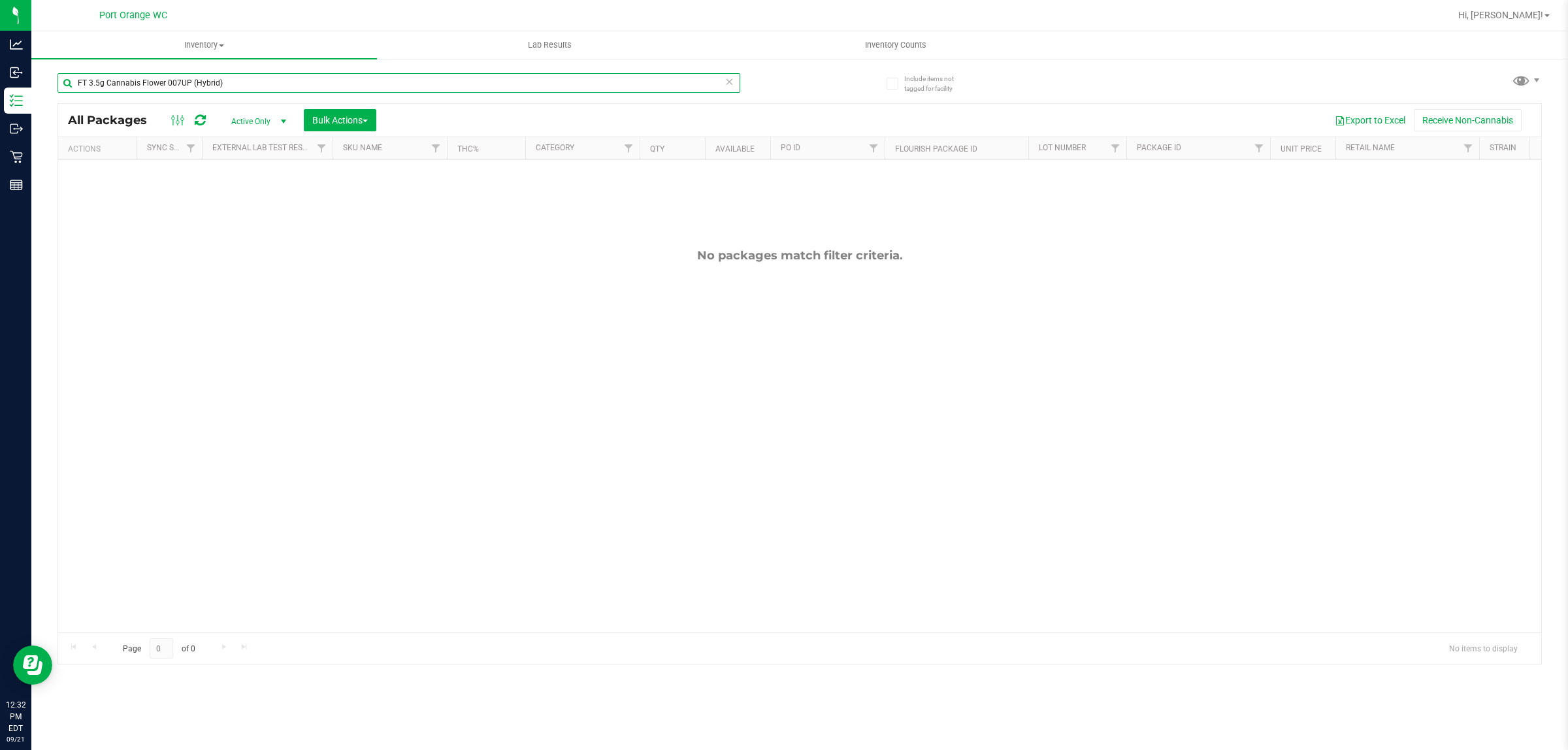
paste input "Animal [PERSON_NAME] (Indica"
paste input "Sunset [PERSON_NAME] (Hybrid-"
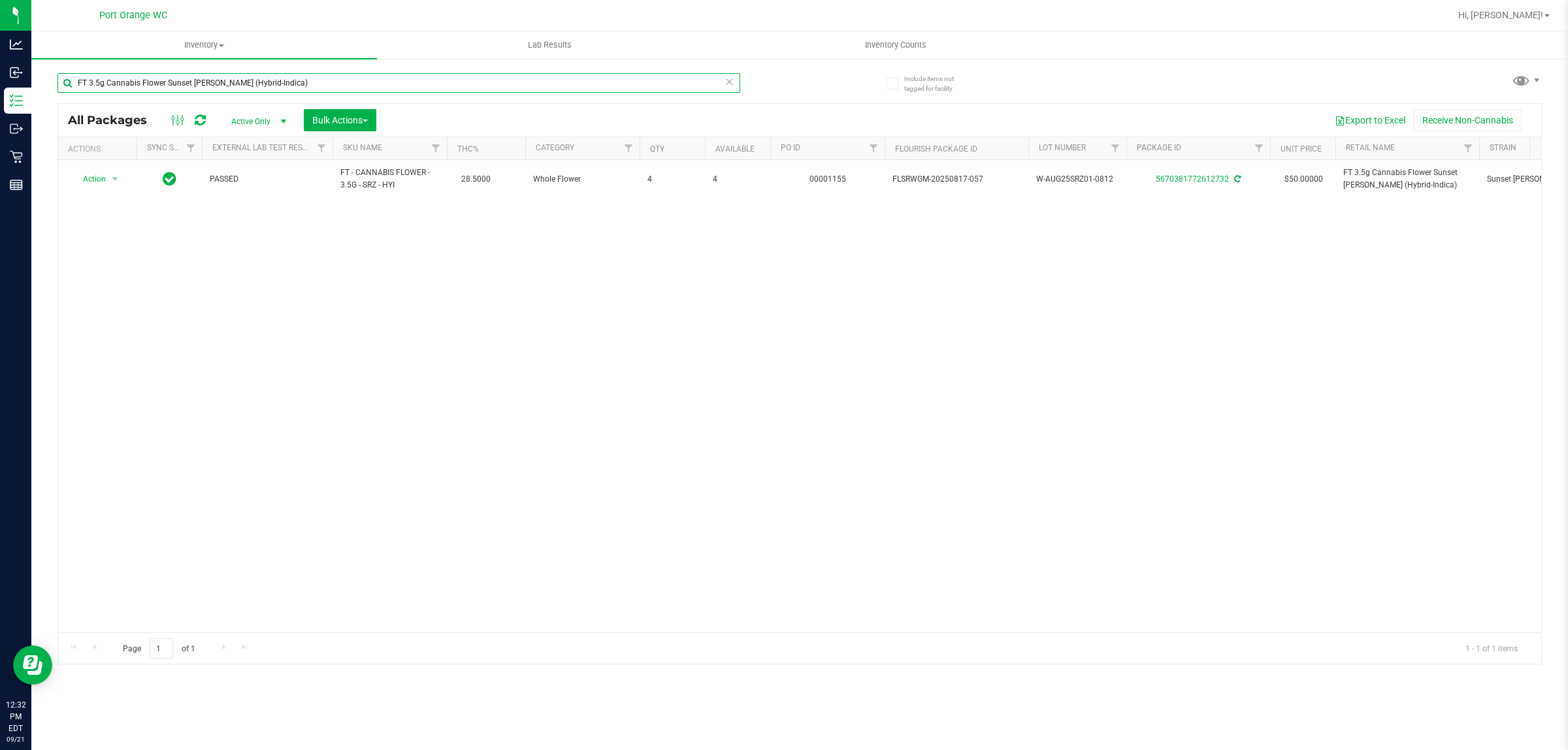
paste input "Alleged Orbit (Hybrid"
paste input "Hash Burger (Indica"
type input "FT 3.5g Cannabis Flower Hash Burger (Indica)"
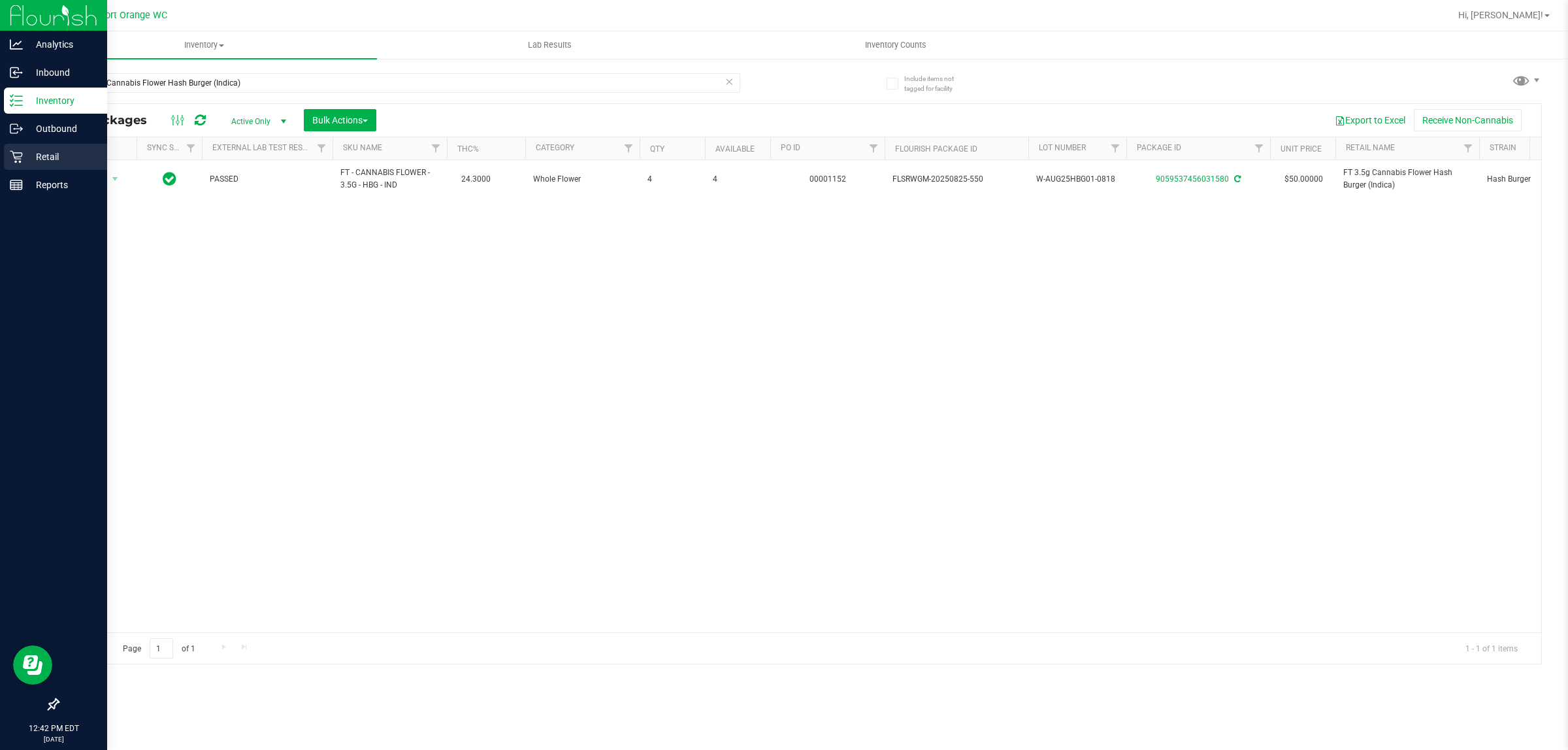
click at [17, 151] on icon at bounding box center [16, 157] width 13 height 13
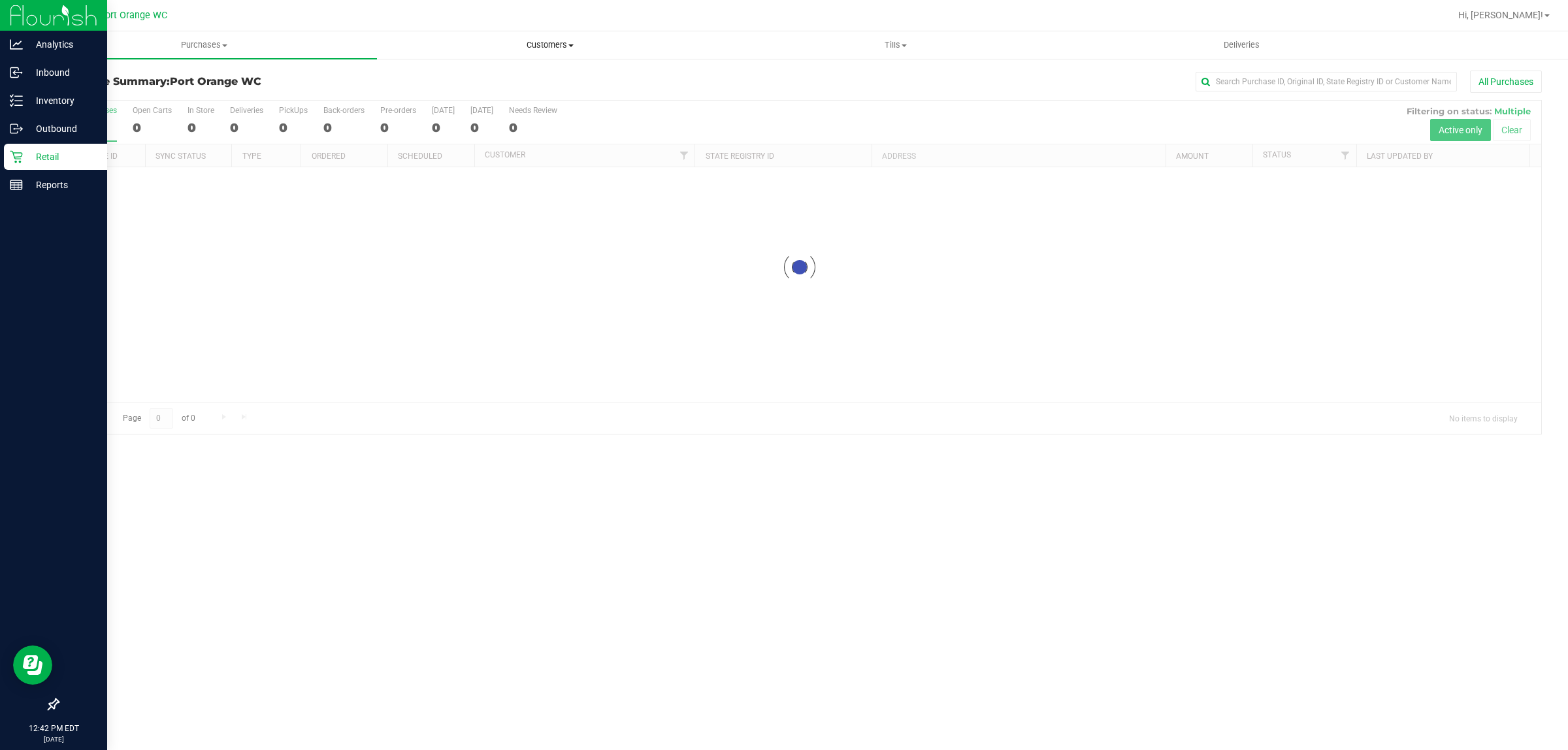
click at [570, 49] on span "Customers" at bounding box center [550, 45] width 344 height 12
click at [893, 47] on span "Tills" at bounding box center [895, 45] width 344 height 12
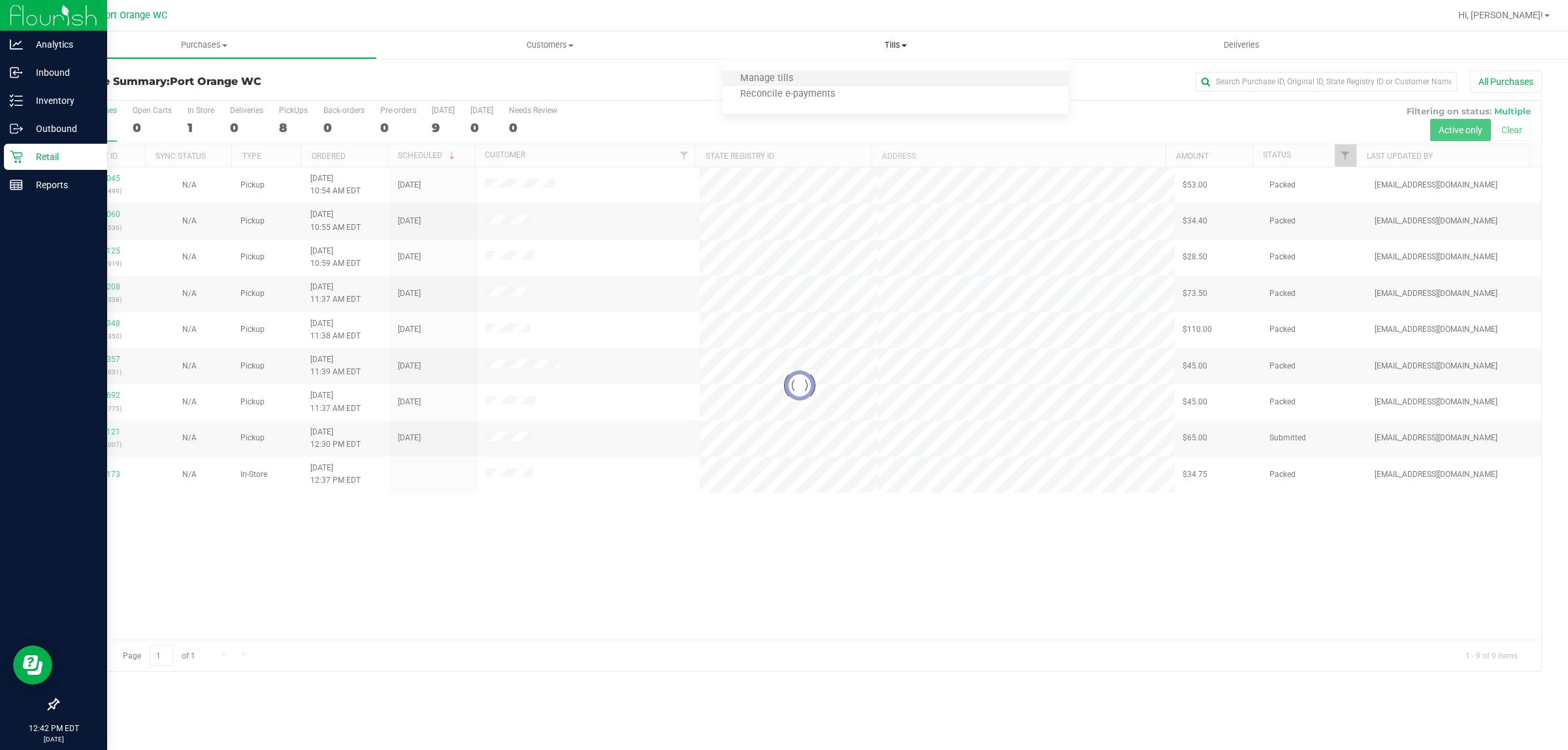
click at [893, 71] on li "Manage tills" at bounding box center [896, 79] width 346 height 16
